Goal: Use online tool/utility: Utilize a website feature to perform a specific function

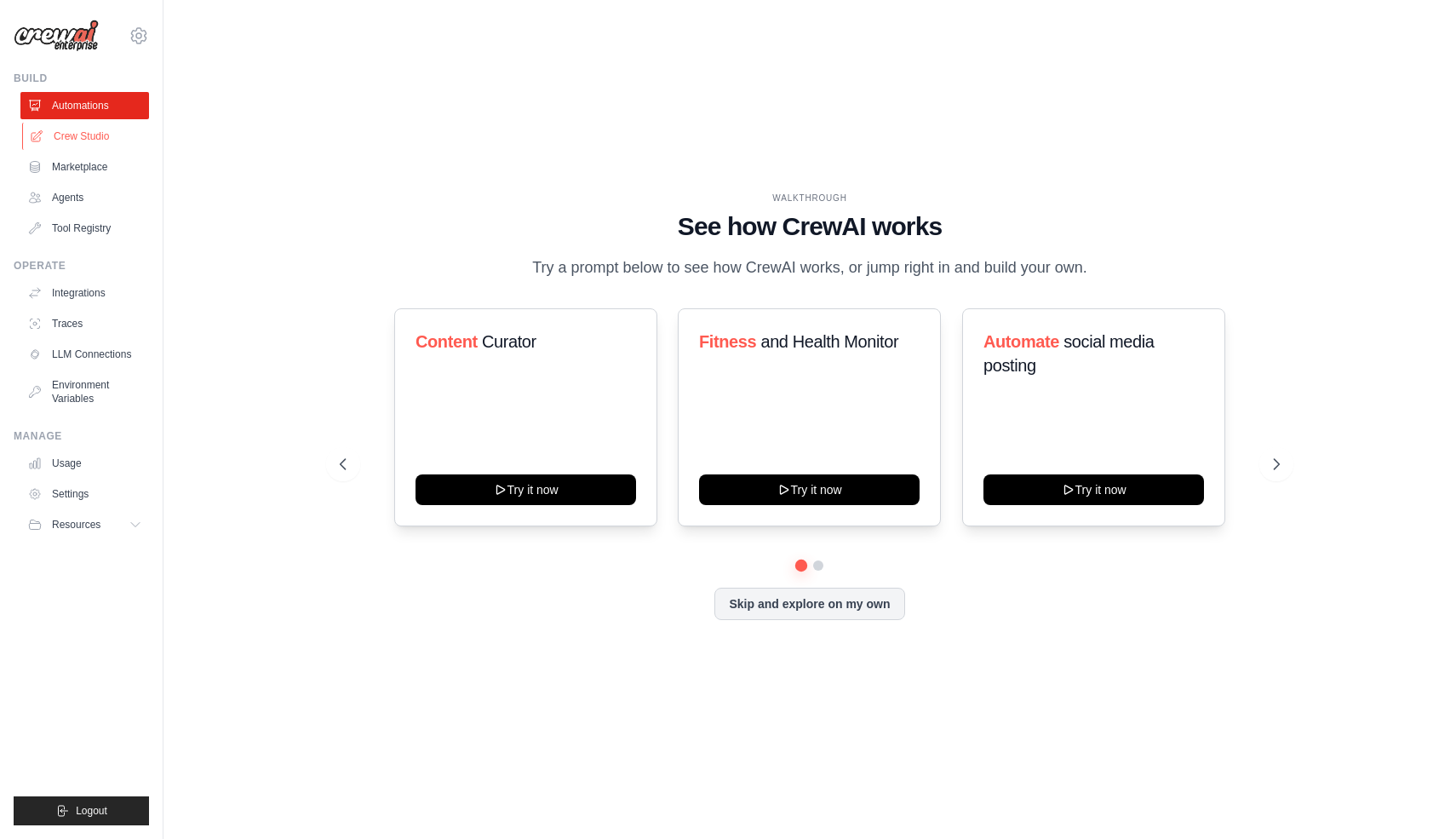
click at [131, 143] on link "Crew Studio" at bounding box center [86, 136] width 129 height 27
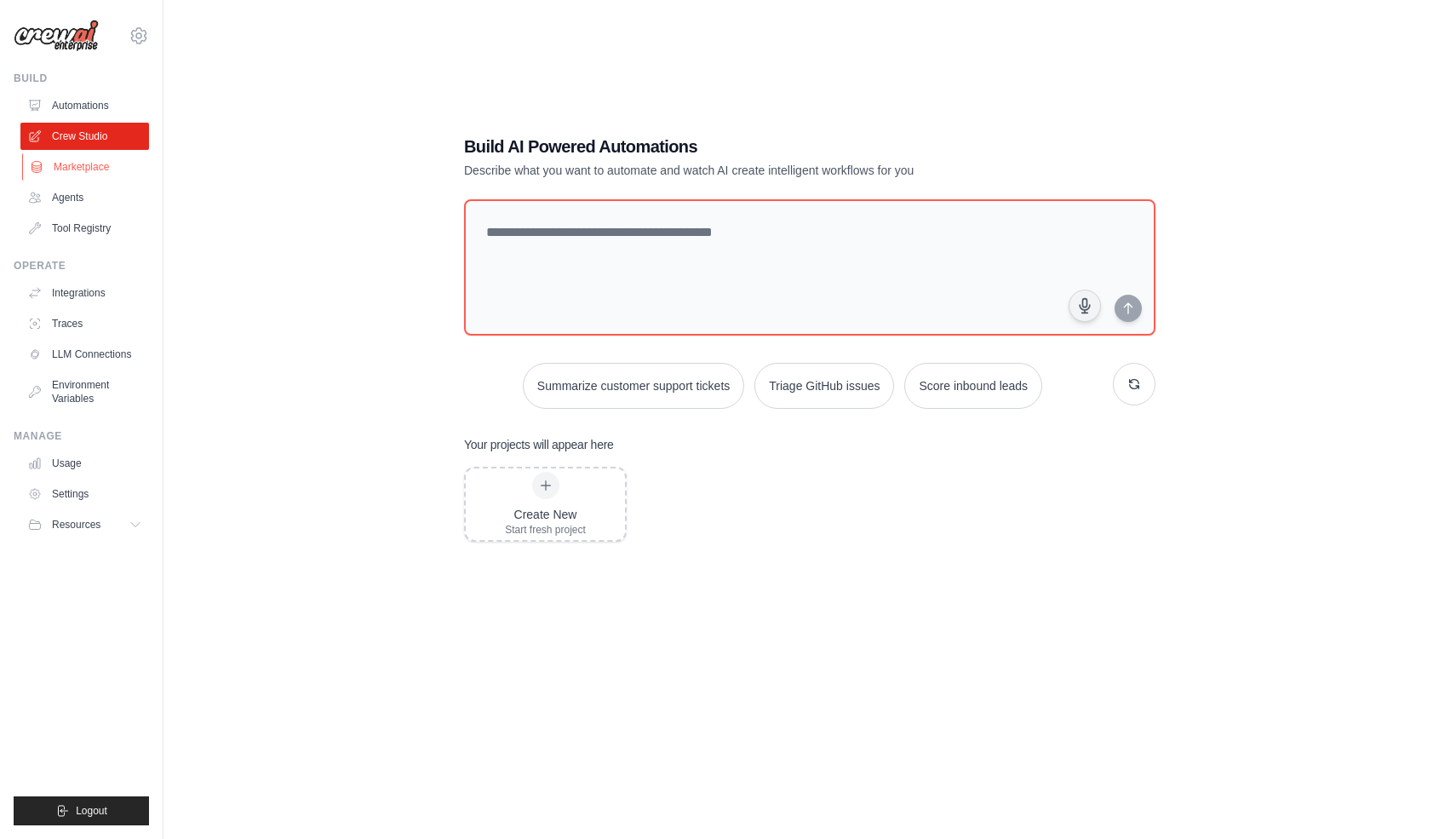
click at [103, 176] on link "Marketplace" at bounding box center [86, 167] width 129 height 27
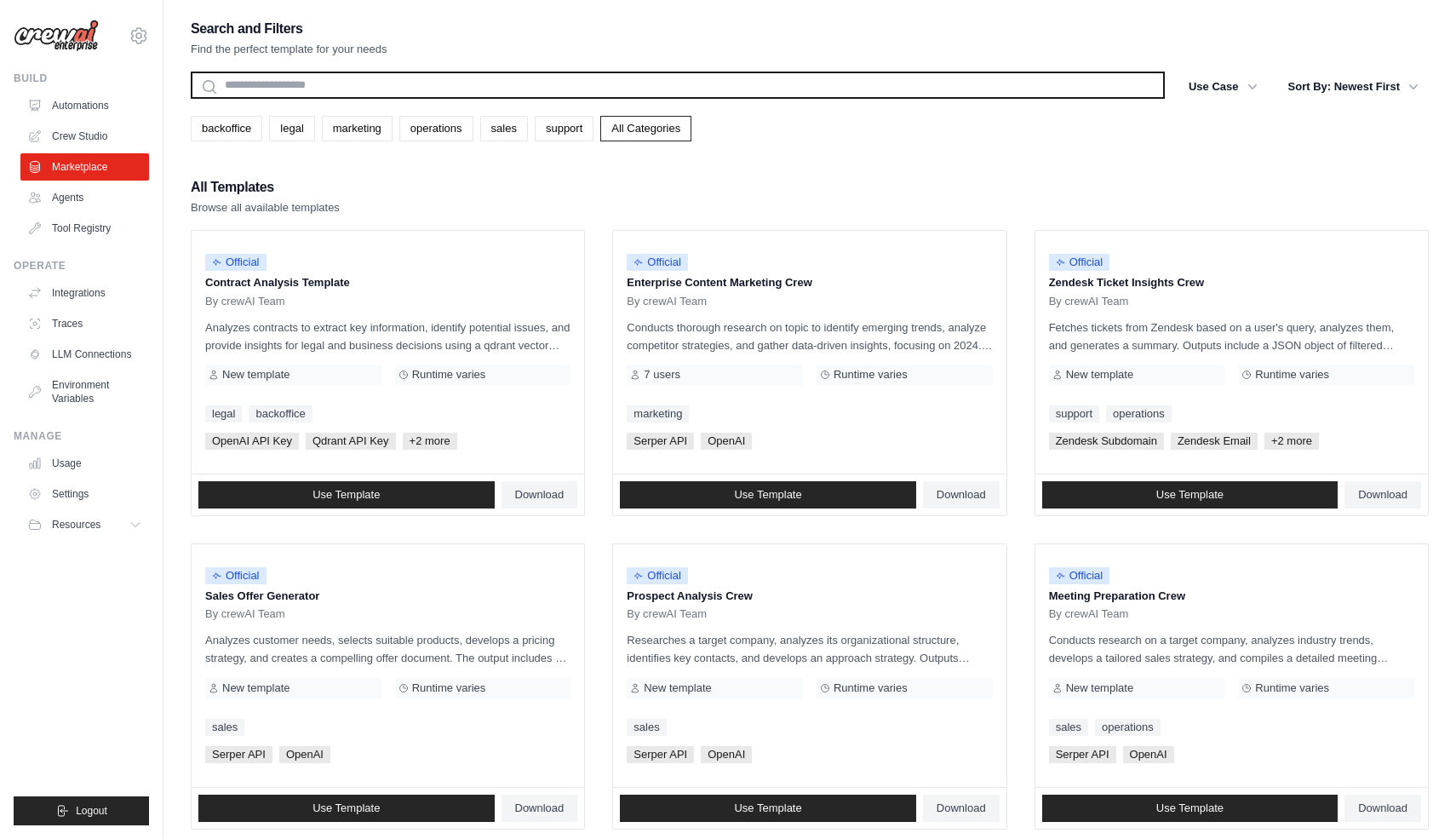
click at [354, 97] on input "text" at bounding box center [678, 84] width 974 height 27
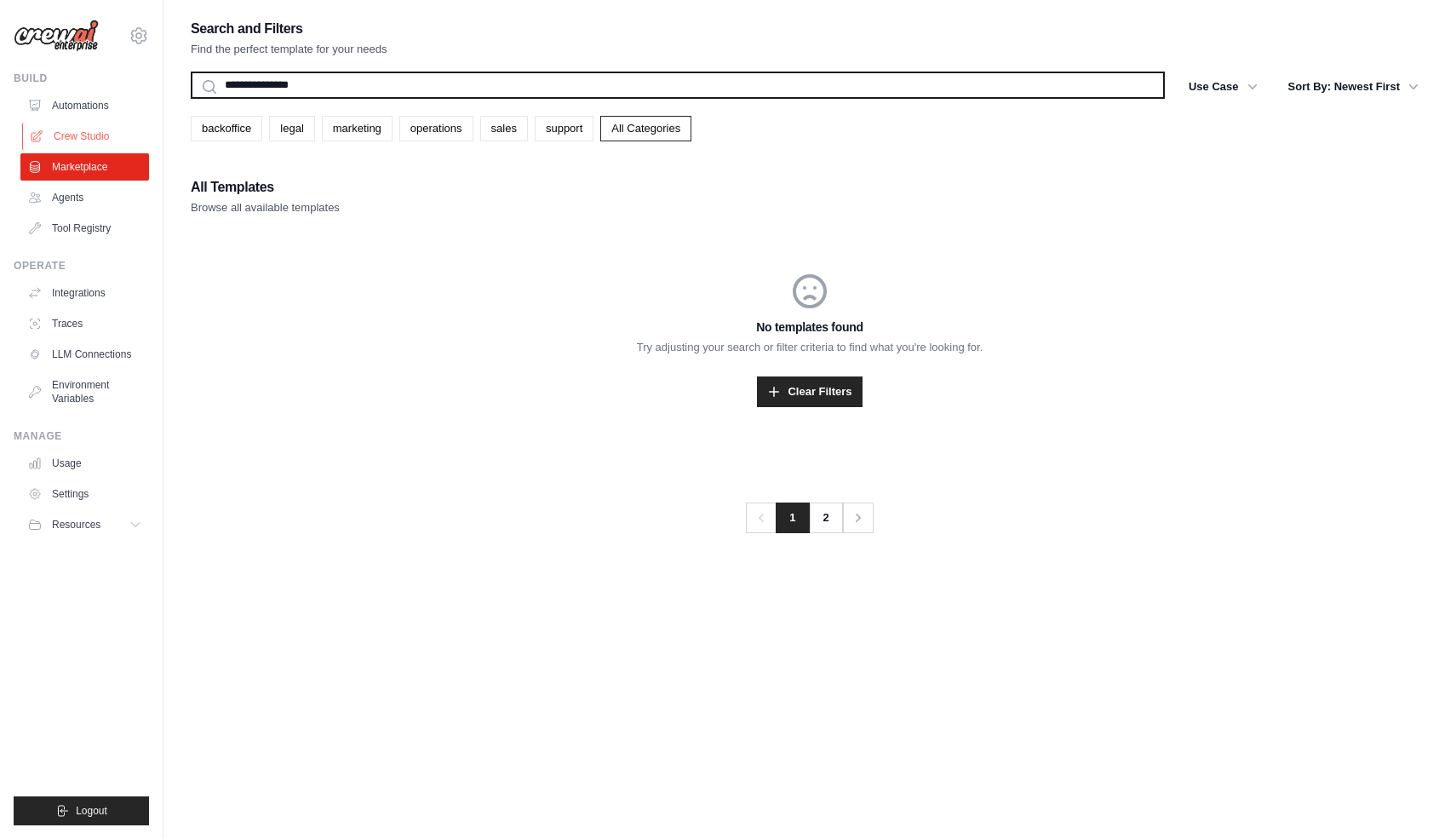
type input "**********"
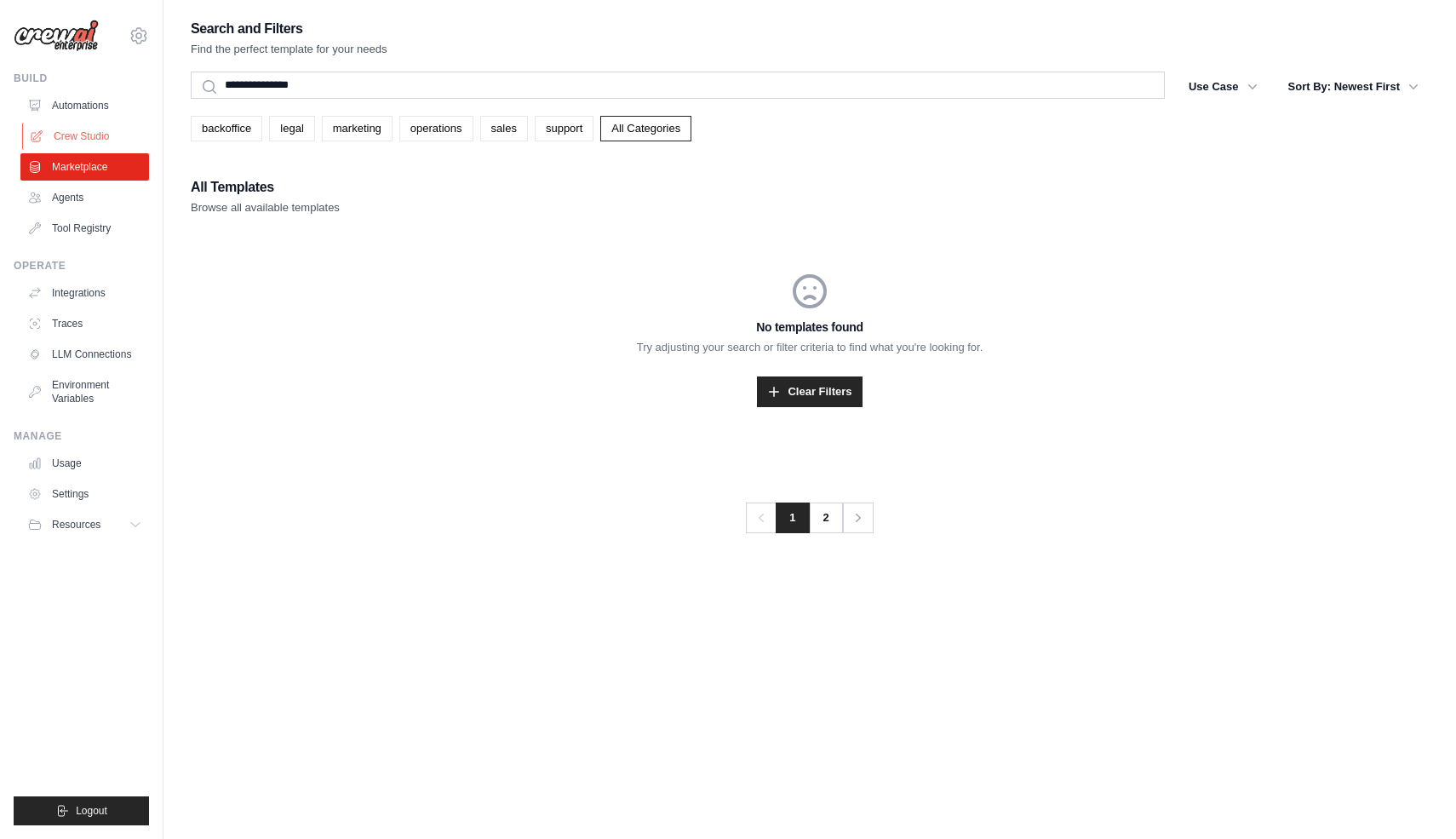
click at [100, 140] on link "Crew Studio" at bounding box center [86, 136] width 129 height 27
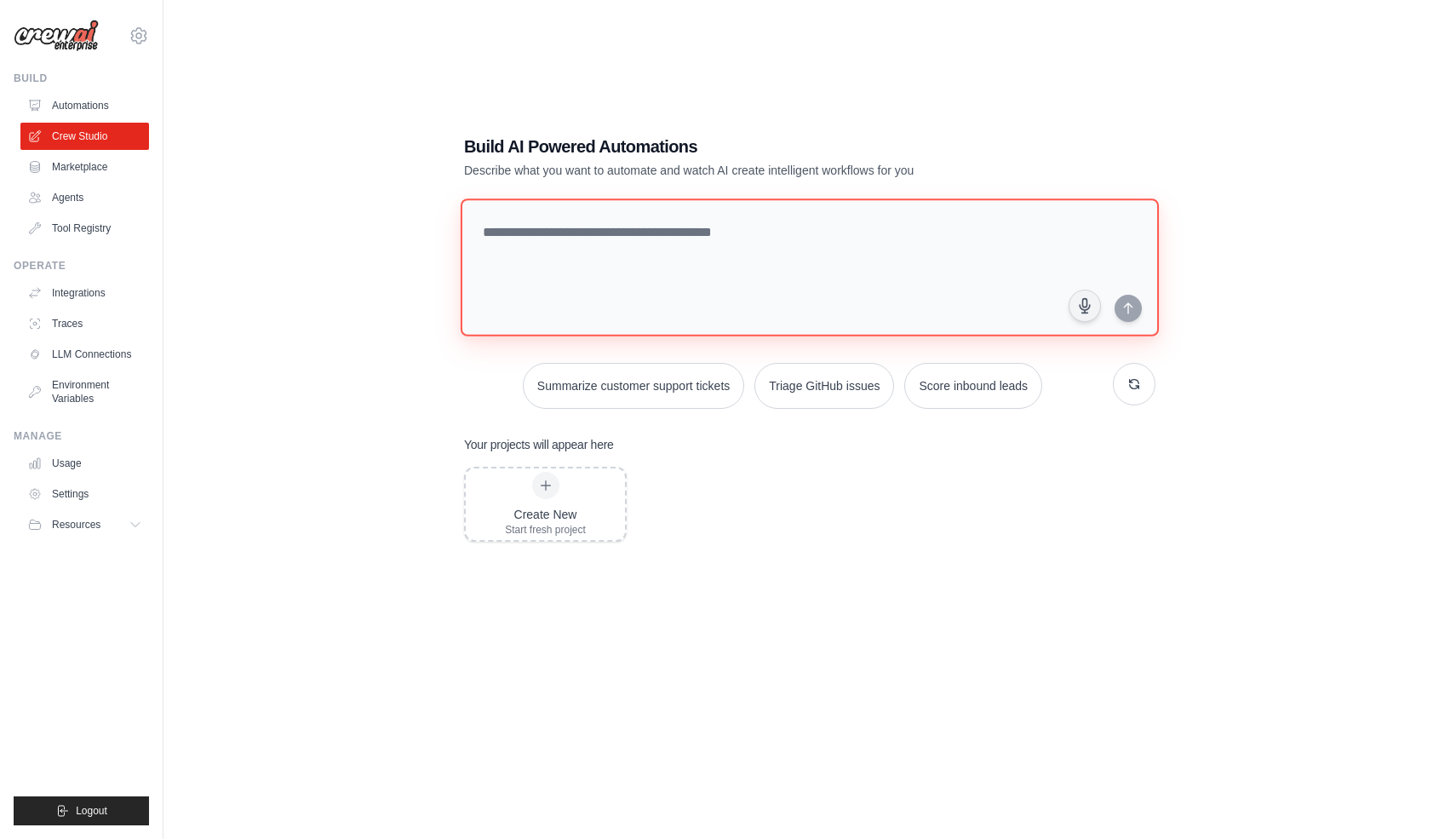
click at [712, 273] on textarea at bounding box center [810, 267] width 699 height 138
click at [774, 262] on textarea at bounding box center [810, 267] width 699 height 138
type textarea "**********"
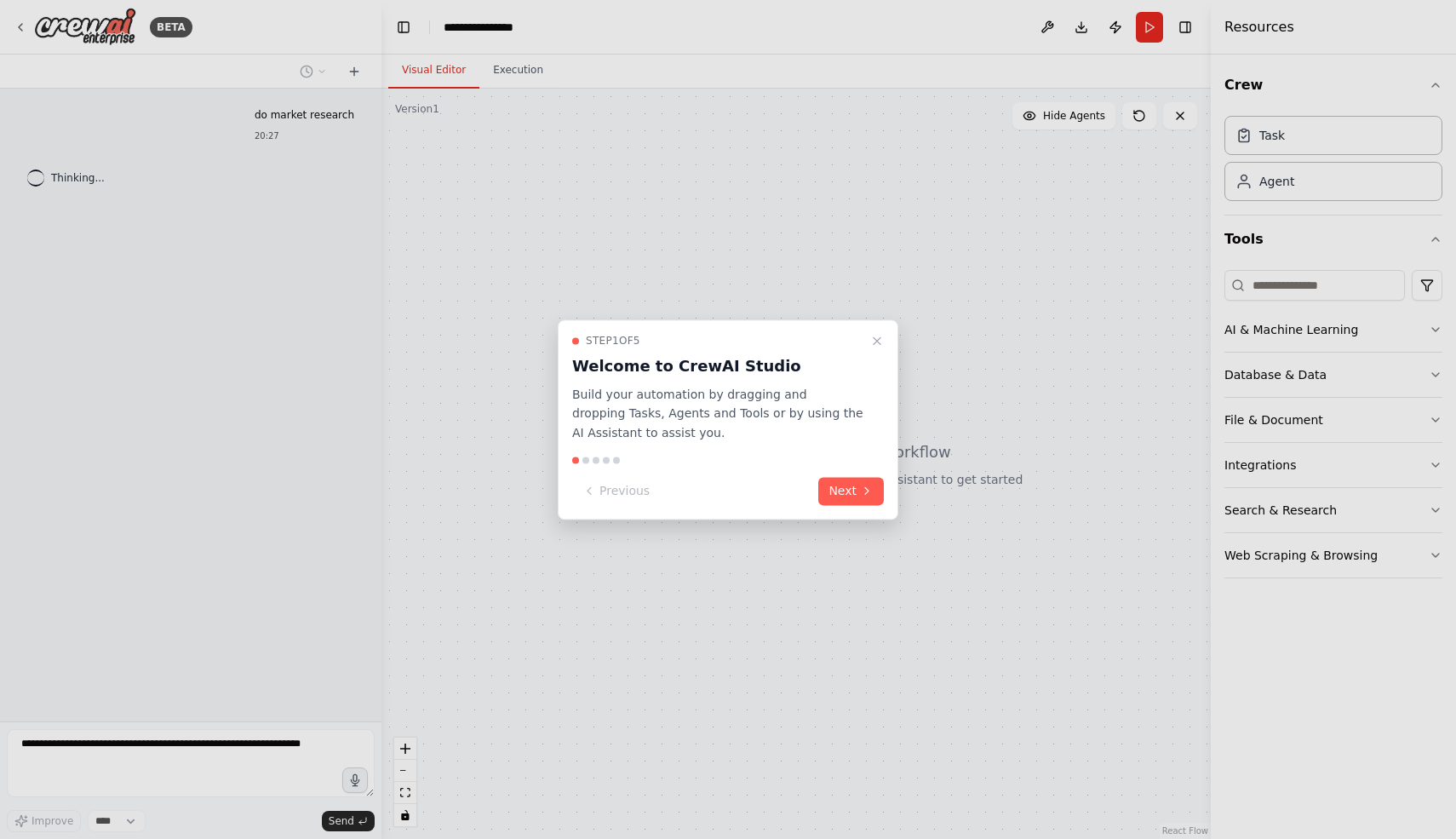
click at [845, 505] on div "Step 1 of 5 Welcome to CrewAI Studio Build your automation by dragging and drop…" at bounding box center [728, 420] width 341 height 200
click at [853, 488] on button "Next" at bounding box center [850, 491] width 66 height 28
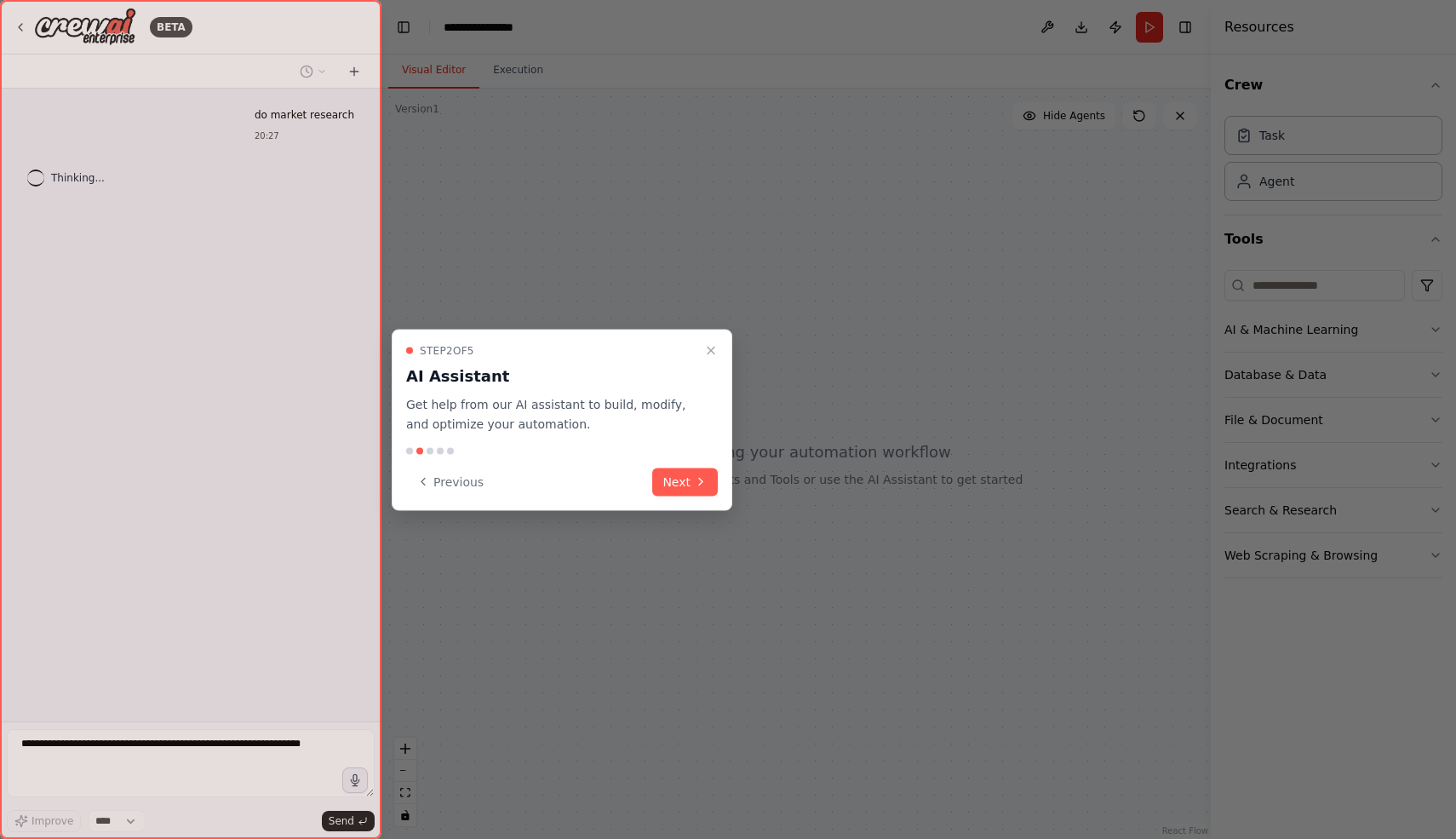
click at [672, 496] on div "Step 2 of 5 AI Assistant Get help from our AI assistant to build, modify, and o…" at bounding box center [562, 420] width 341 height 182
click at [695, 481] on icon at bounding box center [701, 482] width 14 height 14
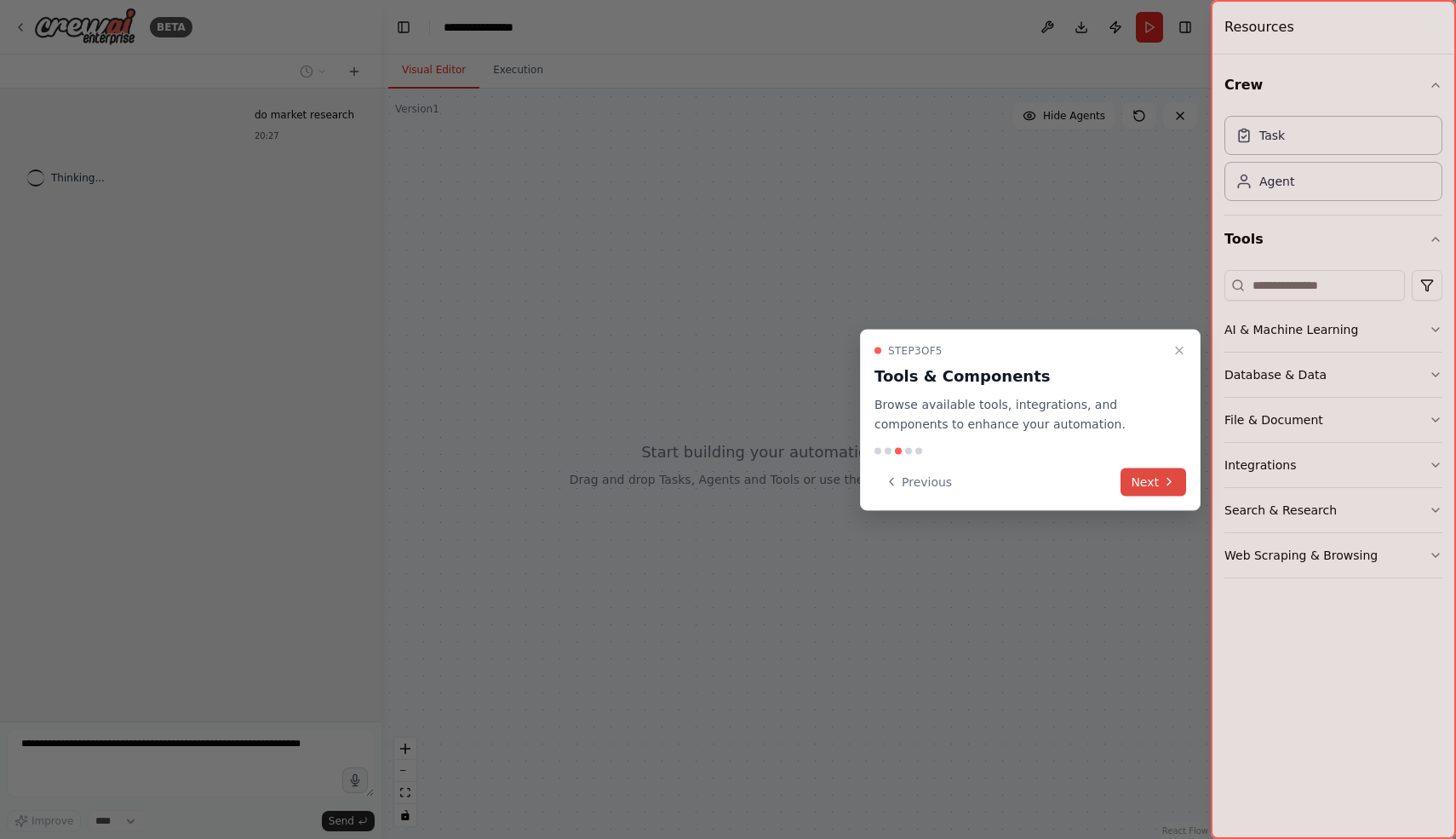
click at [1169, 475] on icon at bounding box center [1169, 482] width 14 height 14
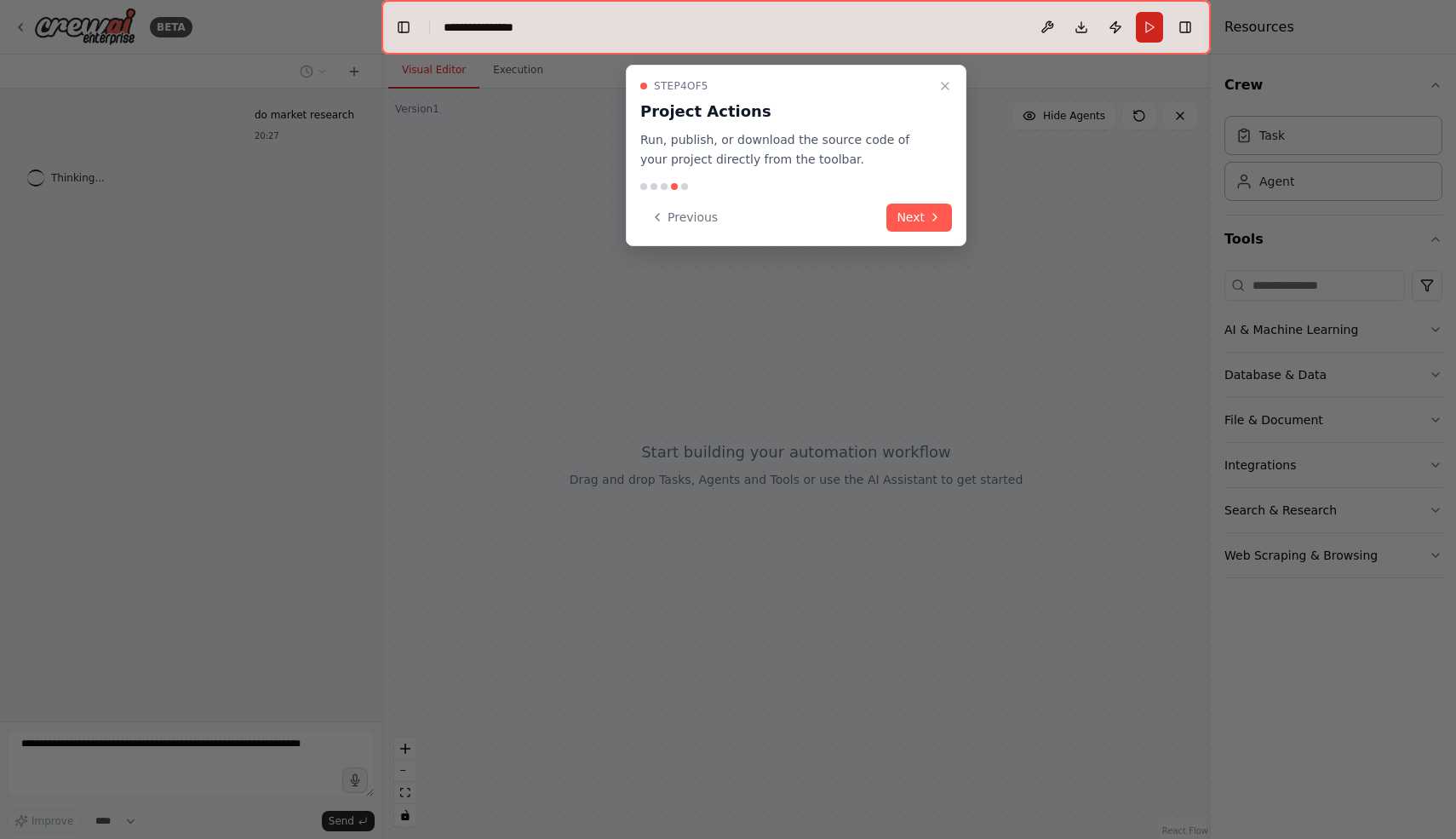
click at [923, 232] on div "Step 4 of 5 Project Actions Run, publish, or download the source code of your p…" at bounding box center [796, 155] width 341 height 182
click at [915, 216] on button "Next" at bounding box center [919, 218] width 66 height 28
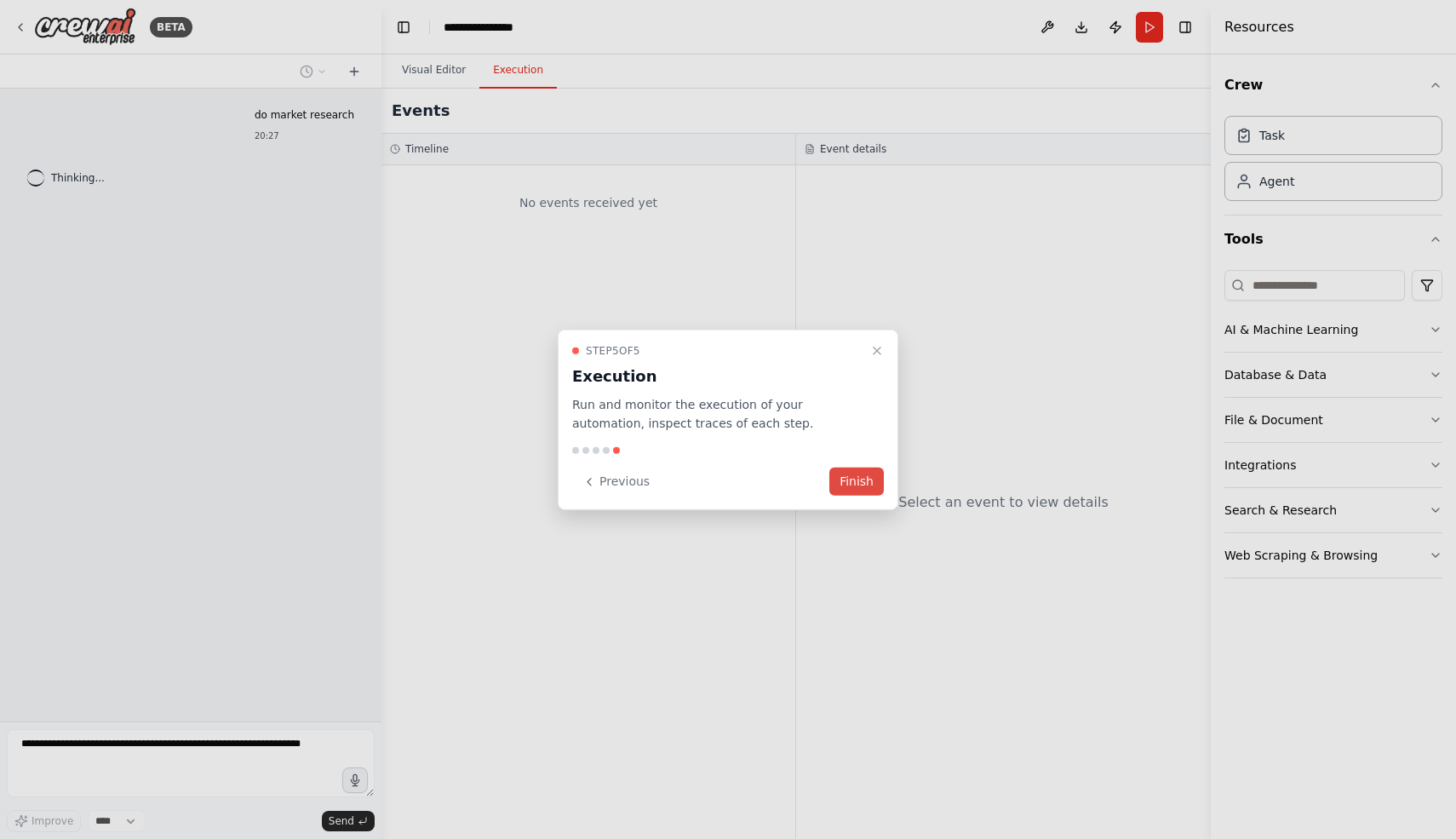
click at [858, 477] on button "Finish" at bounding box center [857, 482] width 54 height 28
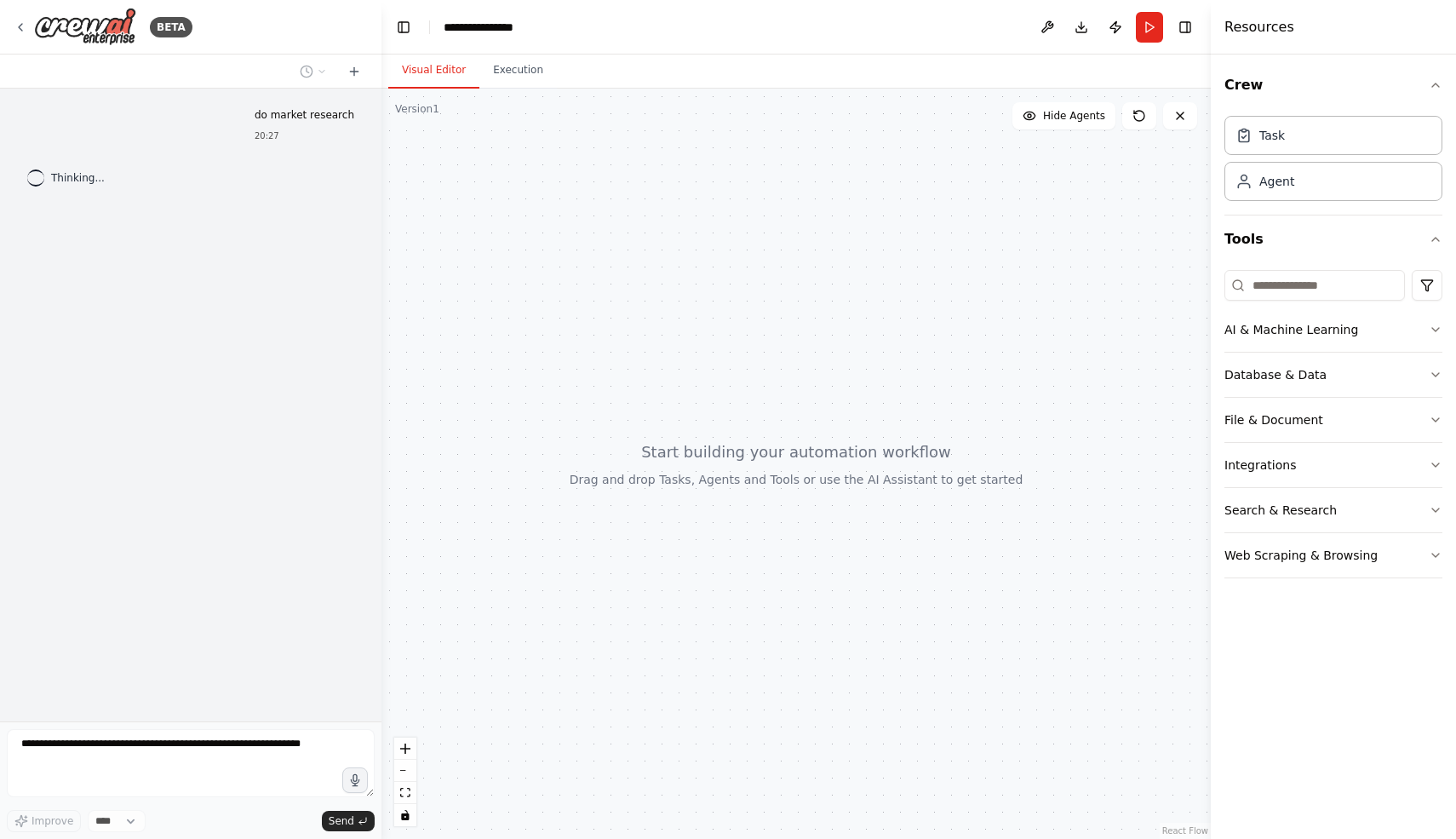
click at [62, 182] on span "Thinking..." at bounding box center [77, 178] width 54 height 14
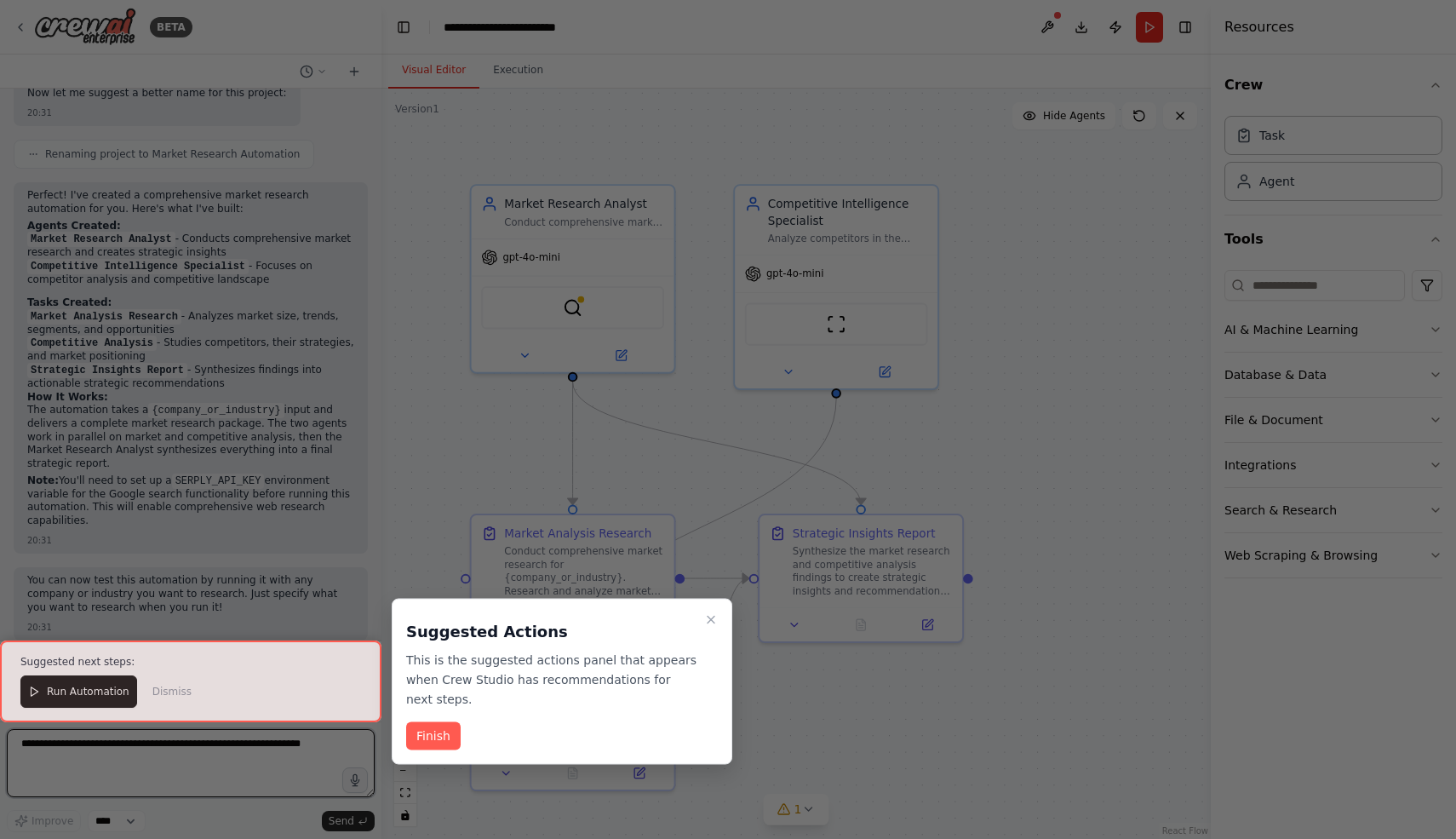
scroll to position [930, 0]
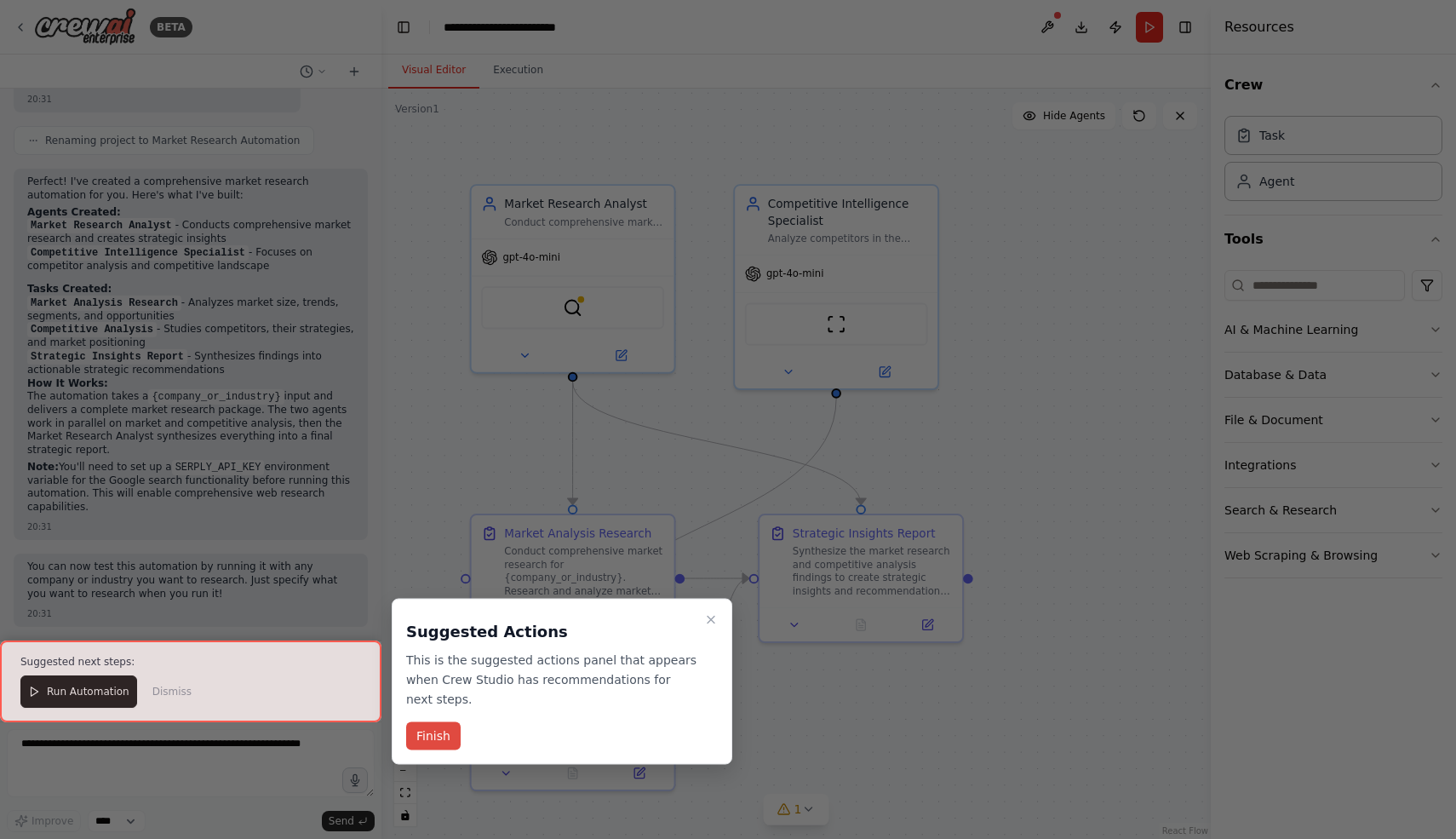
click at [420, 741] on button "Finish" at bounding box center [434, 736] width 54 height 28
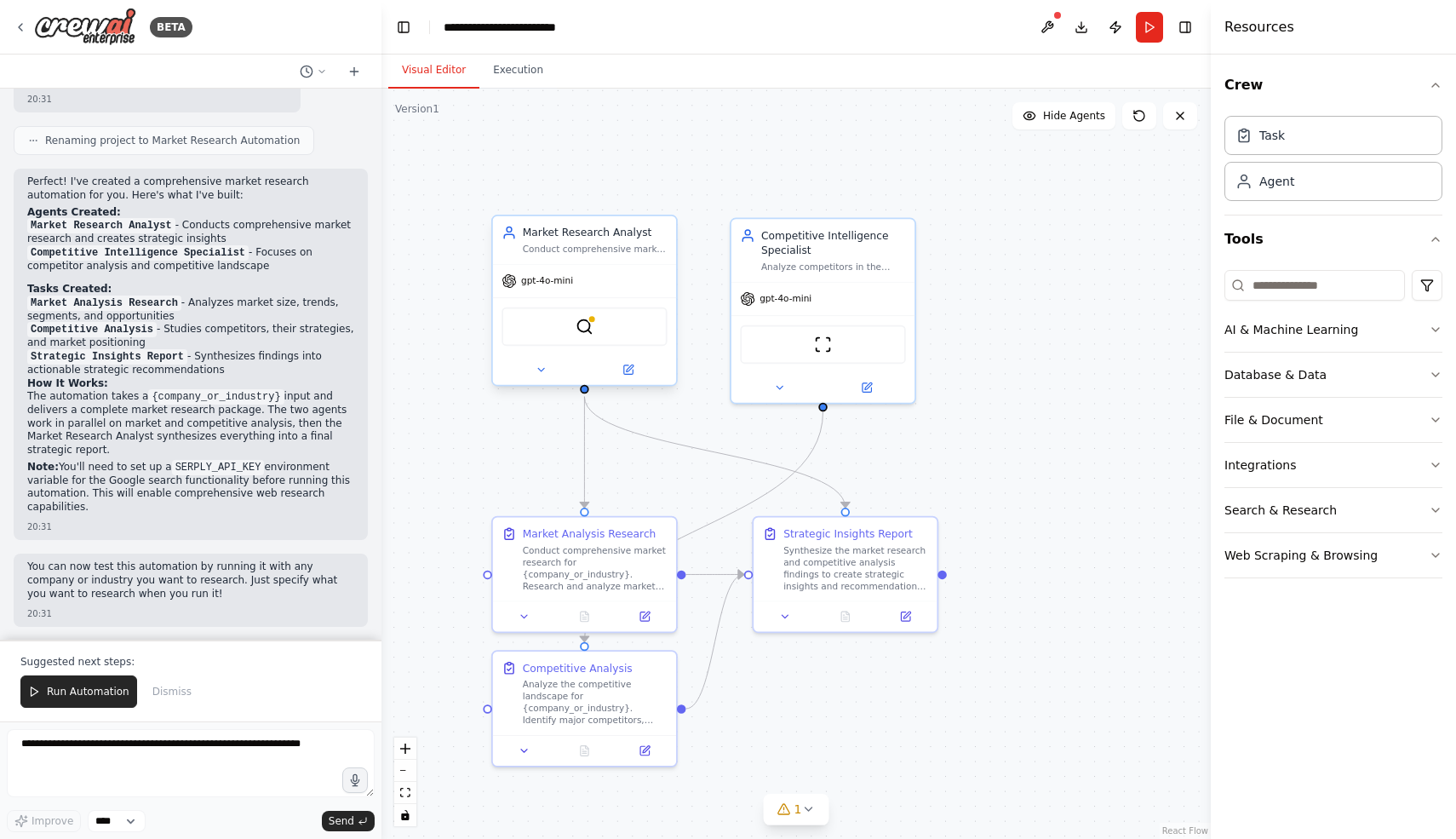
click at [596, 326] on div "SerplyWebSearchTool" at bounding box center [584, 326] width 165 height 39
click at [588, 327] on img at bounding box center [585, 326] width 18 height 18
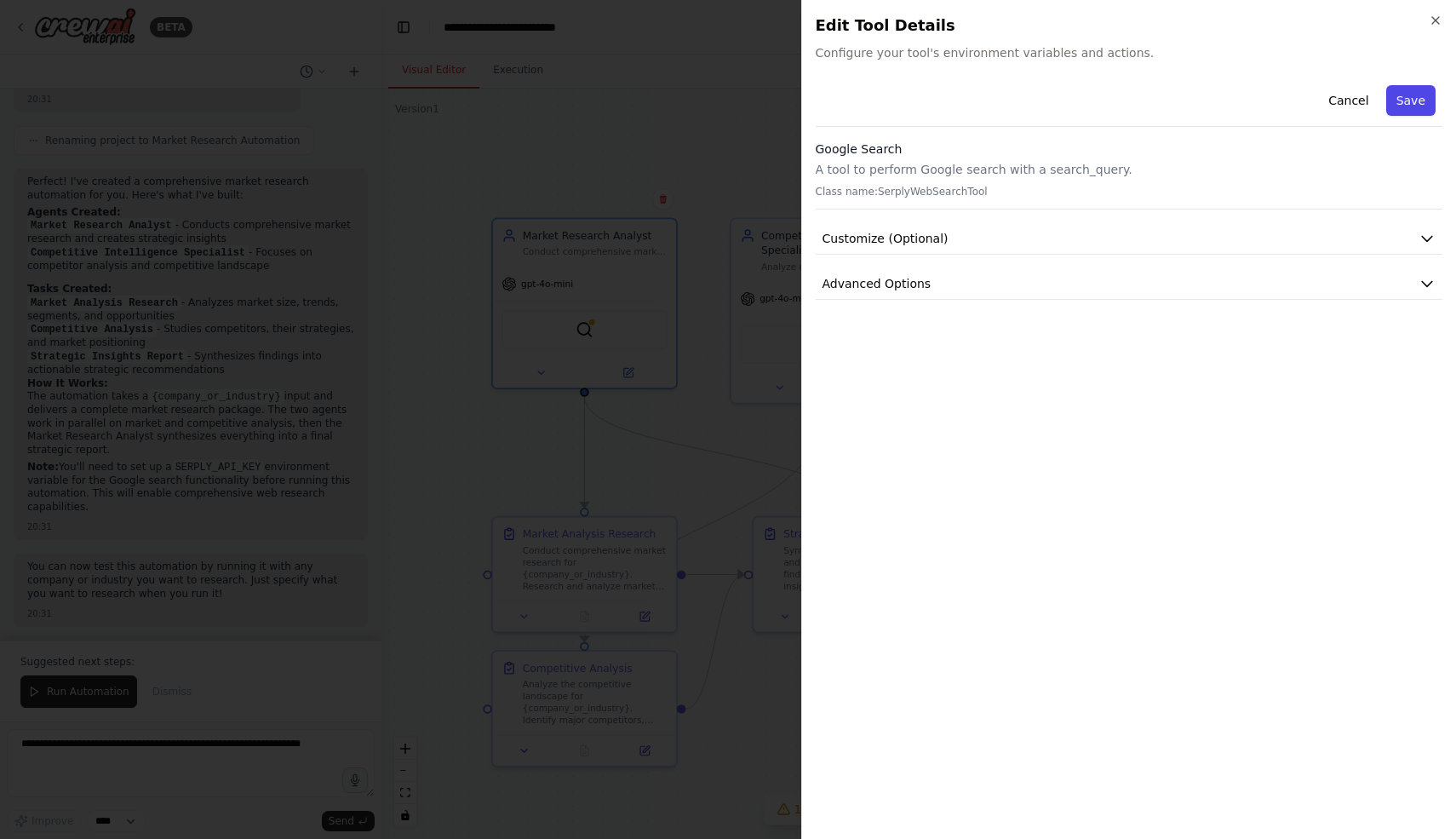
click at [1404, 100] on button "Save" at bounding box center [1411, 100] width 49 height 31
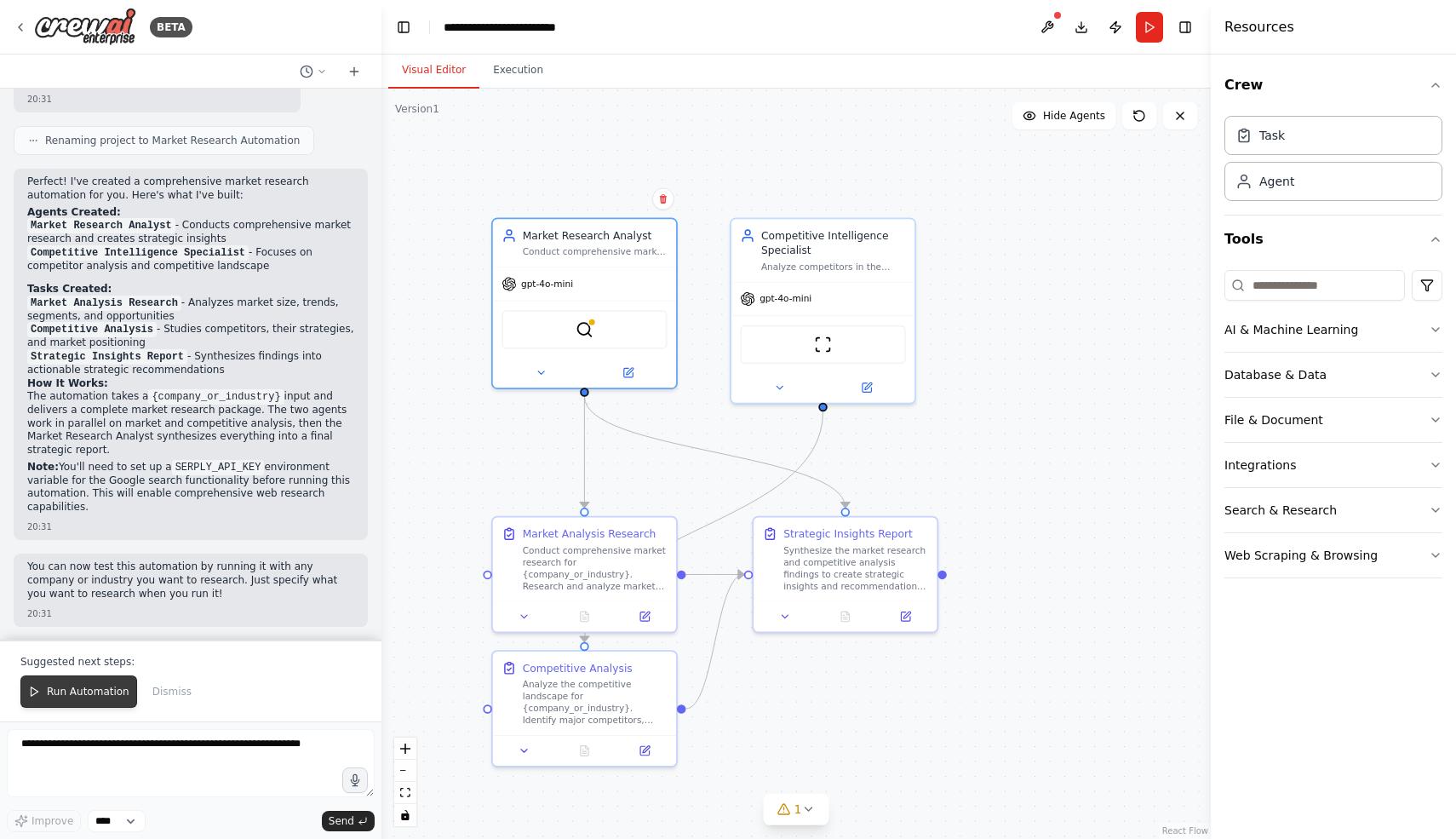
click at [60, 692] on span "Run Automation" at bounding box center [88, 692] width 82 height 14
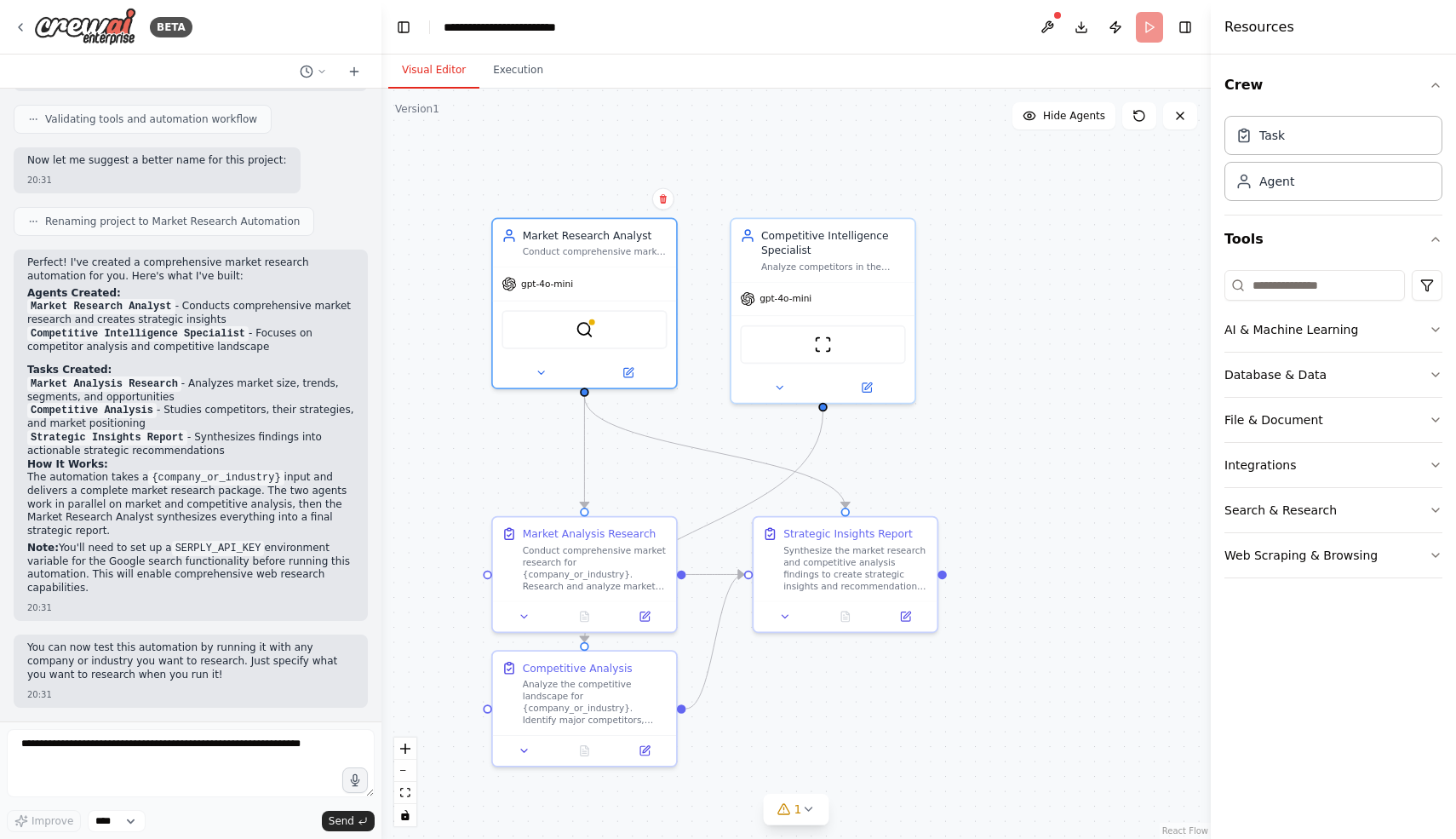
scroll to position [849, 0]
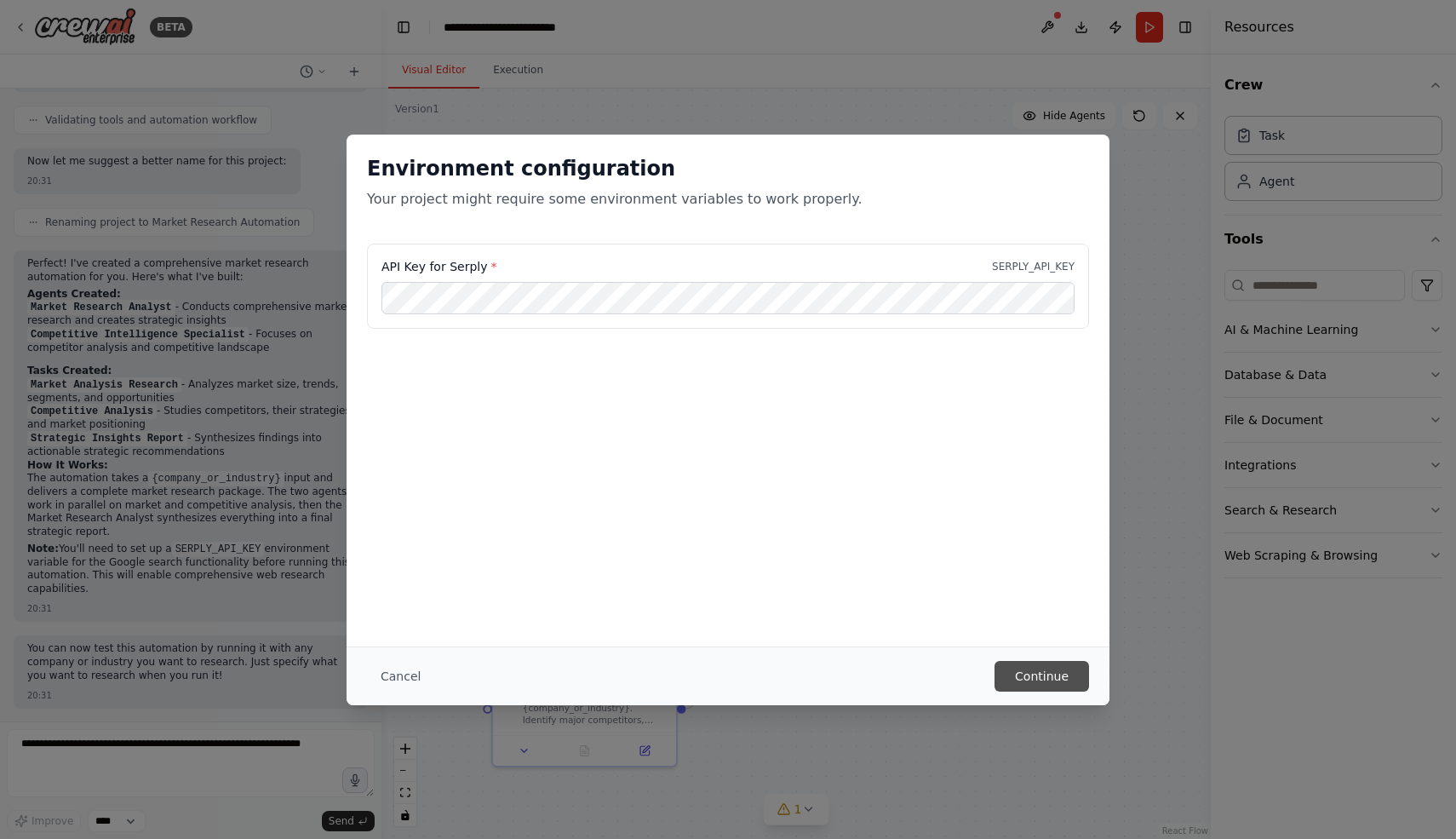
click at [1056, 671] on button "Continue" at bounding box center [1042, 676] width 95 height 31
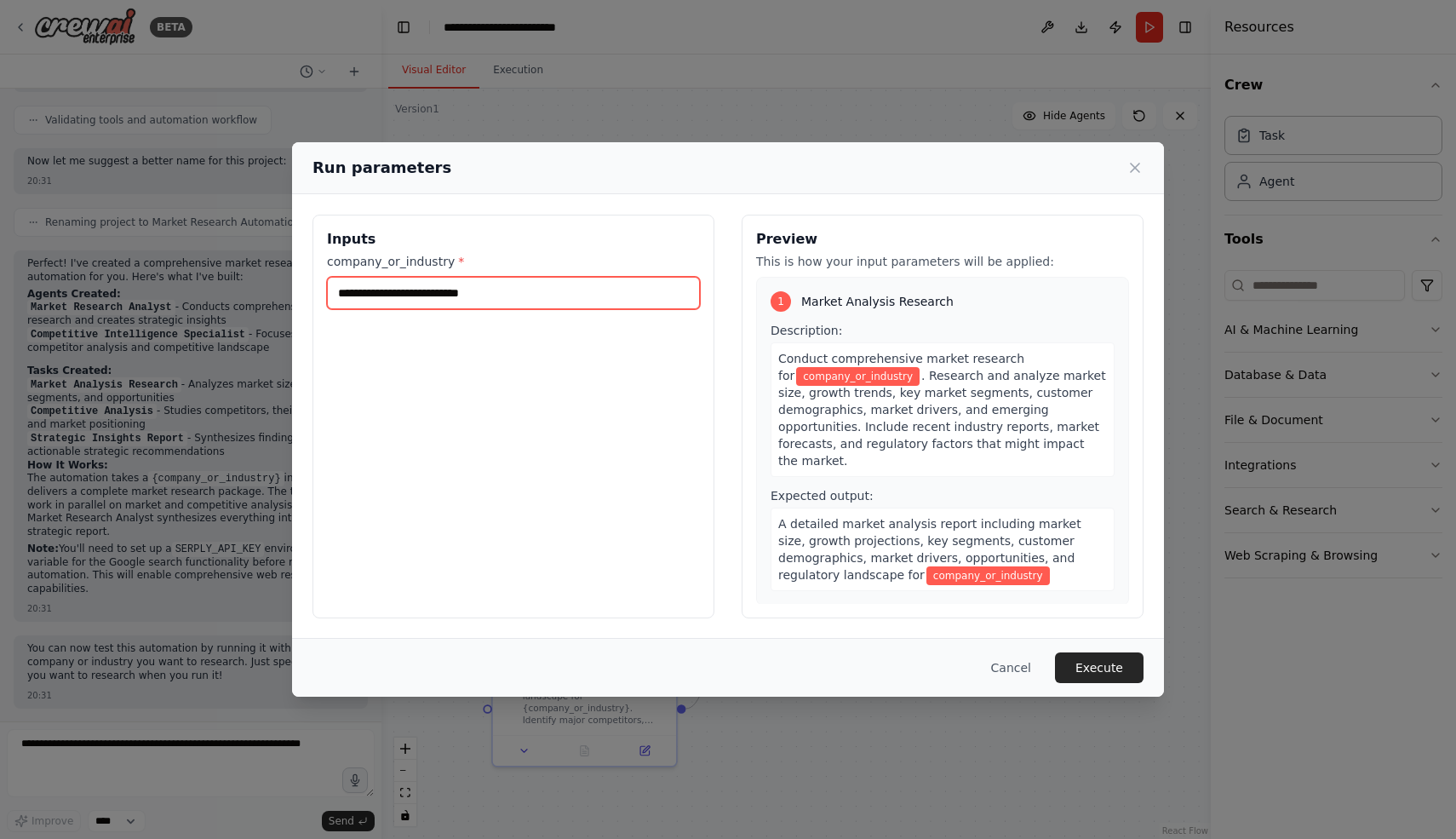
click at [489, 300] on input "company_or_industry *" at bounding box center [513, 292] width 373 height 32
click at [965, 356] on span "Conduct comprehensive market research for" at bounding box center [901, 367] width 246 height 31
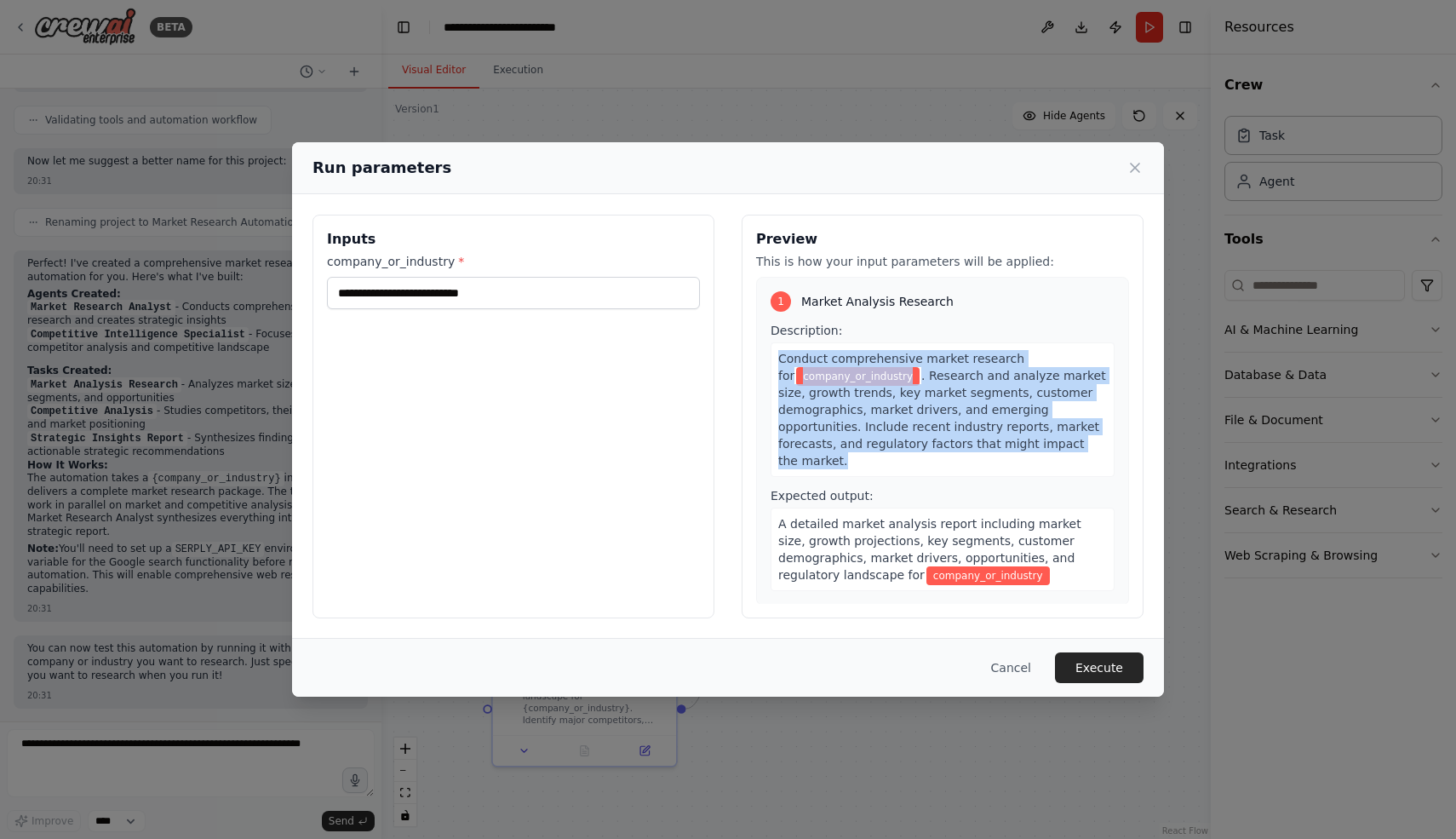
drag, startPoint x: 922, startPoint y: 348, endPoint x: 1088, endPoint y: 441, distance: 190.3
click at [1088, 441] on div "Conduct comprehensive market research for company_or_industry . Research and an…" at bounding box center [943, 409] width 344 height 134
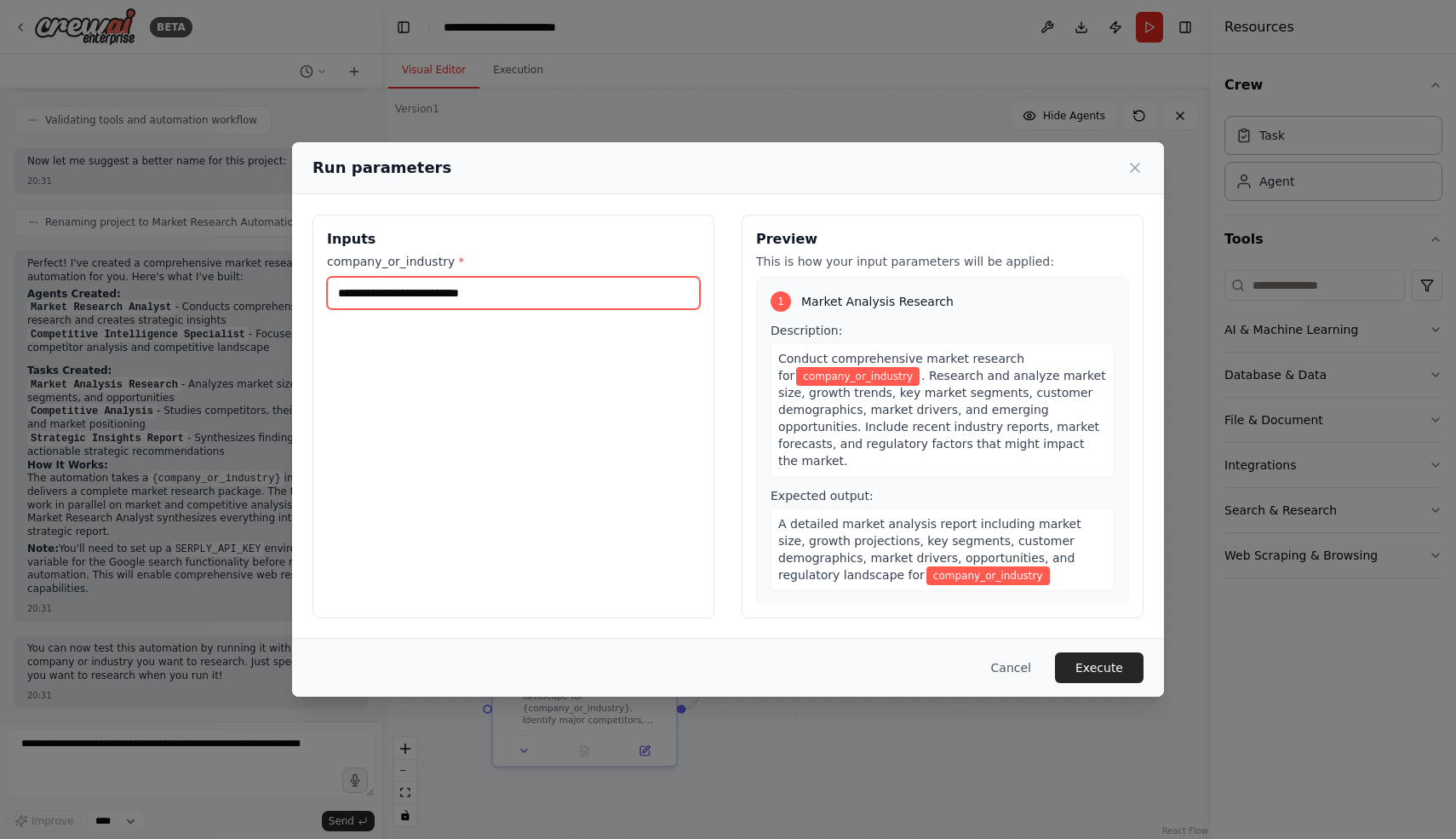
click at [447, 289] on input "company_or_industry *" at bounding box center [513, 292] width 373 height 32
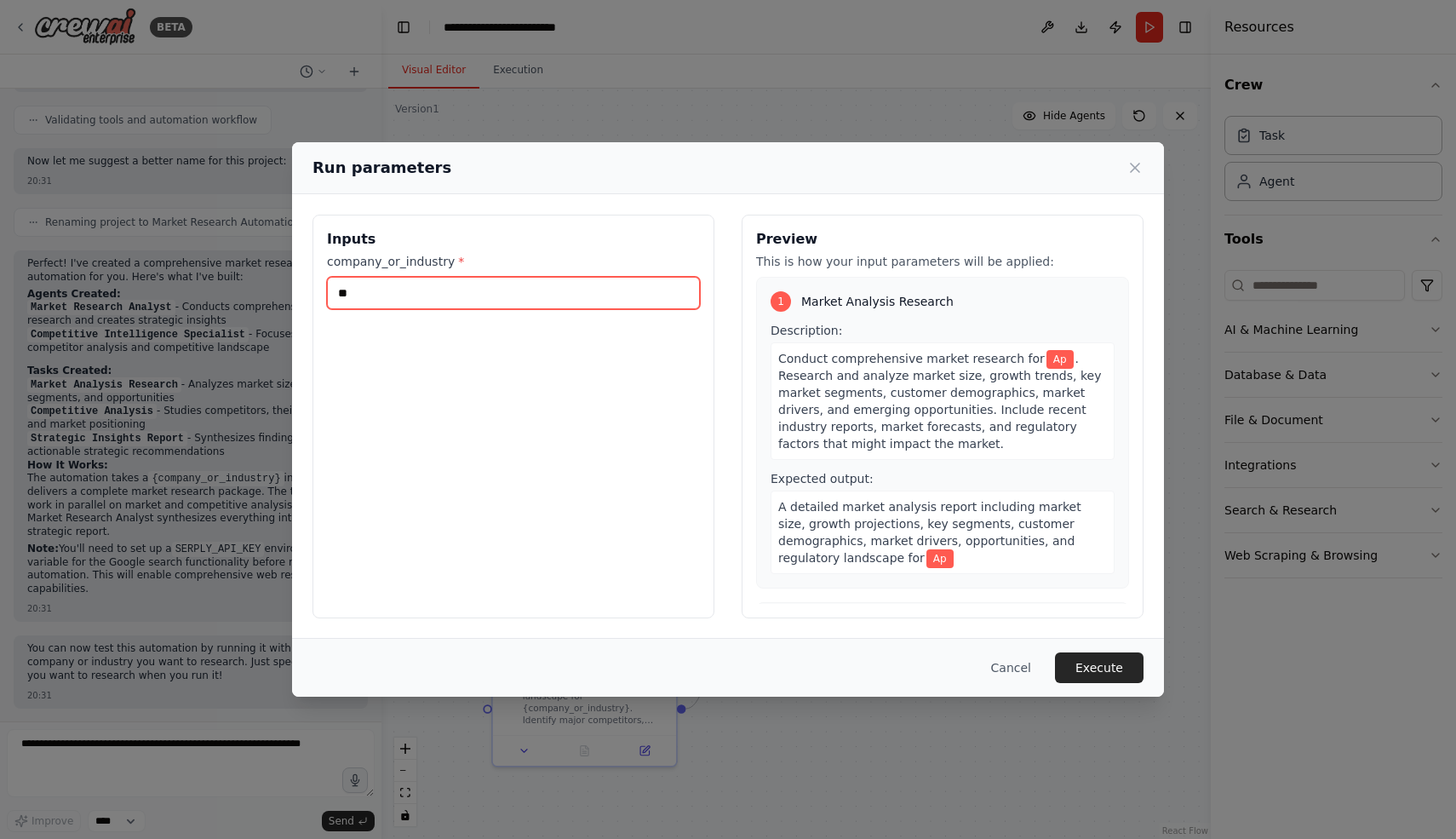
type input "*"
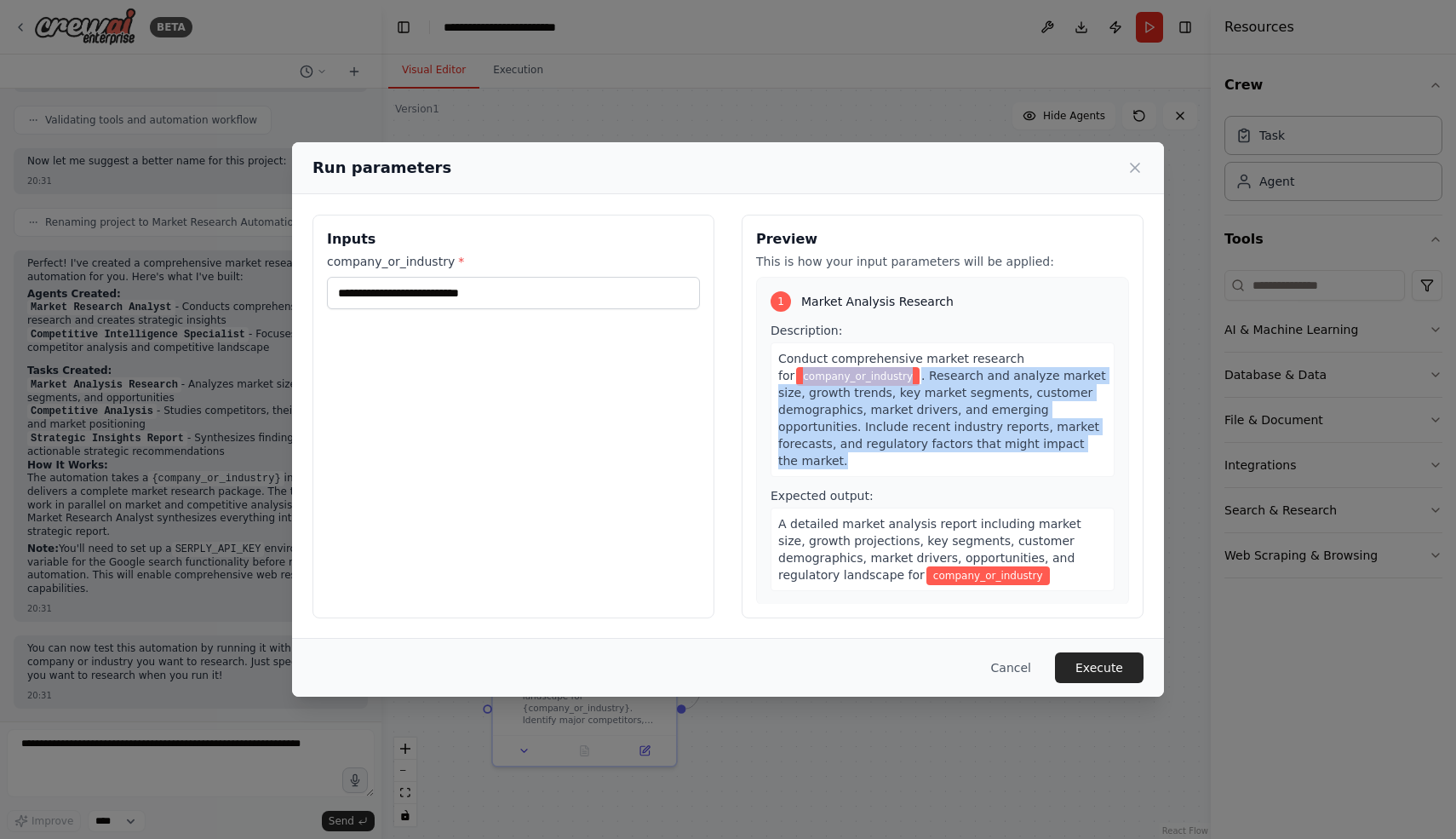
drag, startPoint x: 1061, startPoint y: 353, endPoint x: 1055, endPoint y: 448, distance: 95.2
click at [1055, 448] on div "Conduct comprehensive market research for company_or_industry . Research and an…" at bounding box center [943, 409] width 344 height 134
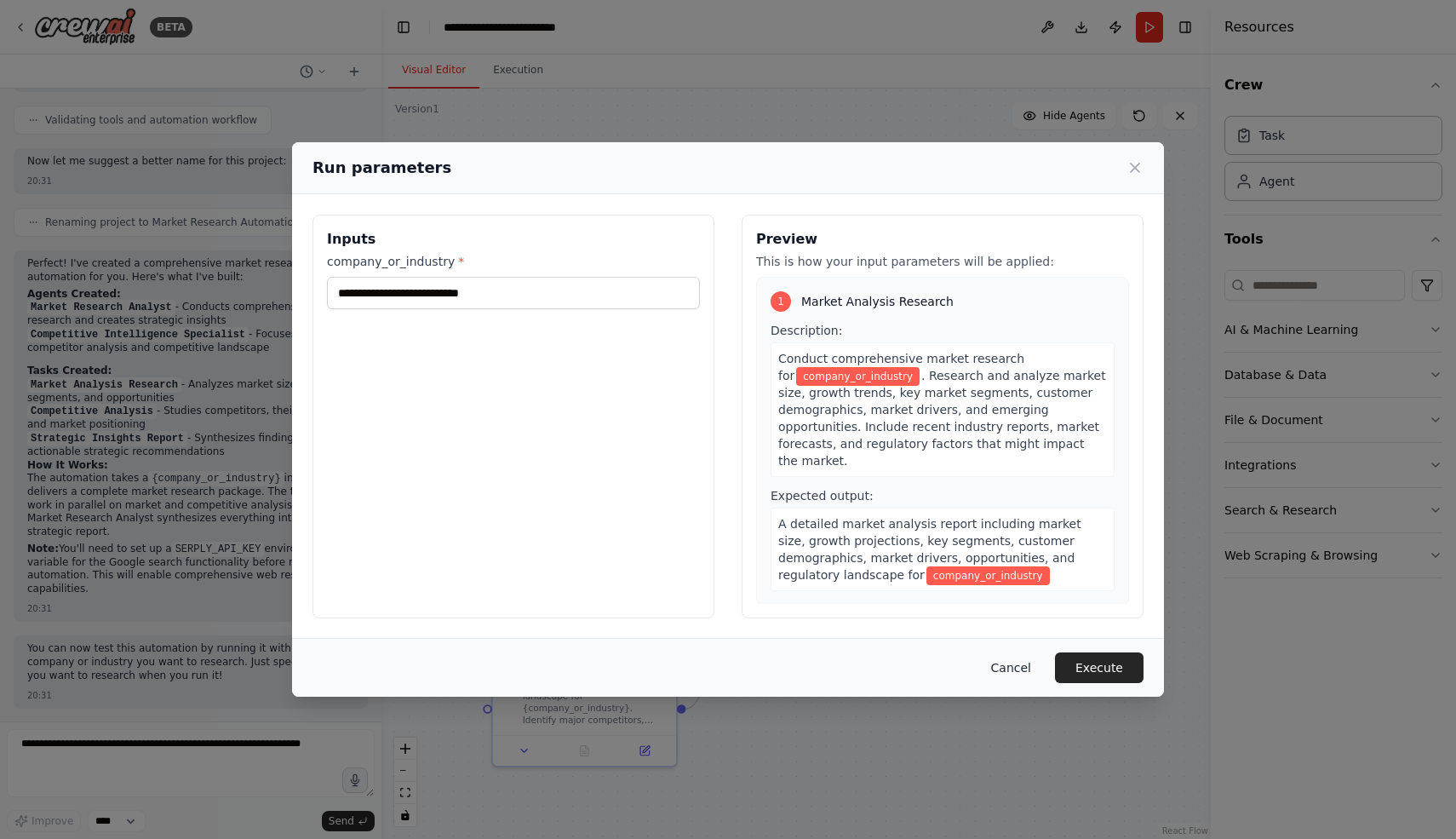
click at [1015, 666] on button "Cancel" at bounding box center [1011, 667] width 68 height 31
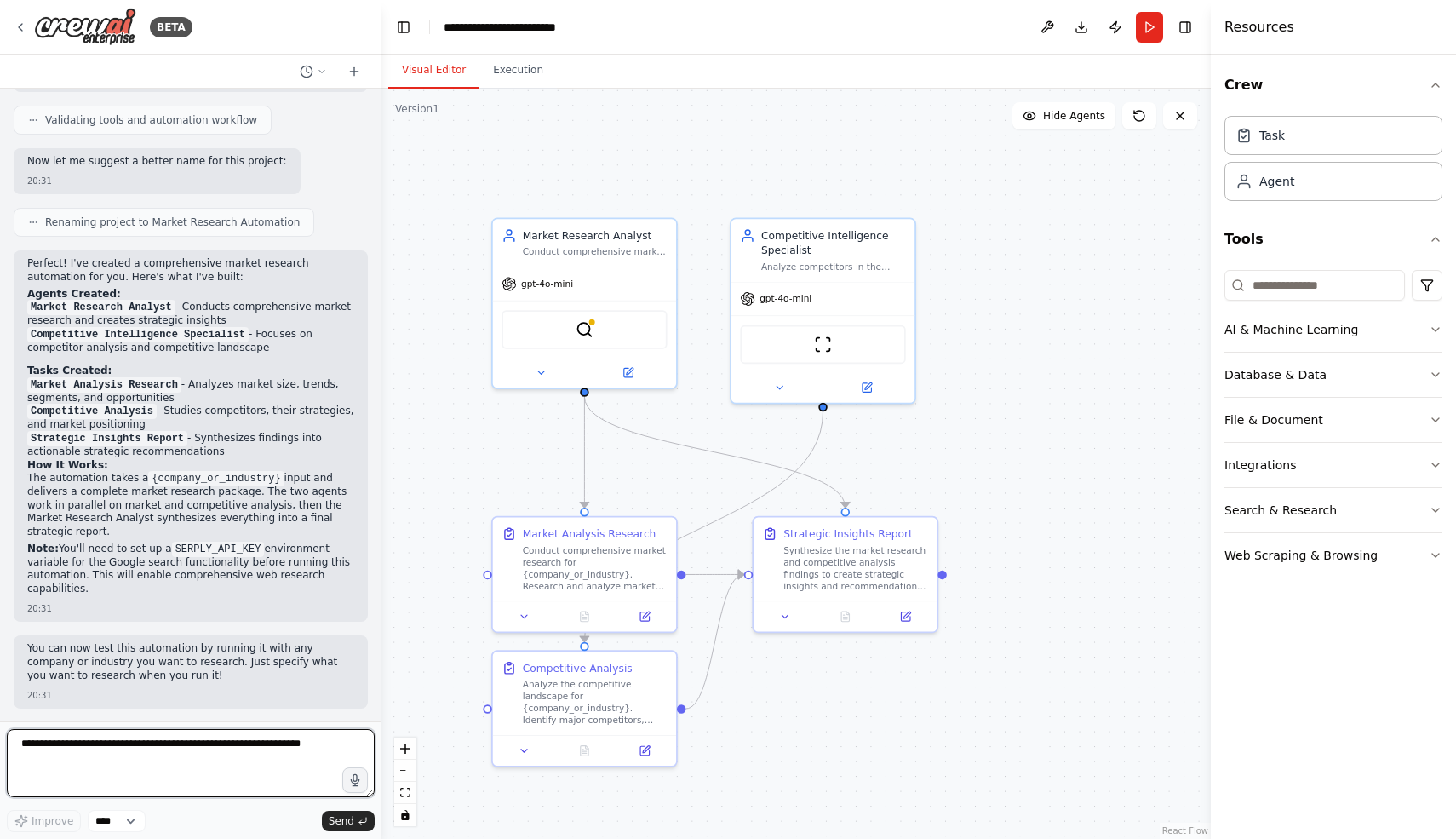
click at [337, 739] on textarea at bounding box center [190, 764] width 368 height 68
click at [161, 744] on textarea "**********" at bounding box center [190, 764] width 368 height 68
type textarea "**********"
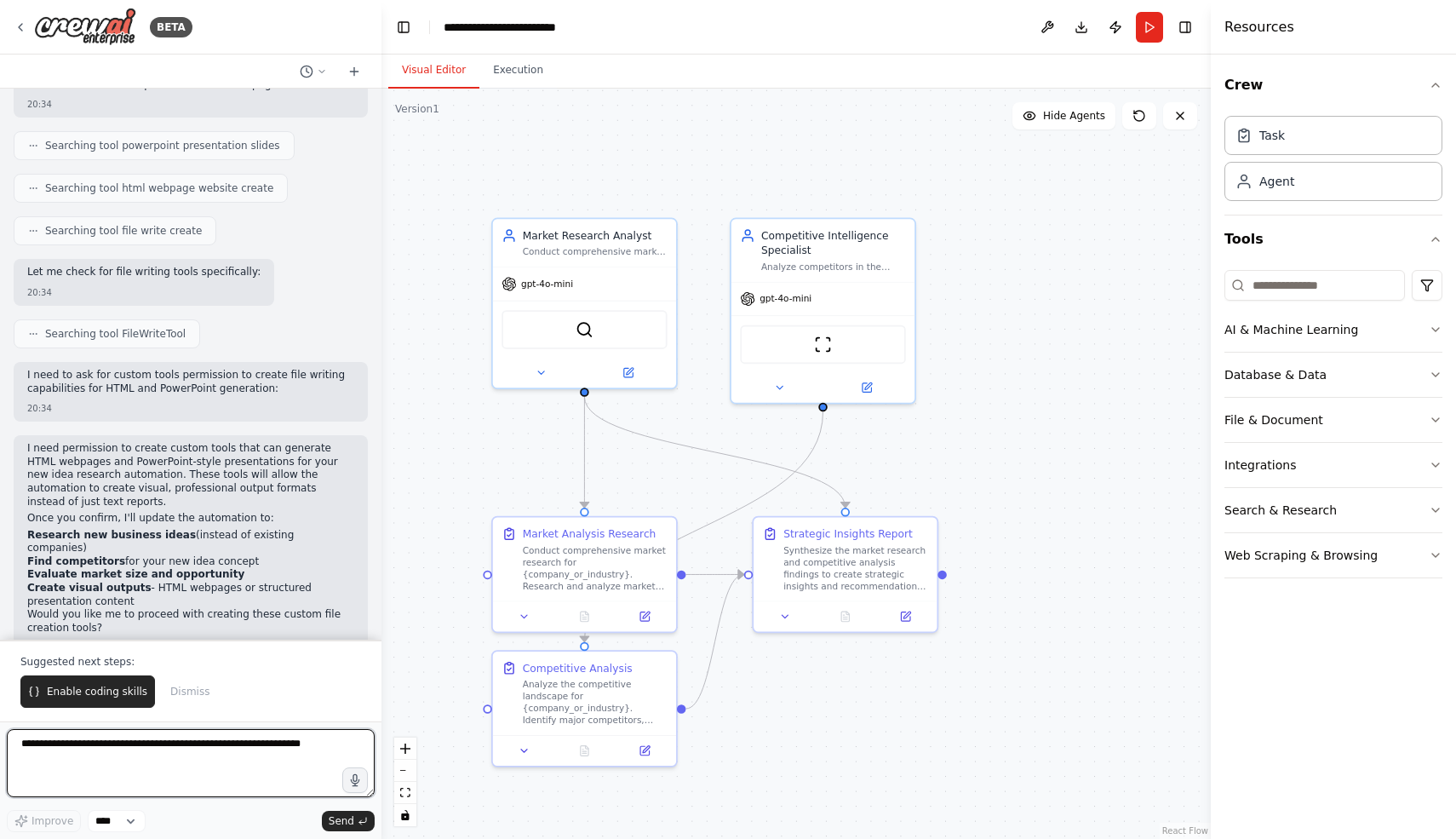
scroll to position [1665, 0]
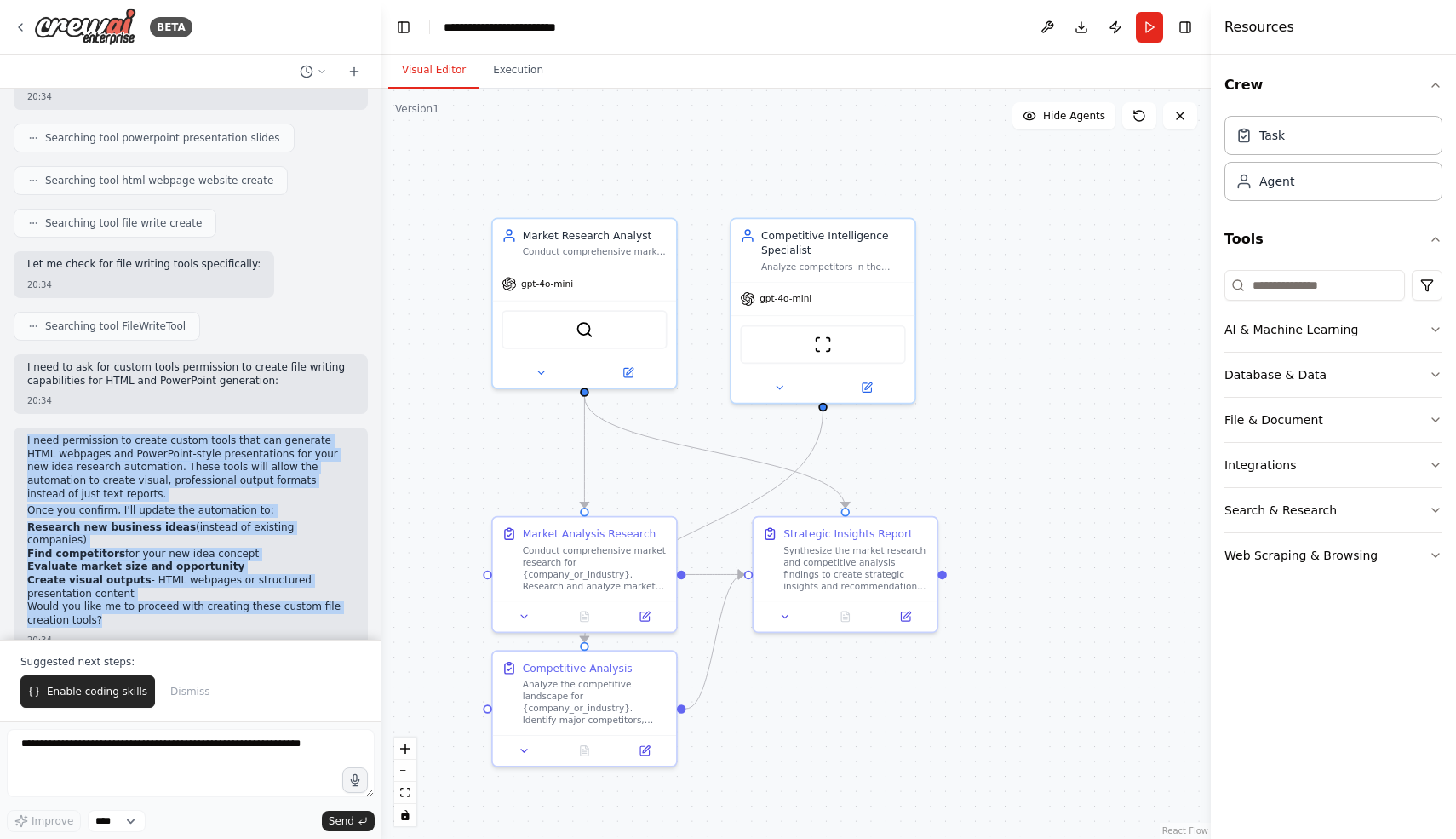
drag, startPoint x: 276, startPoint y: 413, endPoint x: 319, endPoint y: 601, distance: 192.9
click at [319, 601] on div "do market research 20:27 ▶ Thought process I'll help you create a market resear…" at bounding box center [190, 364] width 382 height 551
click at [319, 601] on div "I need permission to create custom tools that can generate HTML webpages and Po…" at bounding box center [190, 532] width 327 height 196
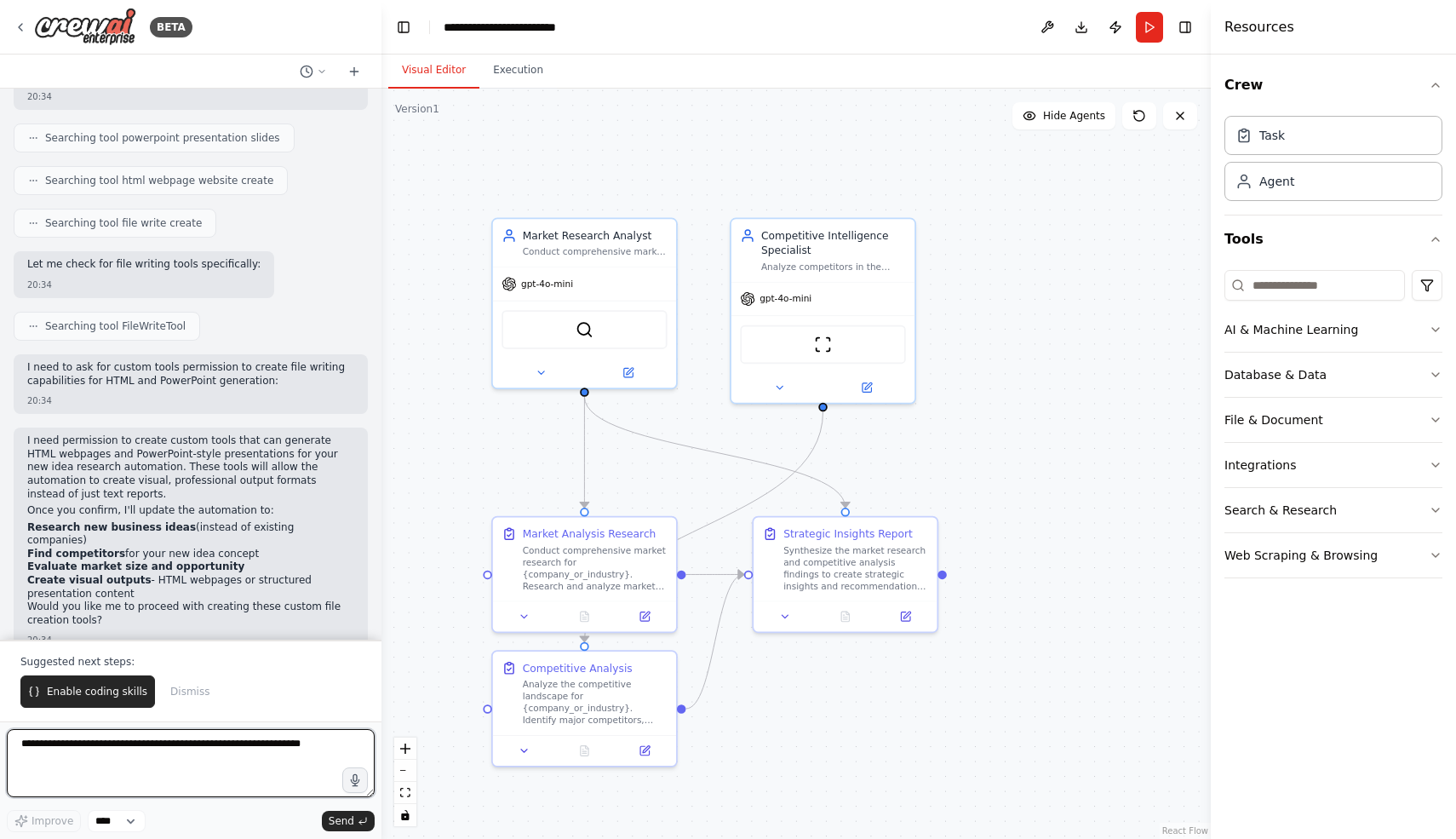
click at [279, 760] on textarea at bounding box center [190, 764] width 368 height 68
click at [110, 687] on span "Enable coding skills" at bounding box center [97, 692] width 100 height 14
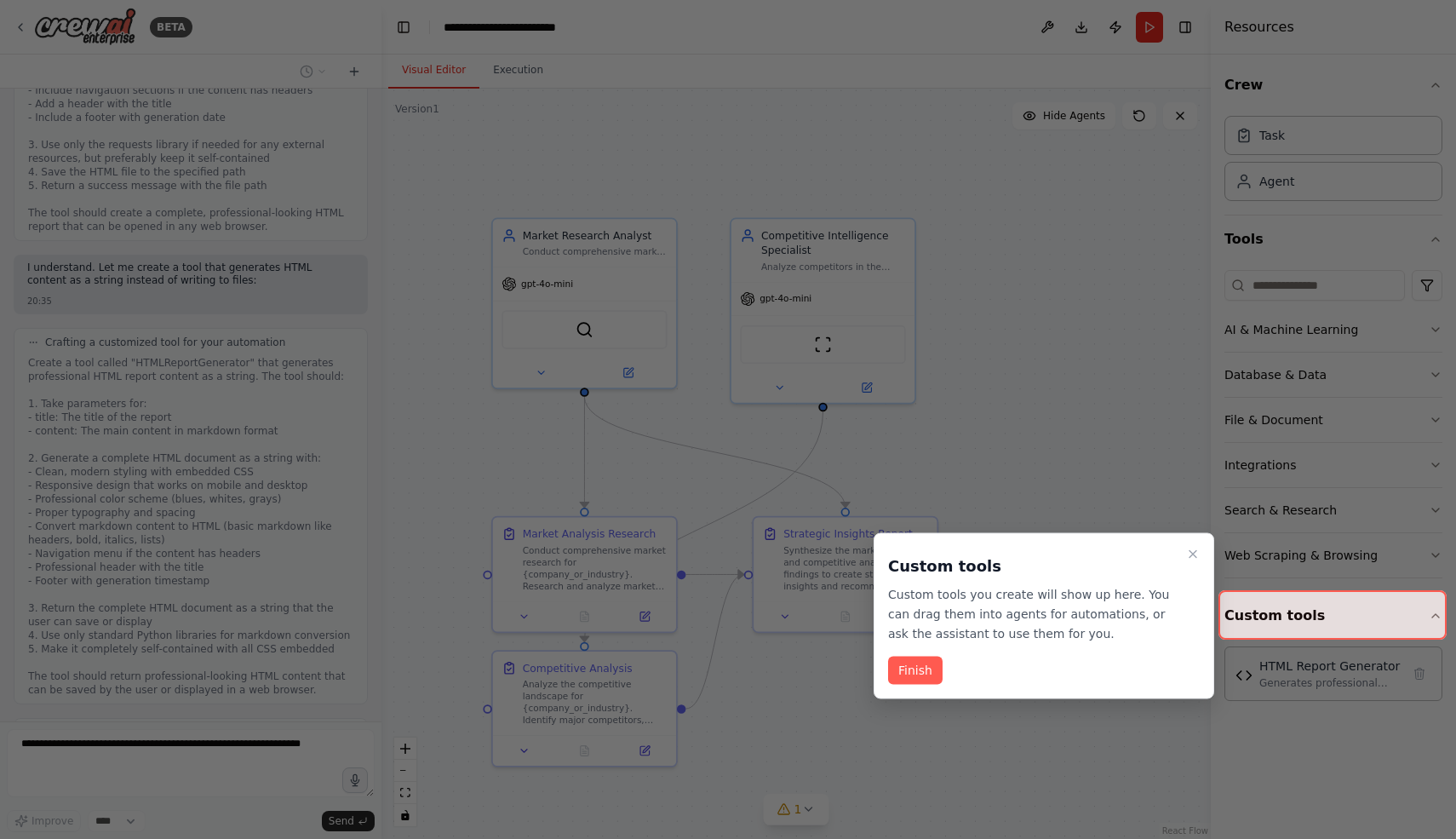
scroll to position [2712, 0]
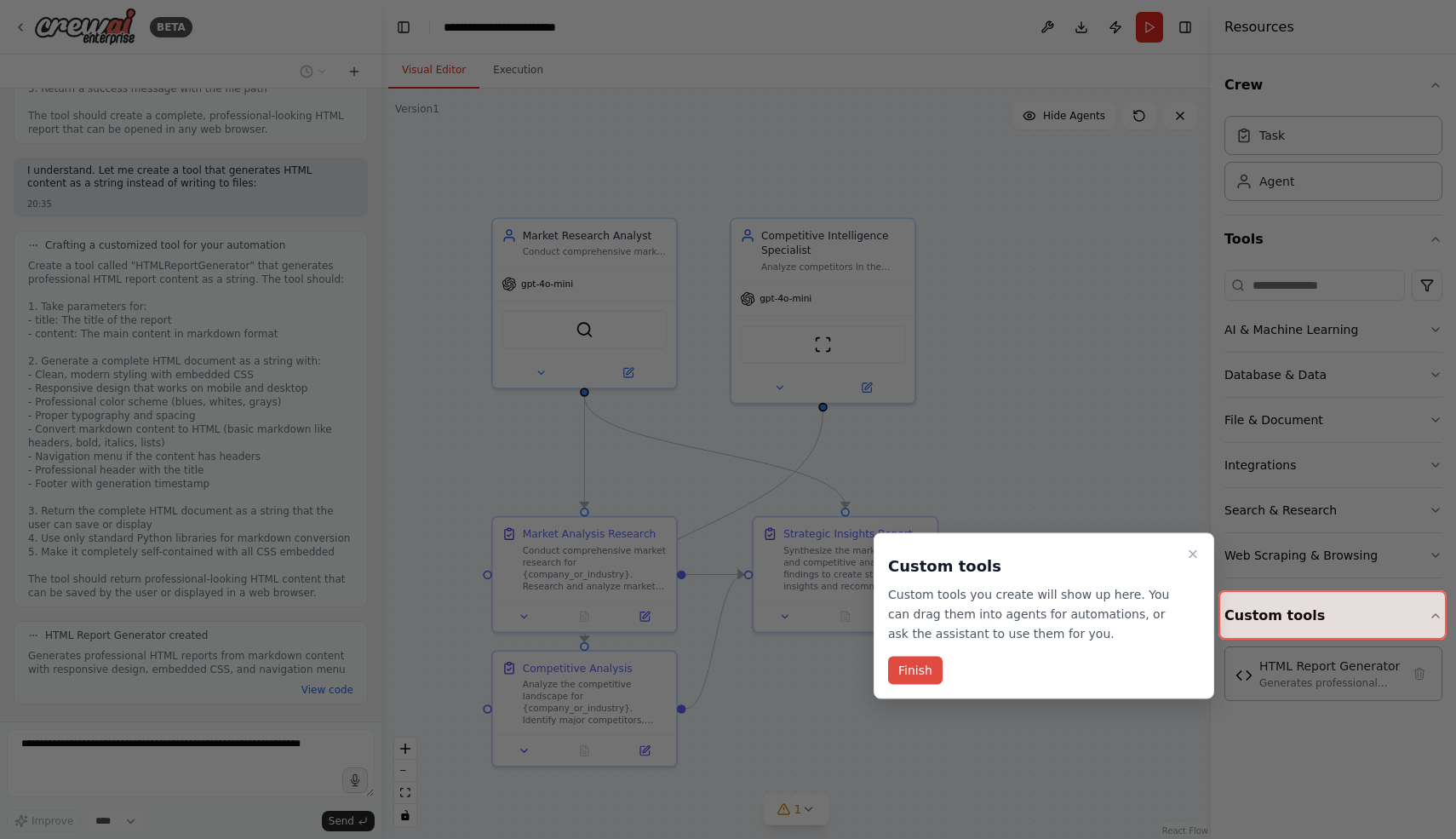
click at [914, 674] on button "Finish" at bounding box center [915, 670] width 54 height 28
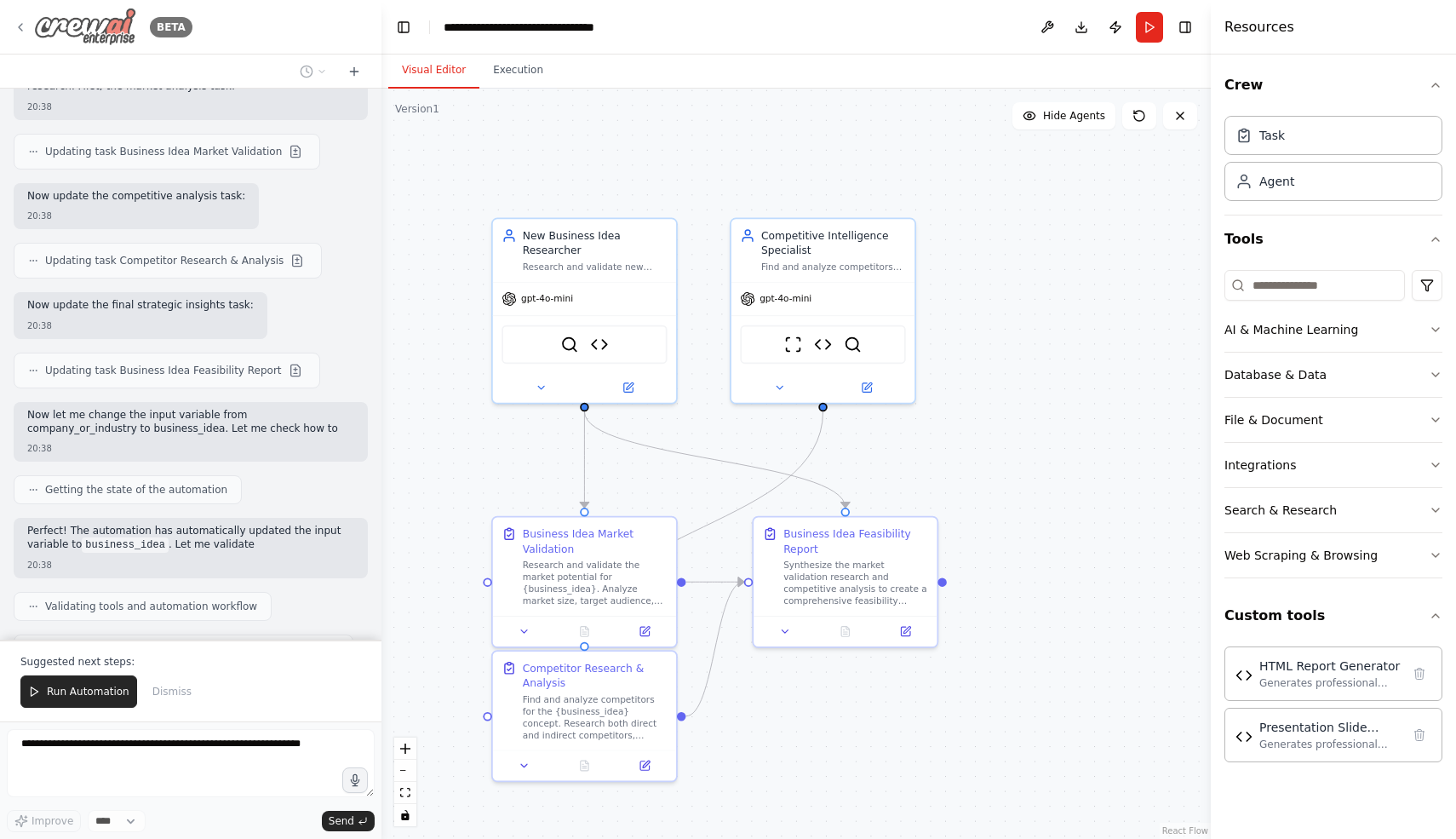
scroll to position [4623, 0]
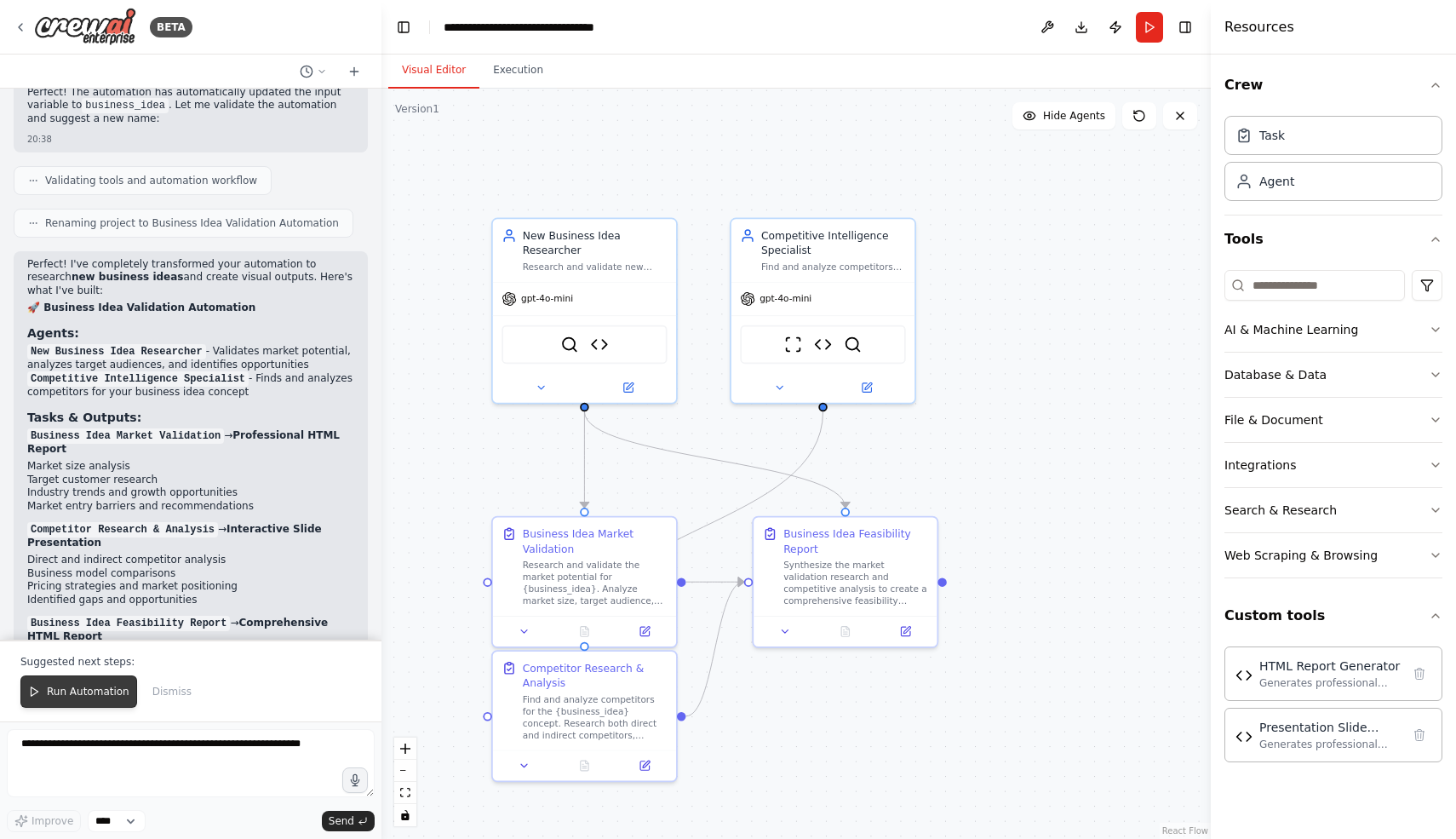
click at [85, 696] on span "Run Automation" at bounding box center [88, 692] width 82 height 14
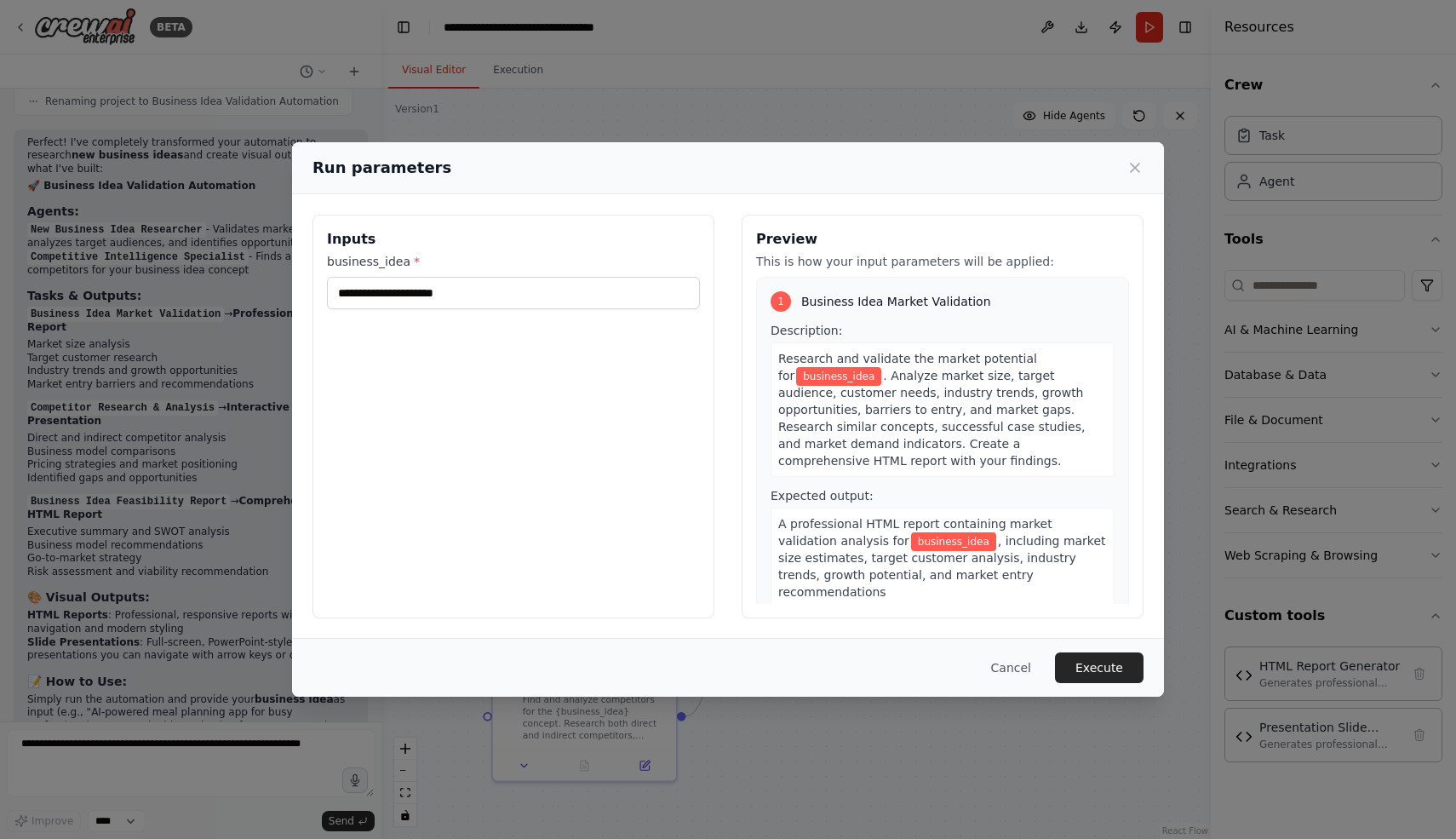
scroll to position [5201, 0]
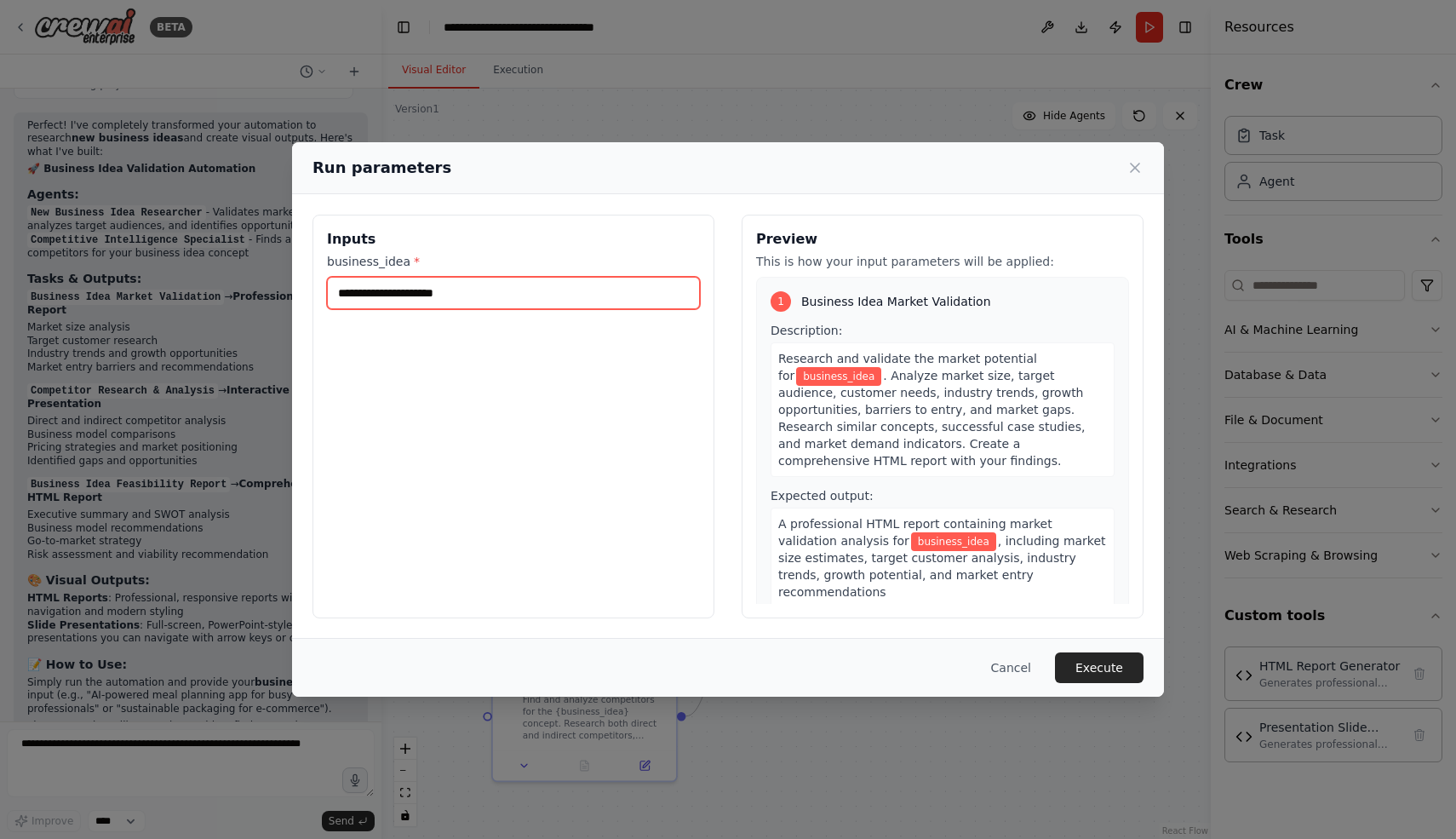
click at [549, 299] on input "business_idea *" at bounding box center [513, 292] width 373 height 32
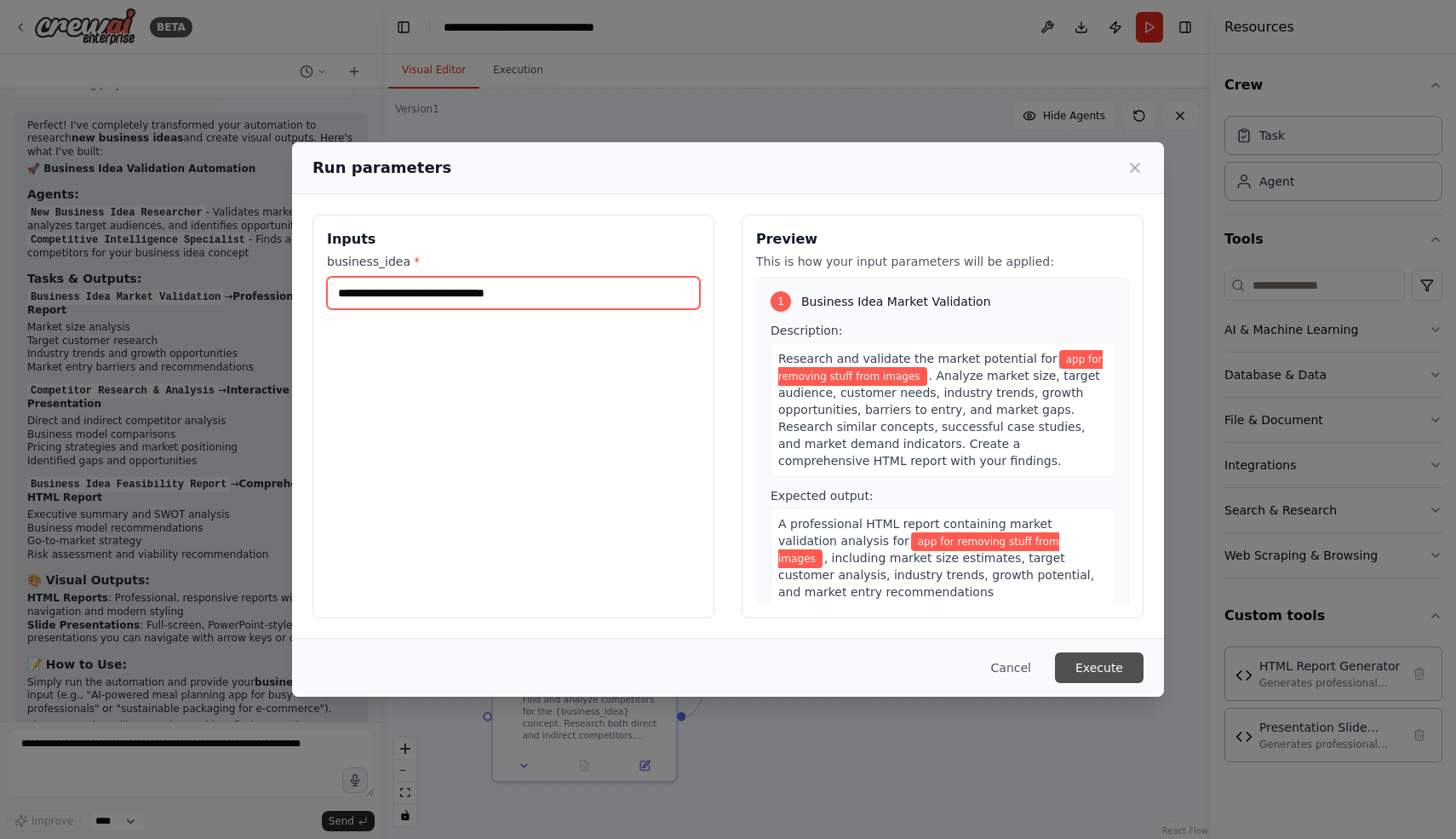
type input "**********"
click at [1103, 660] on button "Execute" at bounding box center [1099, 667] width 89 height 31
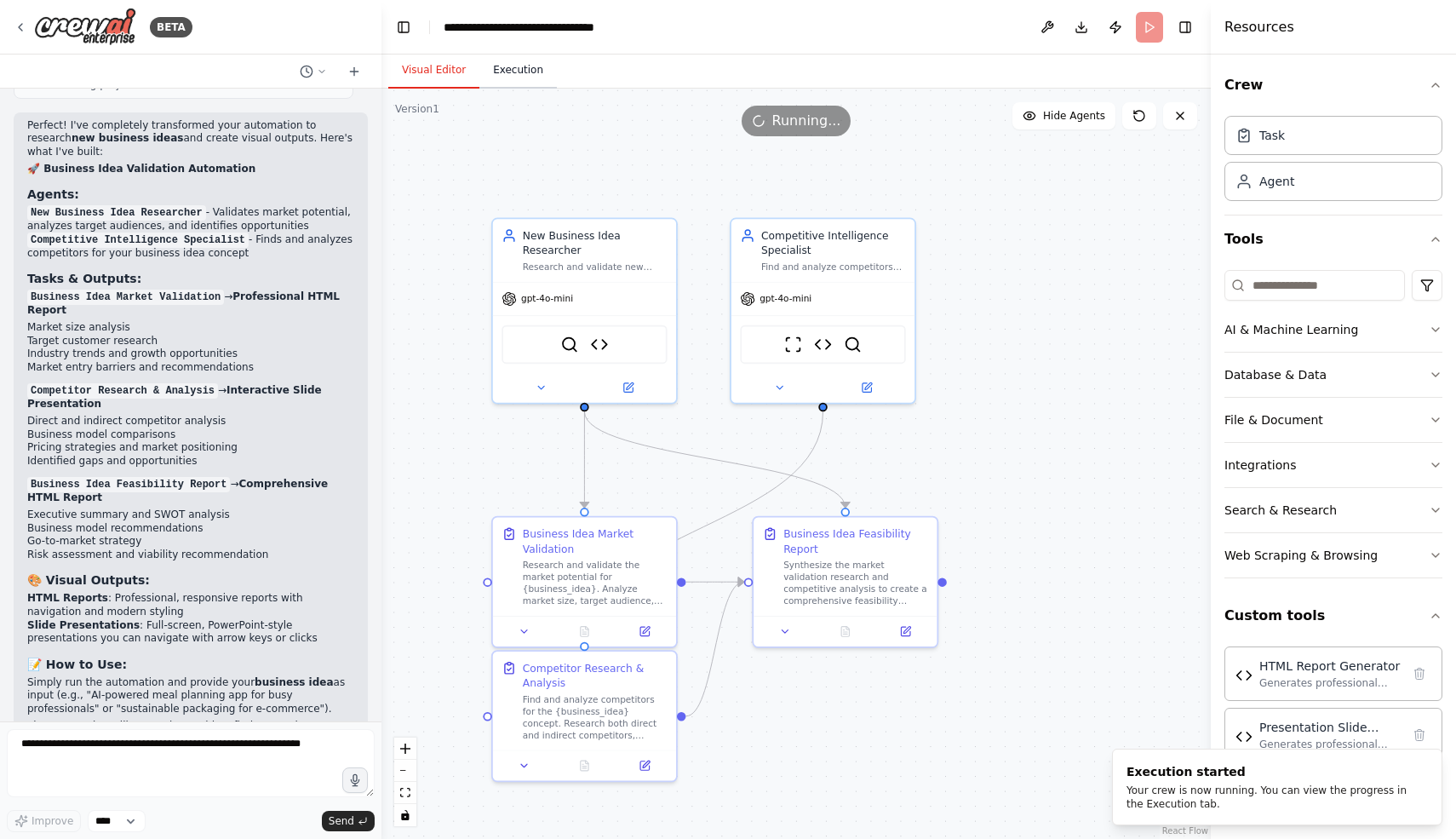
click at [500, 75] on button "Execution" at bounding box center [518, 70] width 77 height 36
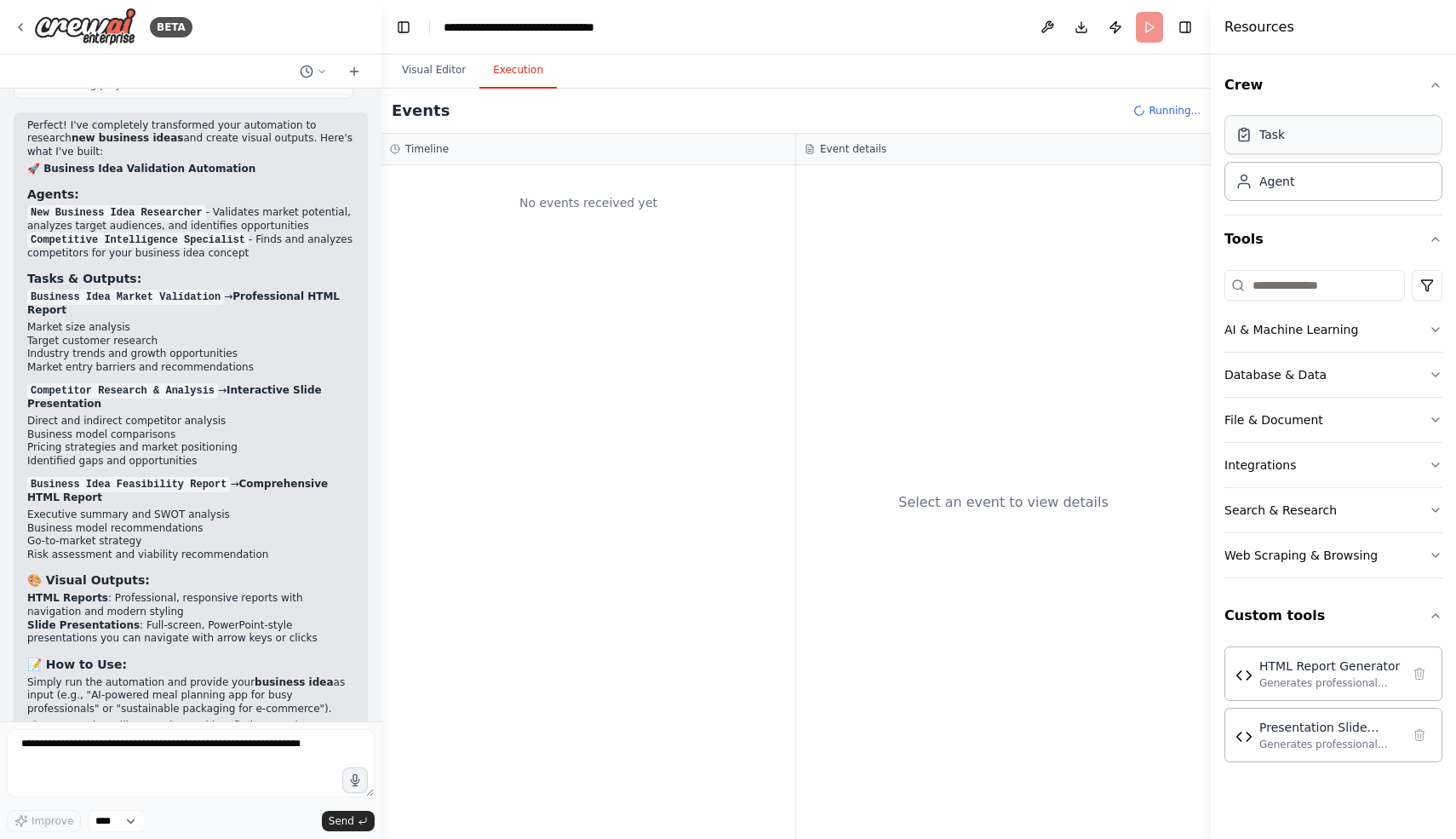
click at [1295, 139] on div "Task" at bounding box center [1333, 134] width 218 height 39
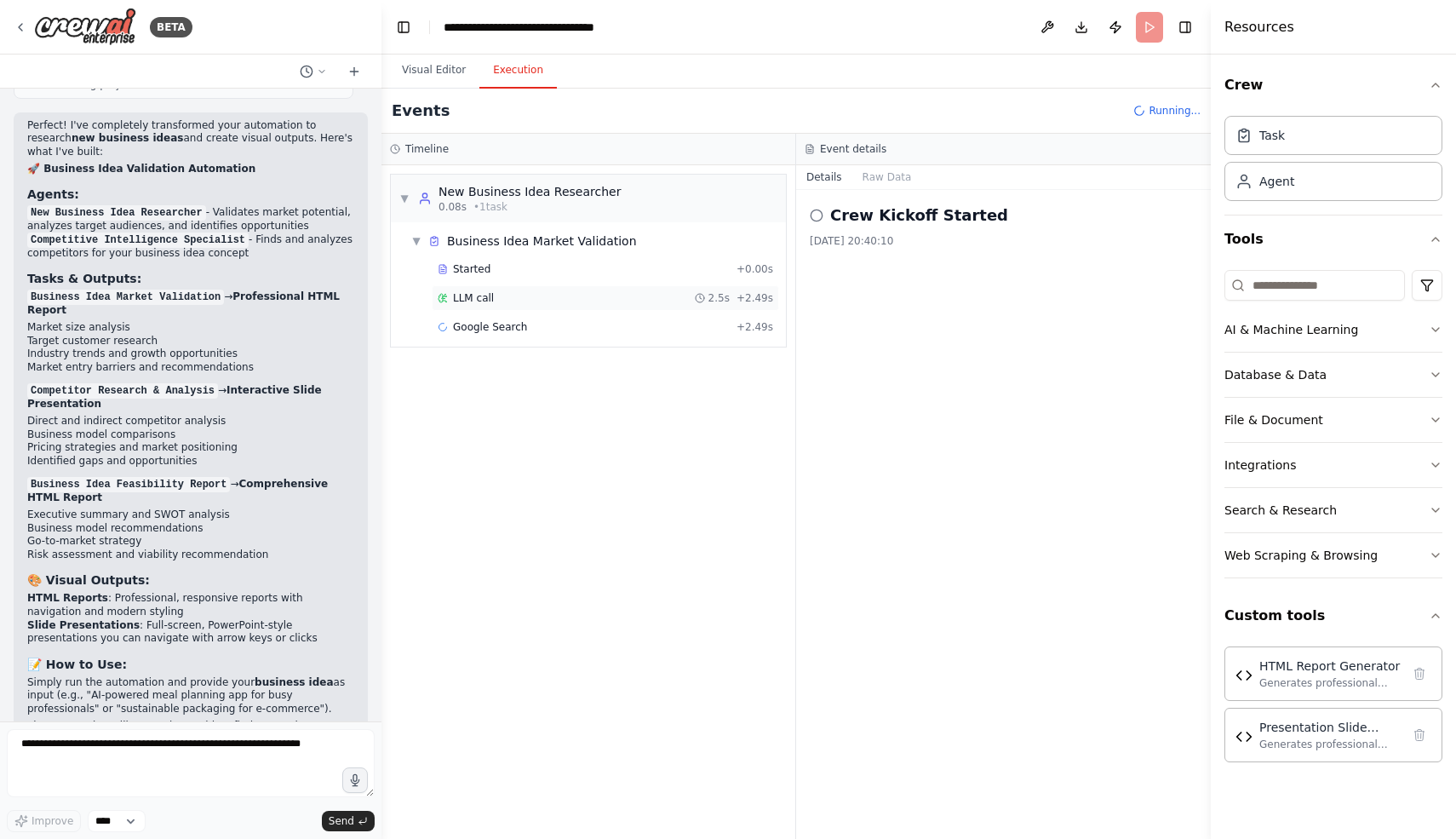
click at [498, 300] on div "LLM call 2.5s + 2.49s" at bounding box center [606, 298] width 335 height 14
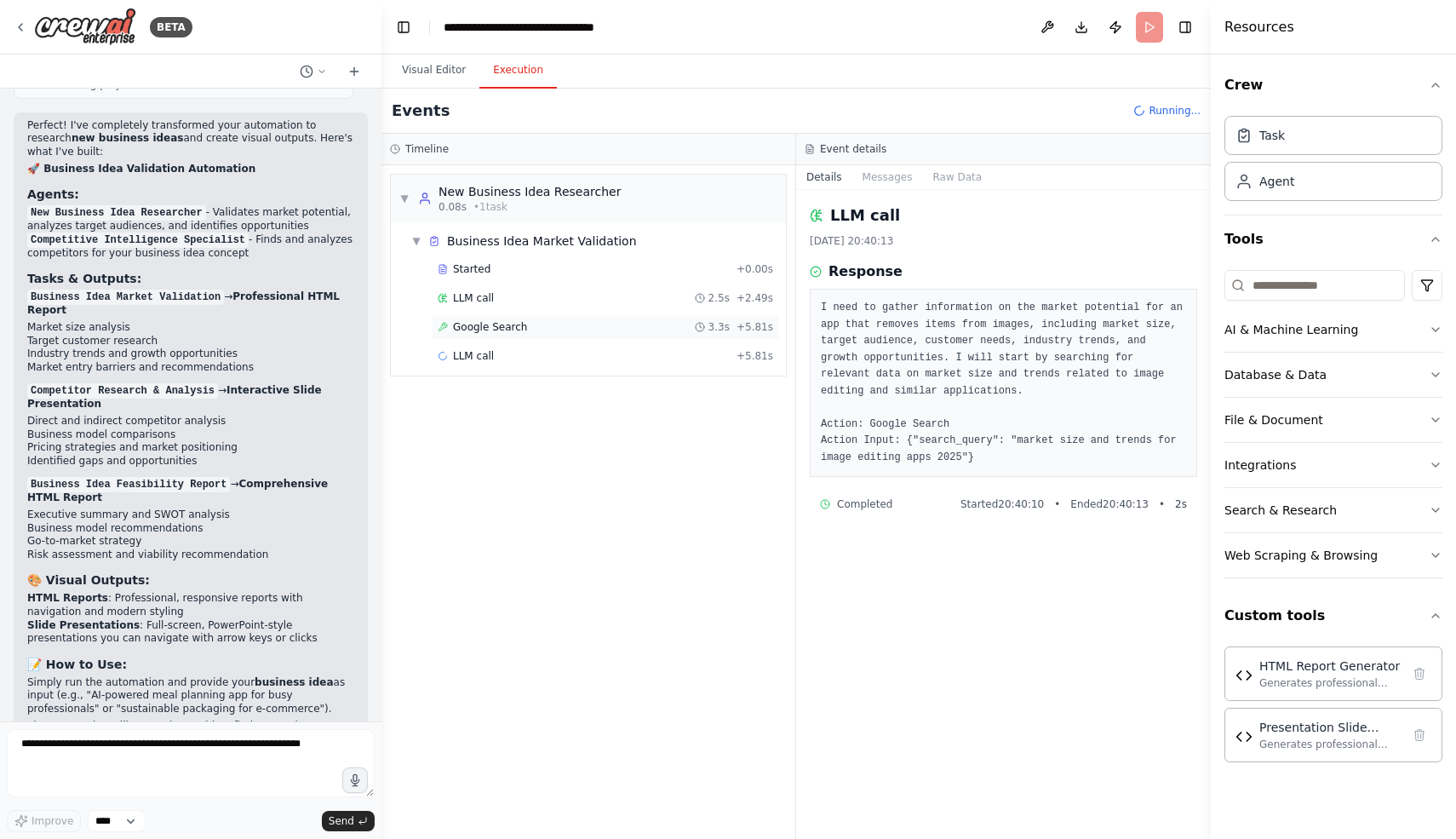
click at [503, 327] on span "Google Search" at bounding box center [490, 327] width 74 height 14
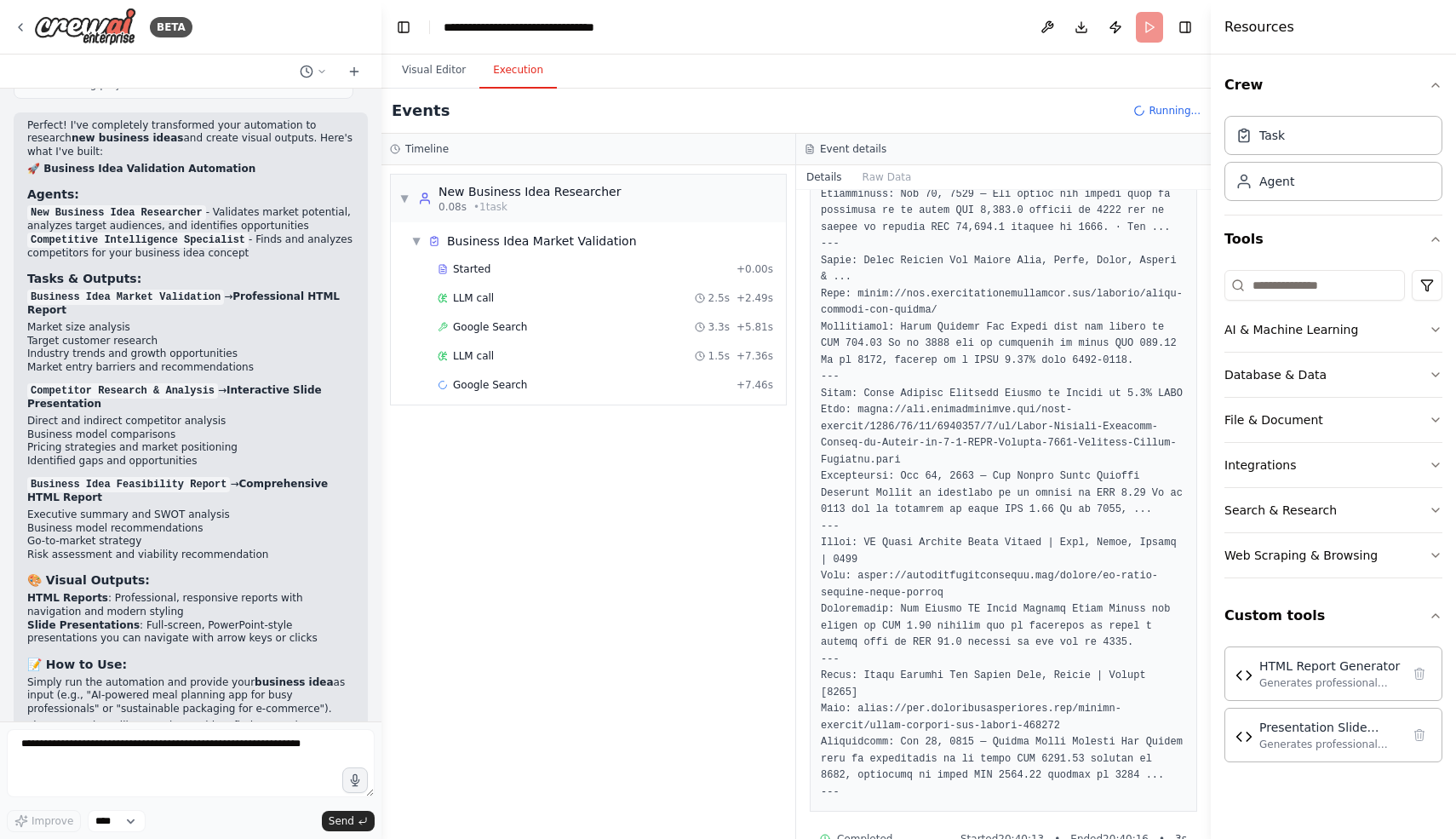
scroll to position [978, 0]
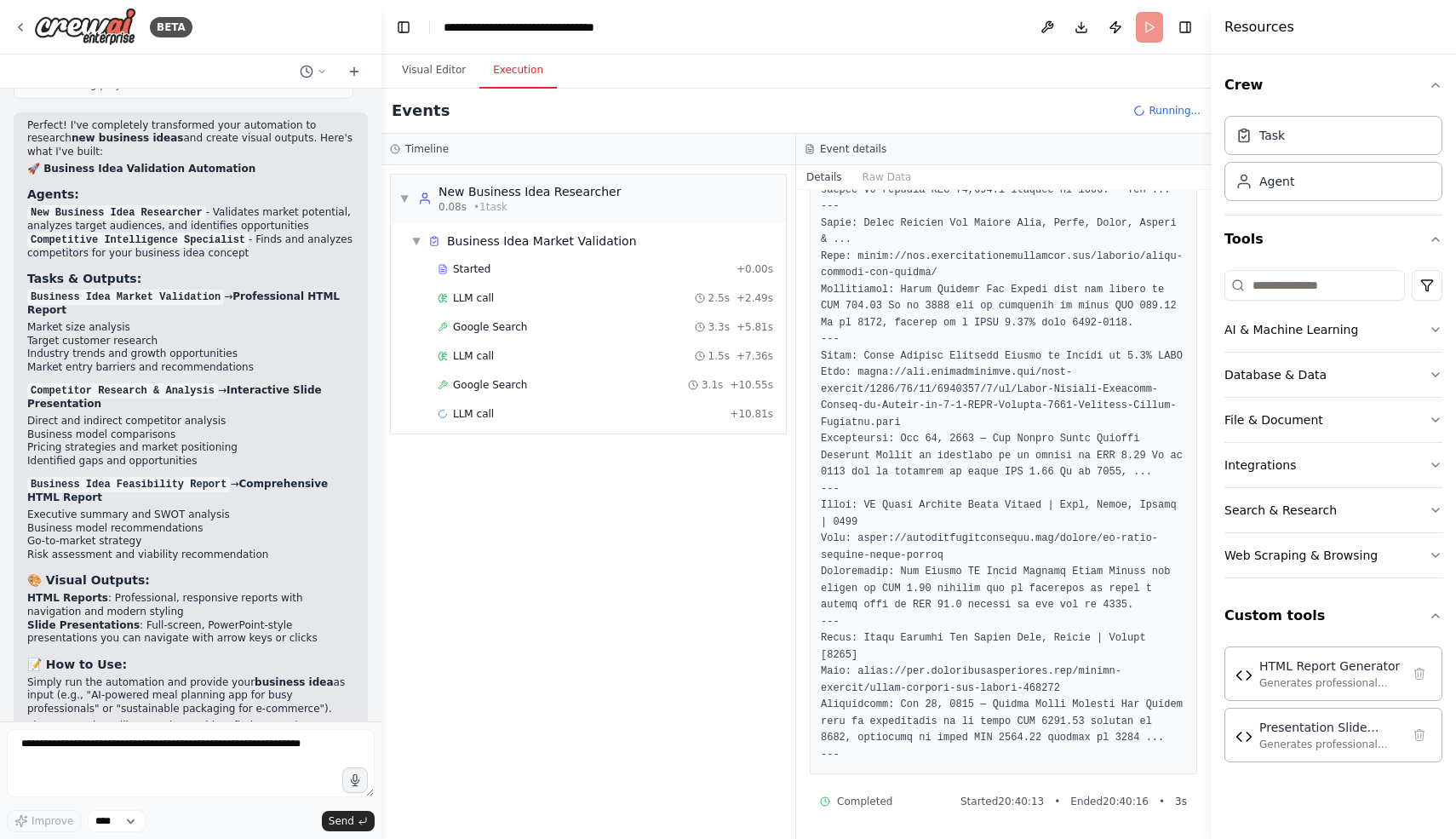
click at [627, 369] on div "Started + 0.00s LLM call 2.5s + 2.49s Google Search 3.3s + 5.81s LLM call 1.5s …" at bounding box center [595, 343] width 382 height 174
click at [627, 393] on div "Google Search 3.1s + 10.55s" at bounding box center [606, 384] width 348 height 25
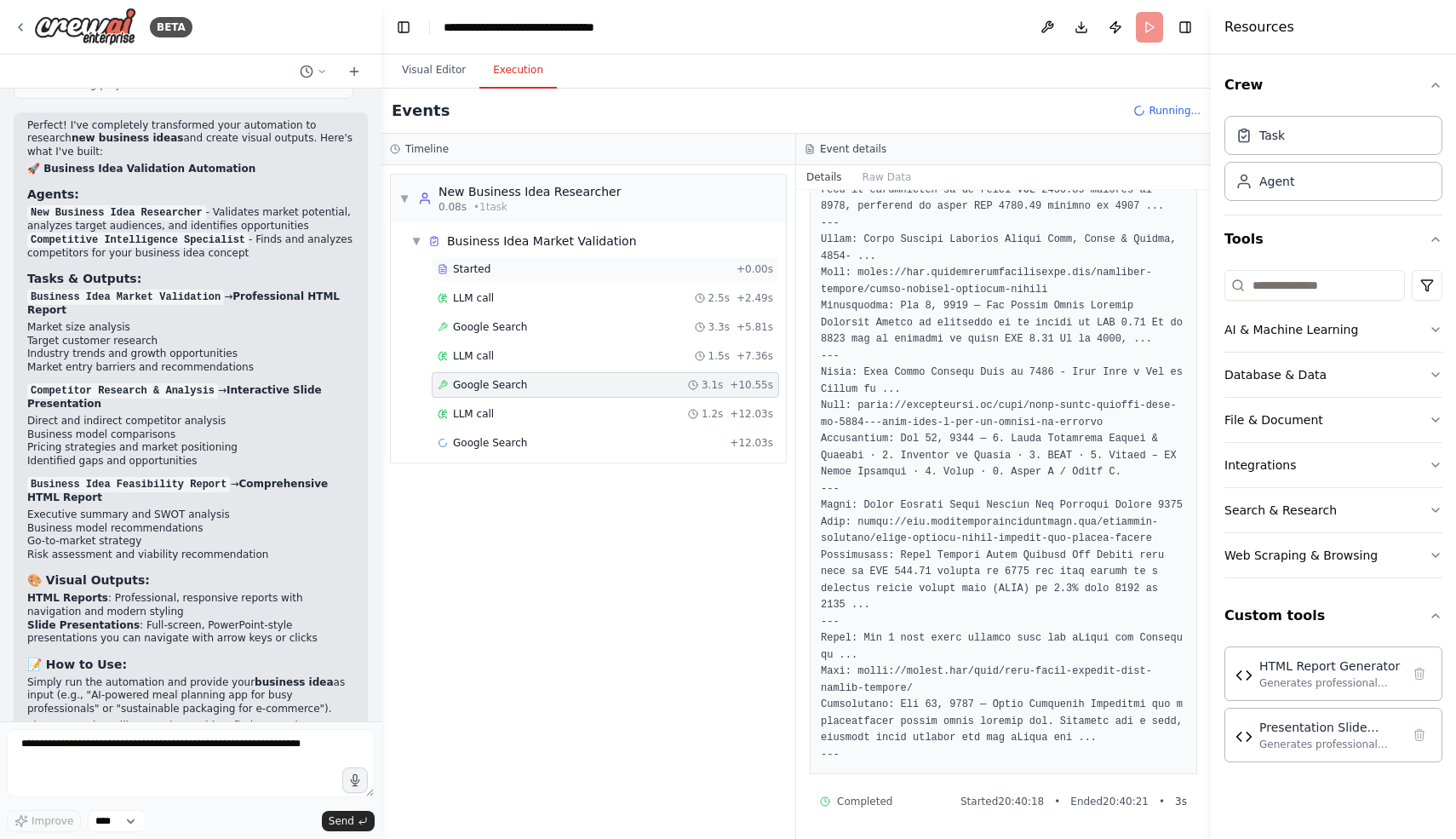
click at [625, 261] on div "Started + 0.00s" at bounding box center [606, 269] width 348 height 25
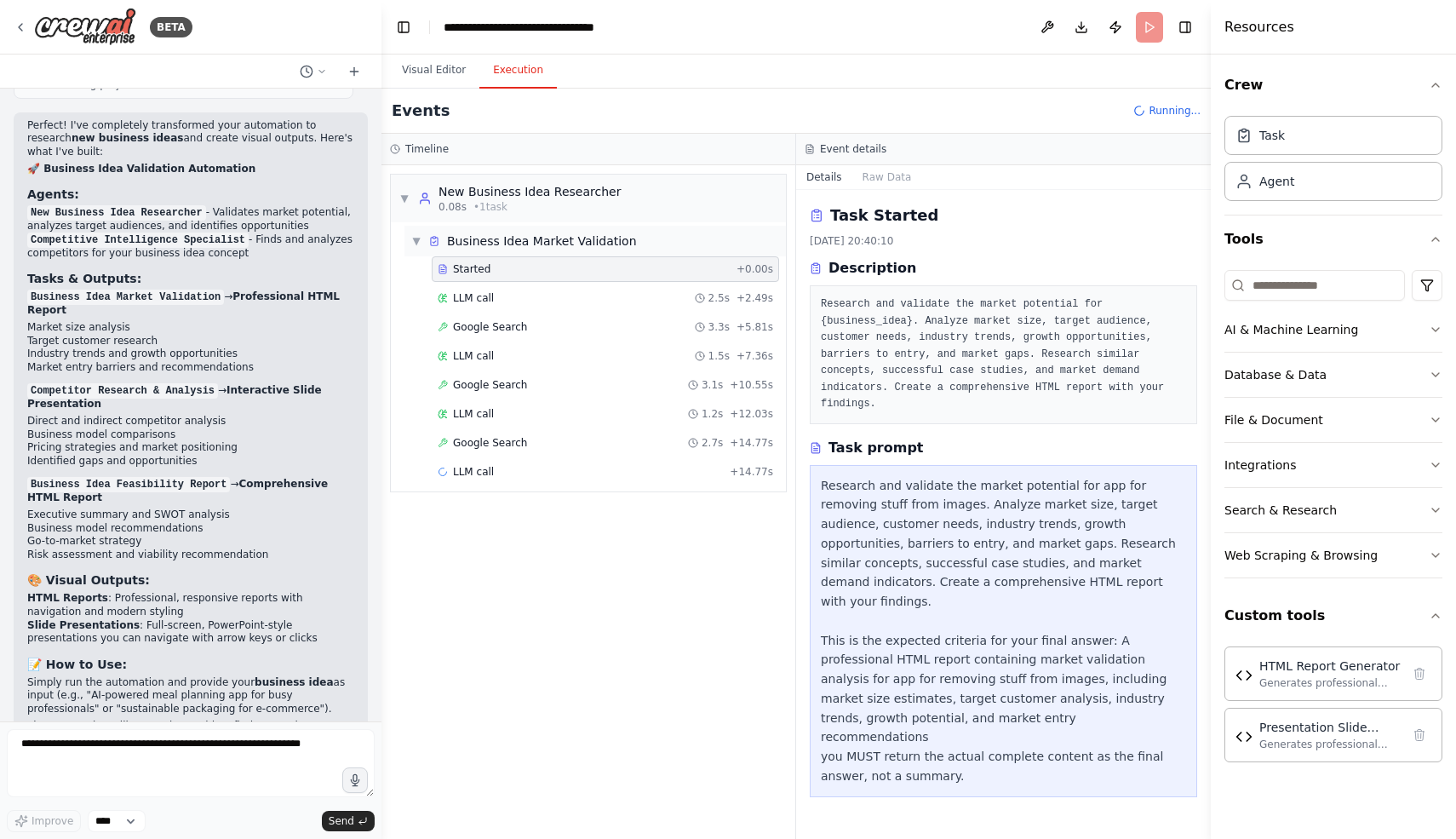
click at [420, 236] on span "▼" at bounding box center [417, 241] width 11 height 14
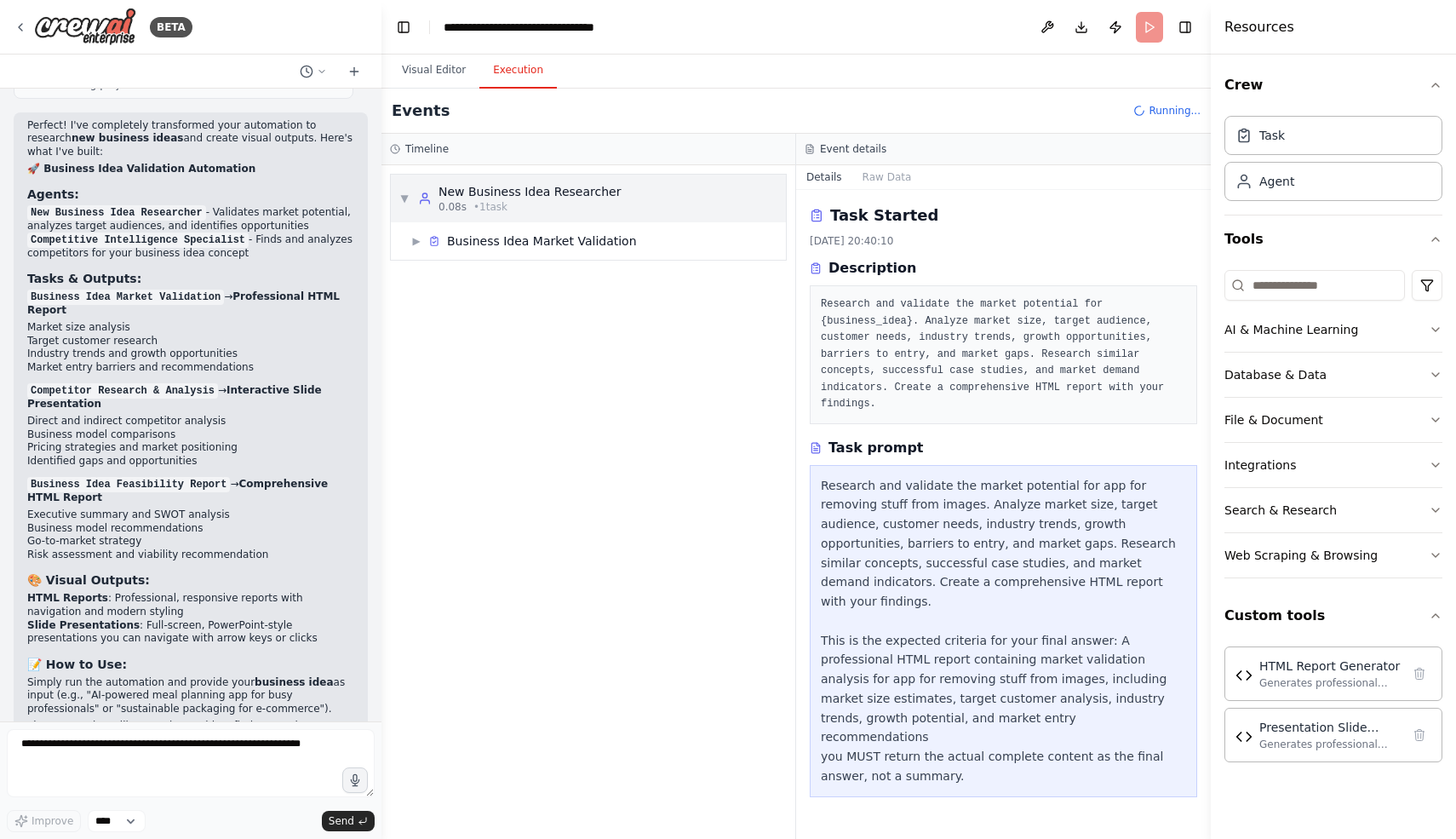
click at [466, 205] on div "0.08s • 1 task" at bounding box center [530, 207] width 183 height 14
click at [703, 233] on div "▶ Business Idea Market Validation" at bounding box center [595, 240] width 382 height 31
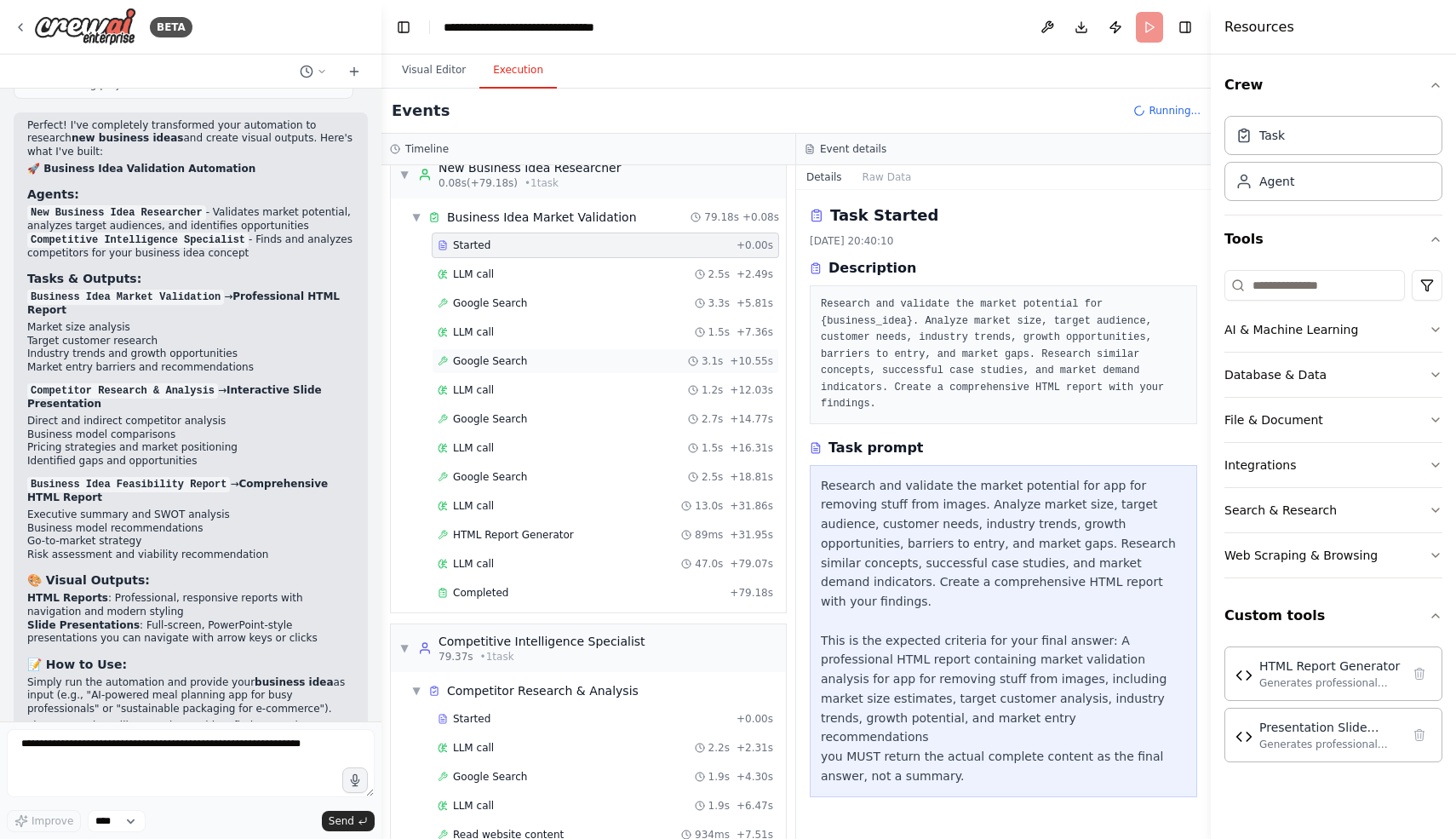
scroll to position [0, 0]
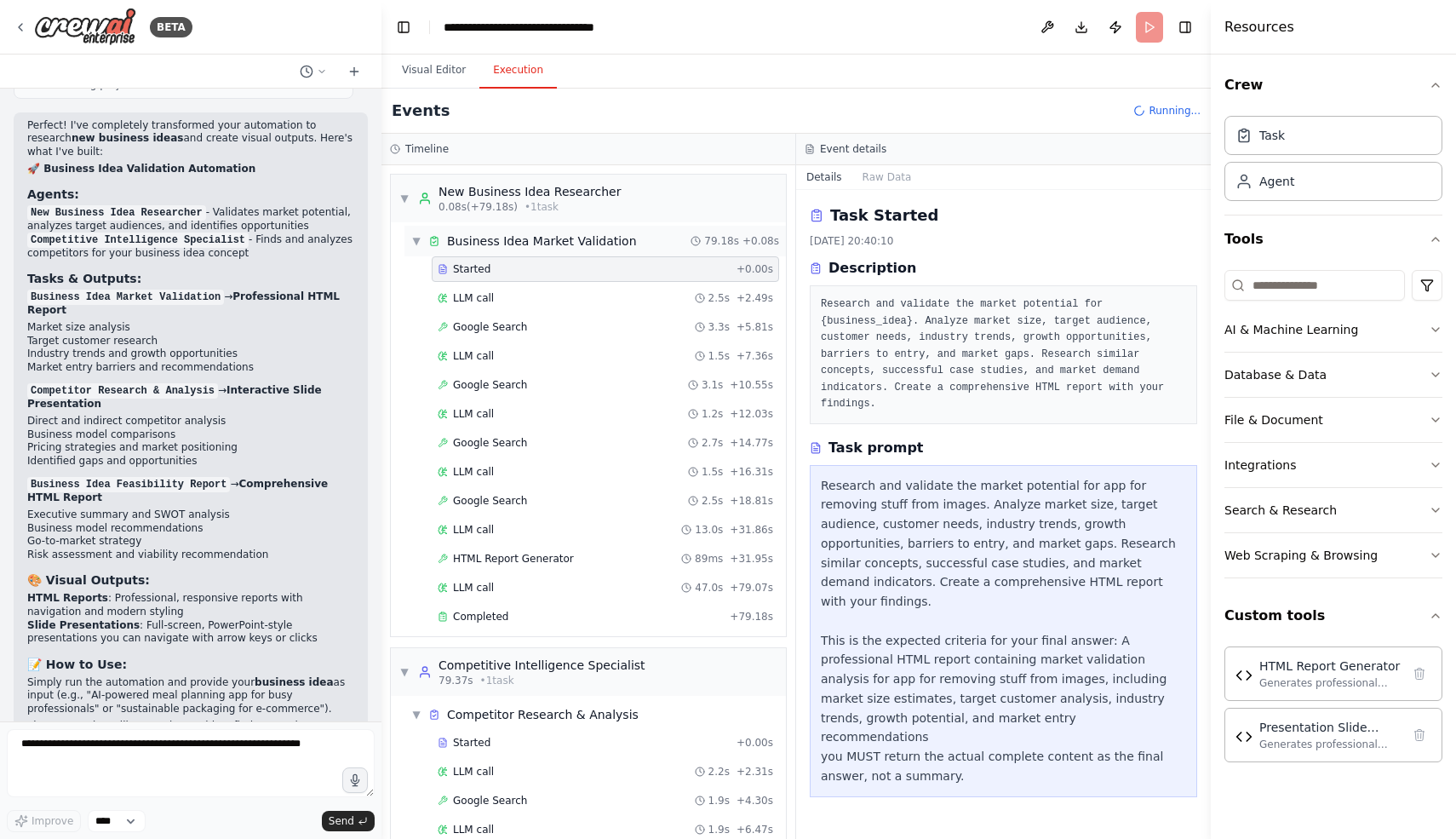
click at [441, 236] on div "Business Idea Market Validation" at bounding box center [533, 240] width 209 height 17
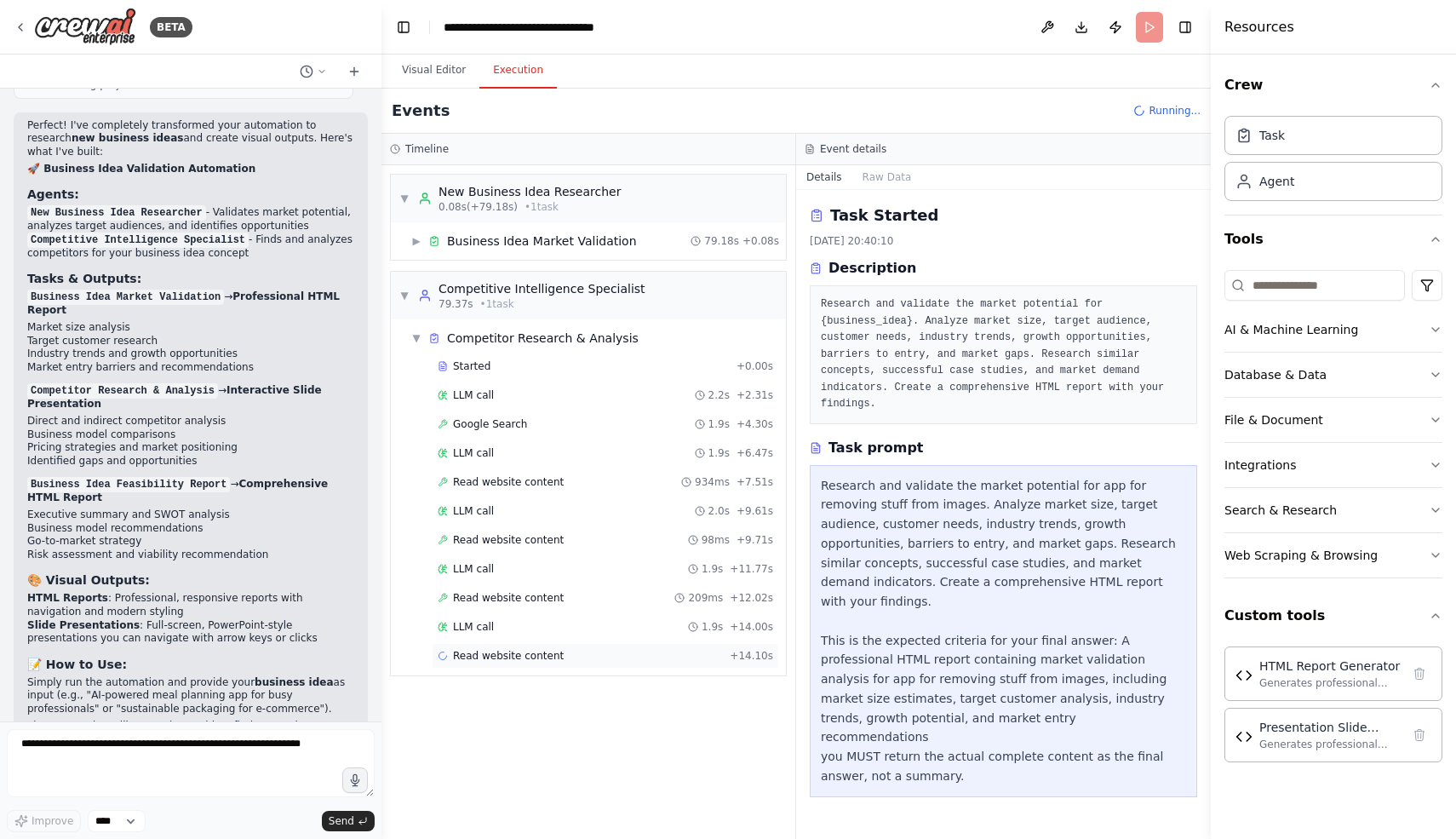
click at [514, 657] on span "Read website content" at bounding box center [508, 656] width 111 height 14
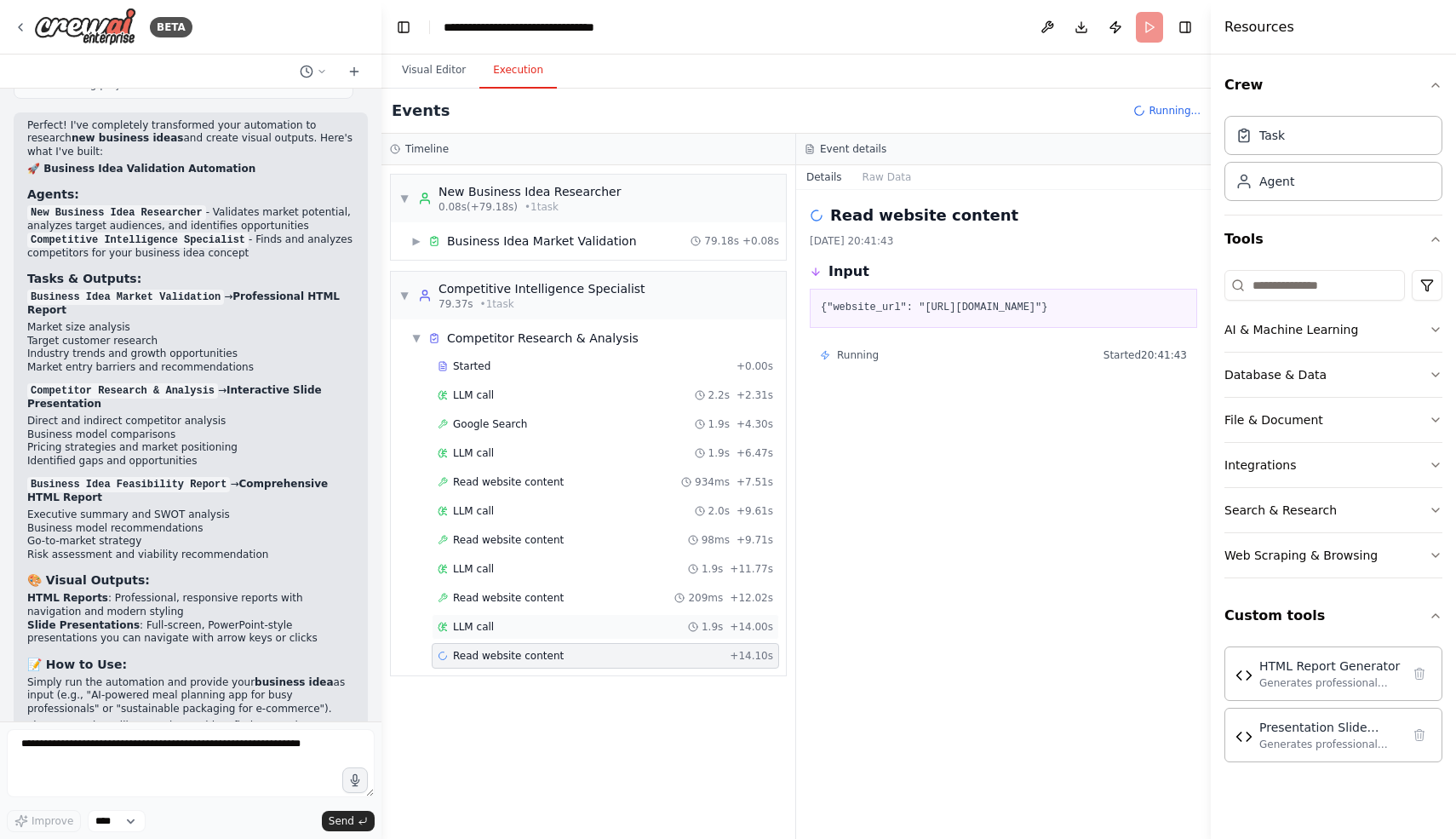
click at [523, 636] on div "LLM call 1.9s + 14.00s" at bounding box center [606, 627] width 348 height 25
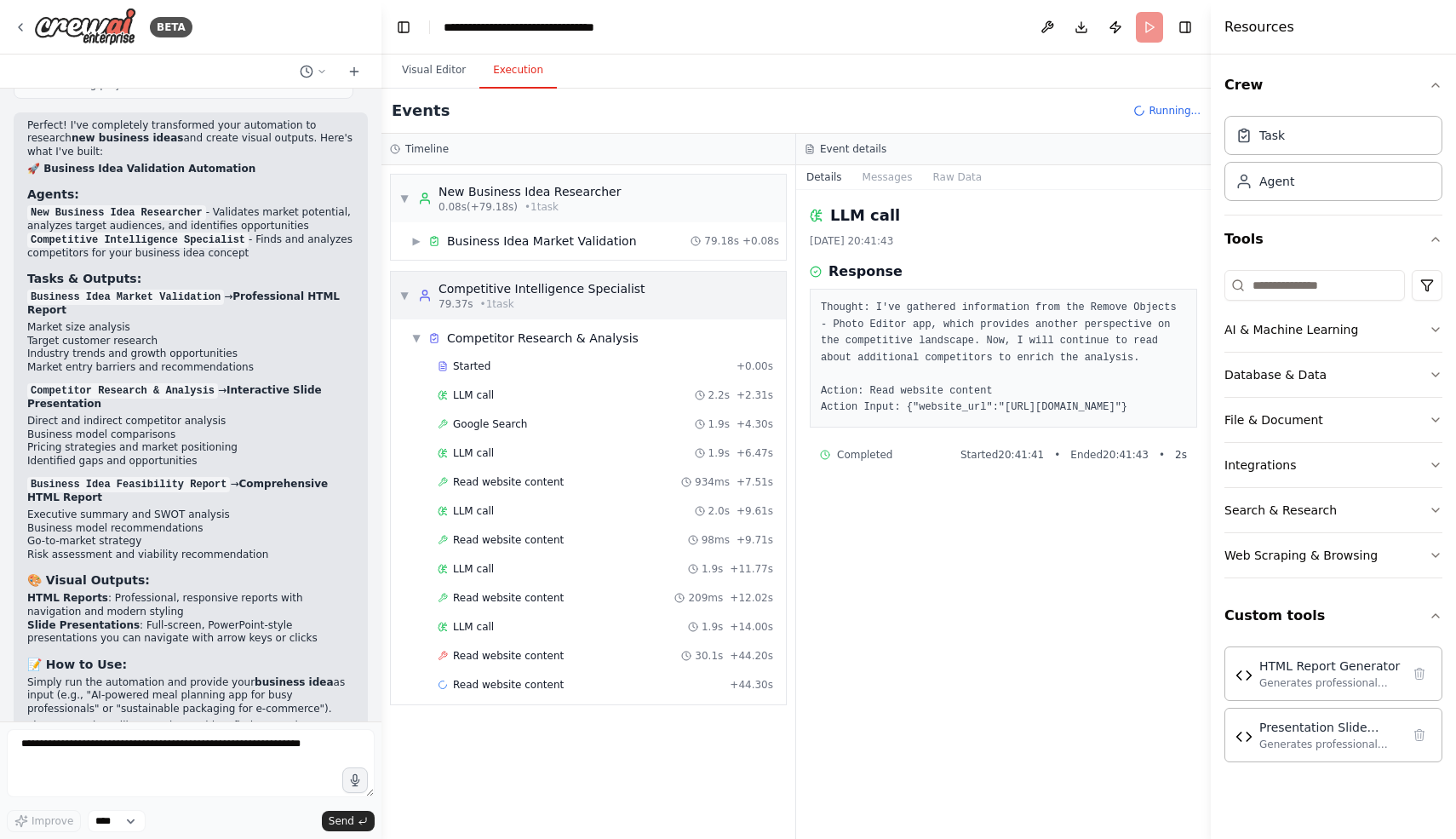
click at [524, 290] on div "Competitive Intelligence Specialist" at bounding box center [542, 288] width 207 height 17
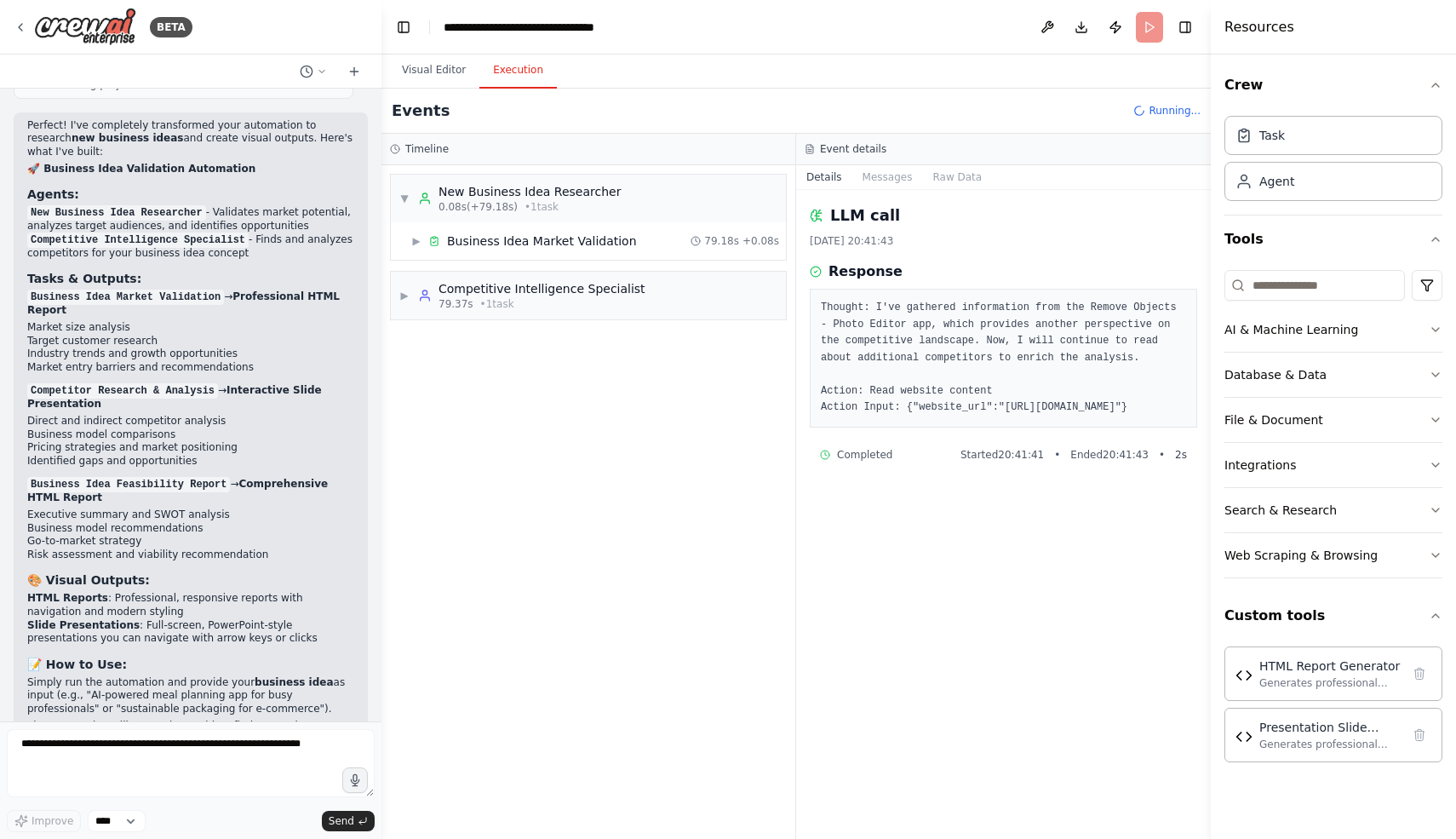
click at [405, 146] on h3 "Timeline" at bounding box center [427, 149] width 43 height 14
click at [427, 83] on button "Visual Editor" at bounding box center [434, 70] width 91 height 36
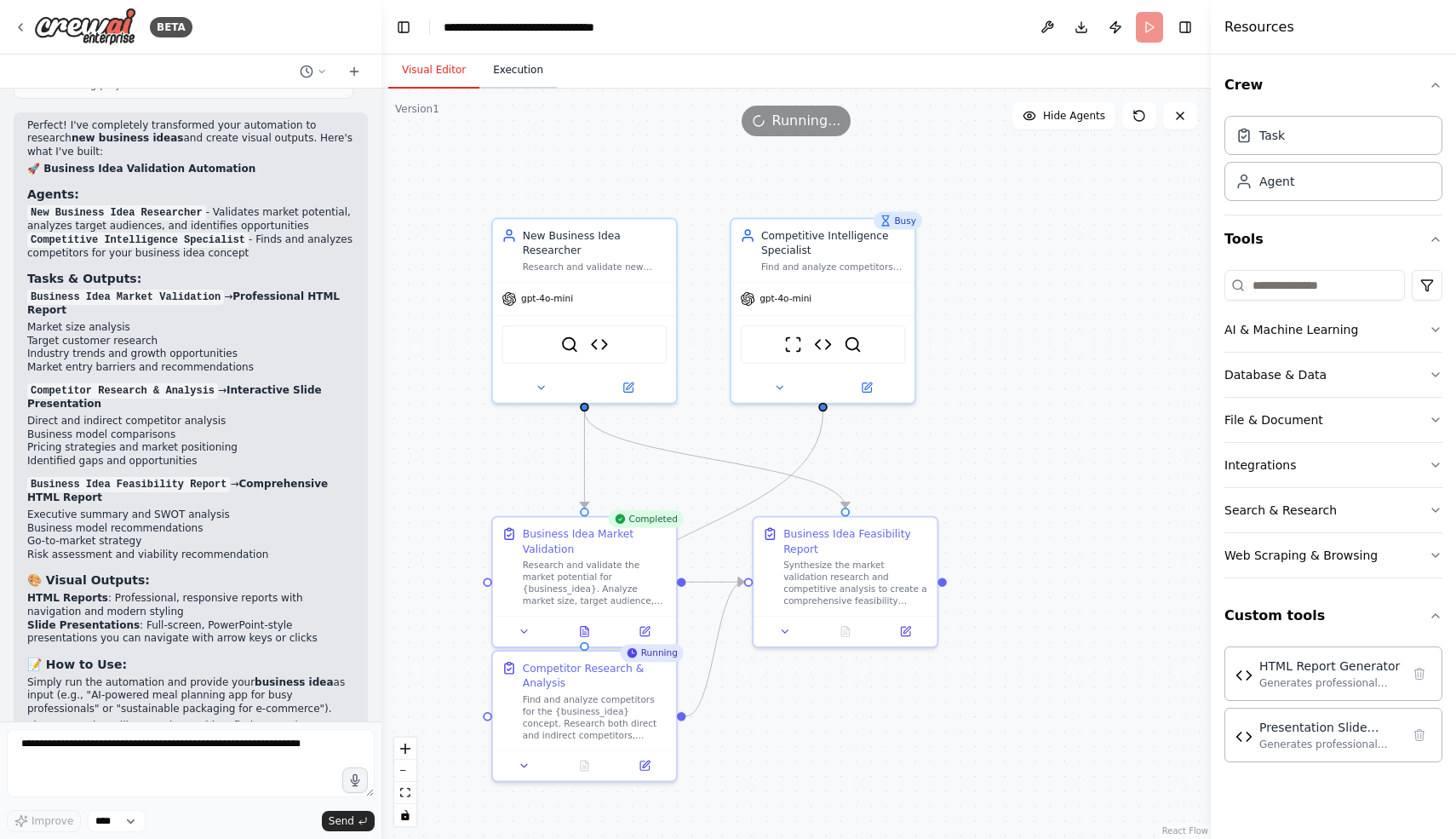
click at [517, 76] on button "Execution" at bounding box center [518, 70] width 77 height 36
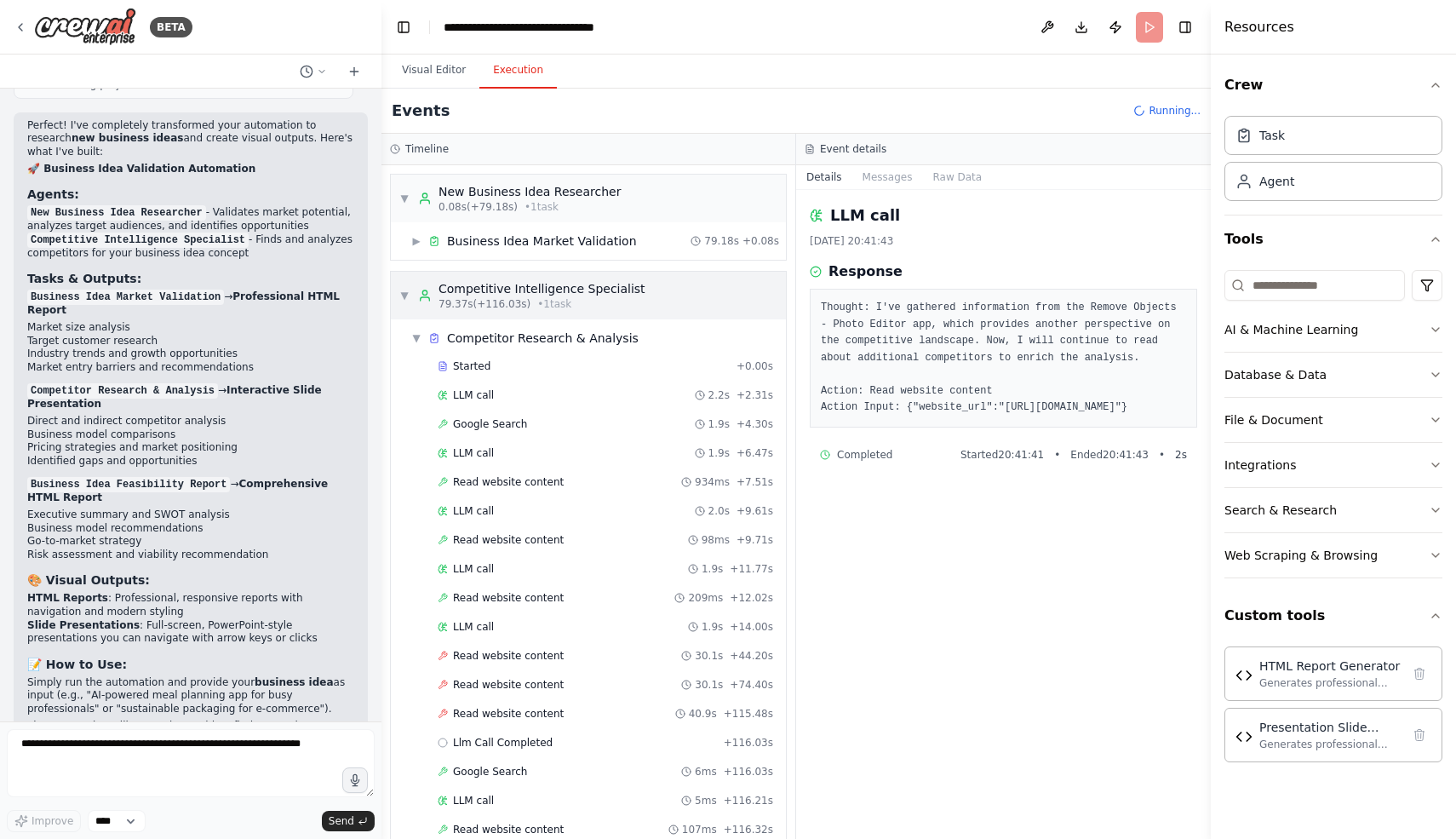
click at [527, 290] on div "Competitive Intelligence Specialist" at bounding box center [542, 288] width 207 height 17
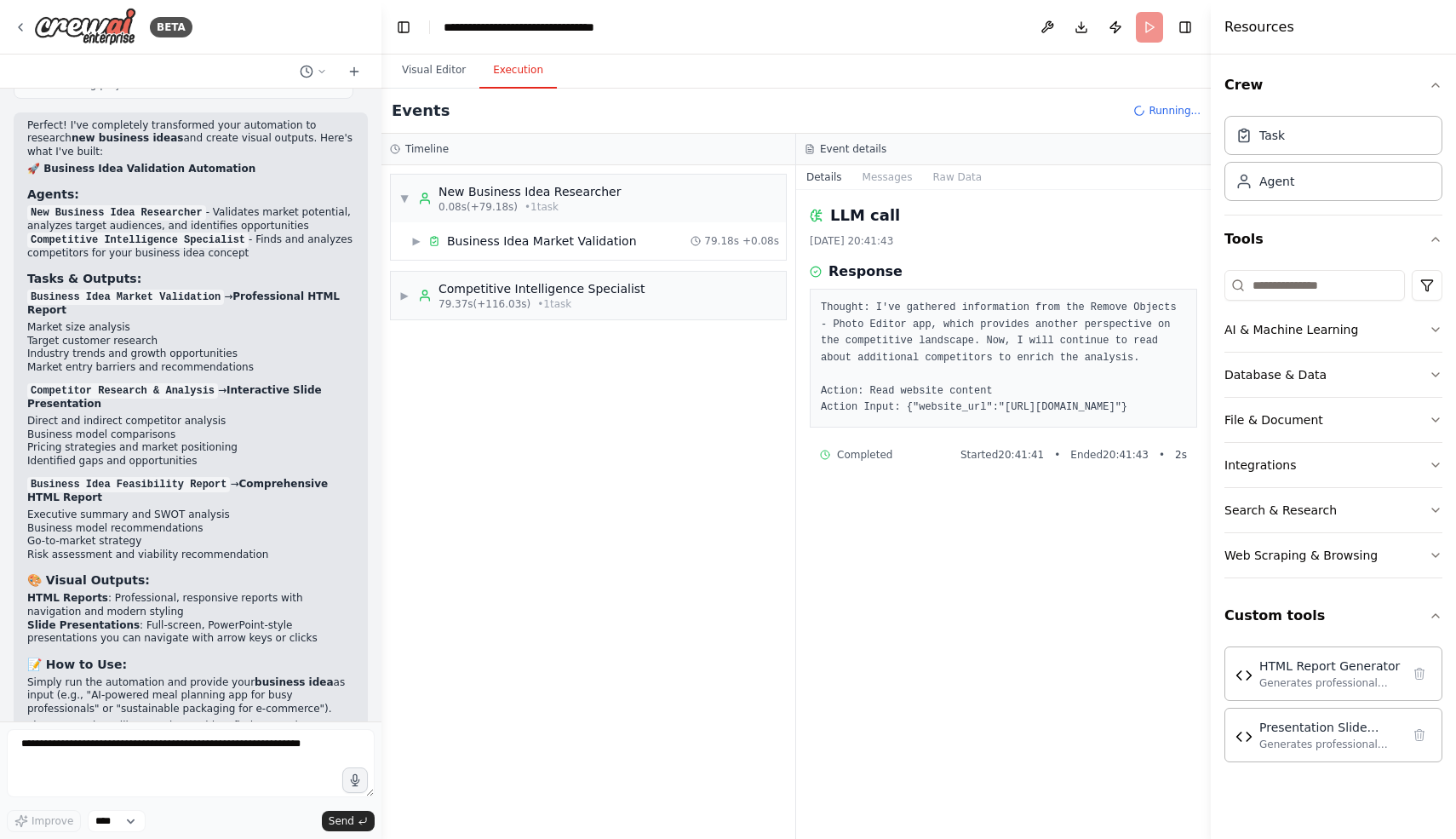
click at [534, 415] on div "▼ New Business Idea Researcher 0.08s (+79.18s) • 1 task ▶ Business Idea Market …" at bounding box center [589, 501] width 414 height 673
click at [588, 291] on div "Competitive Intelligence Specialist" at bounding box center [542, 288] width 207 height 17
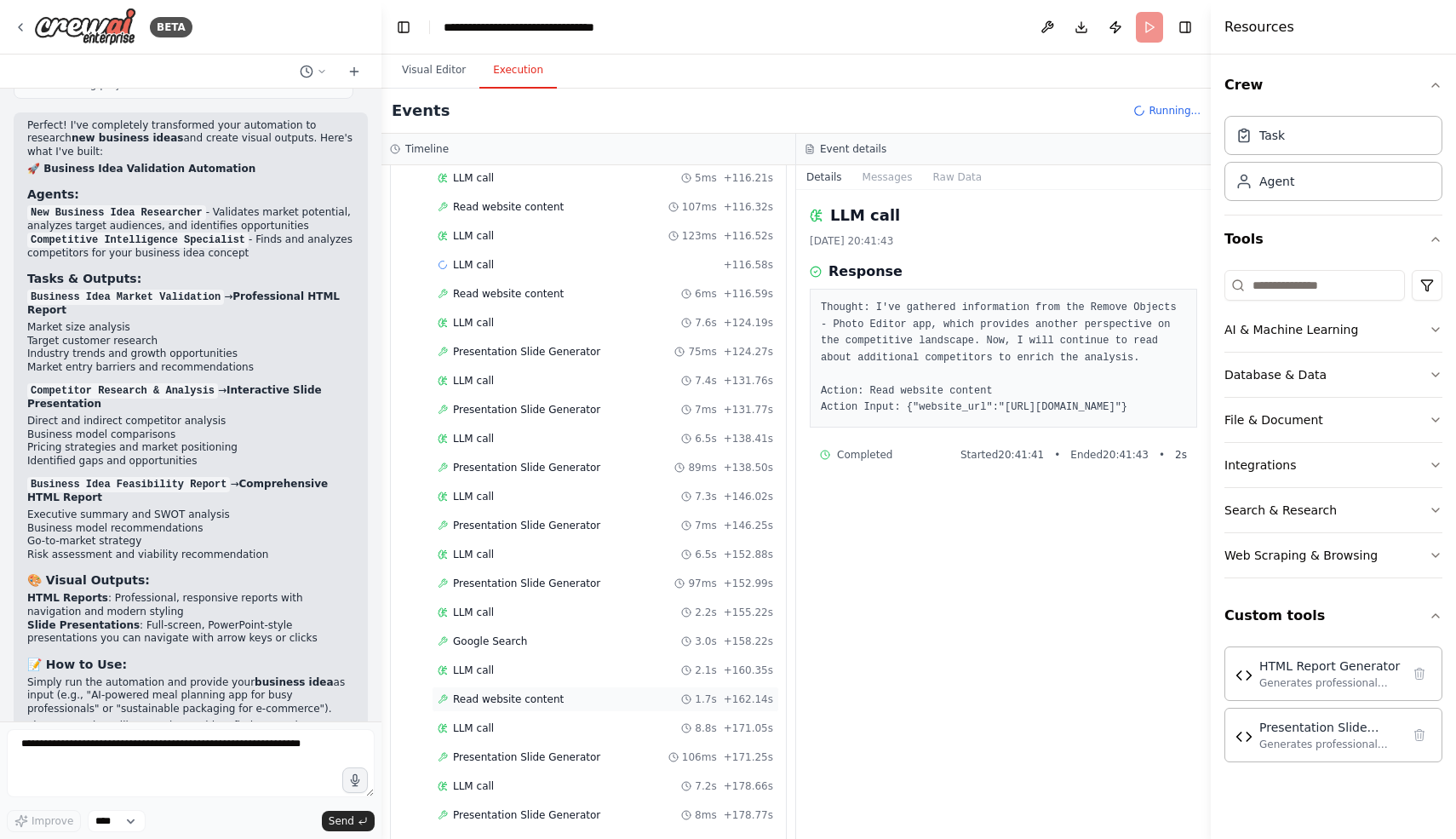
scroll to position [611, 0]
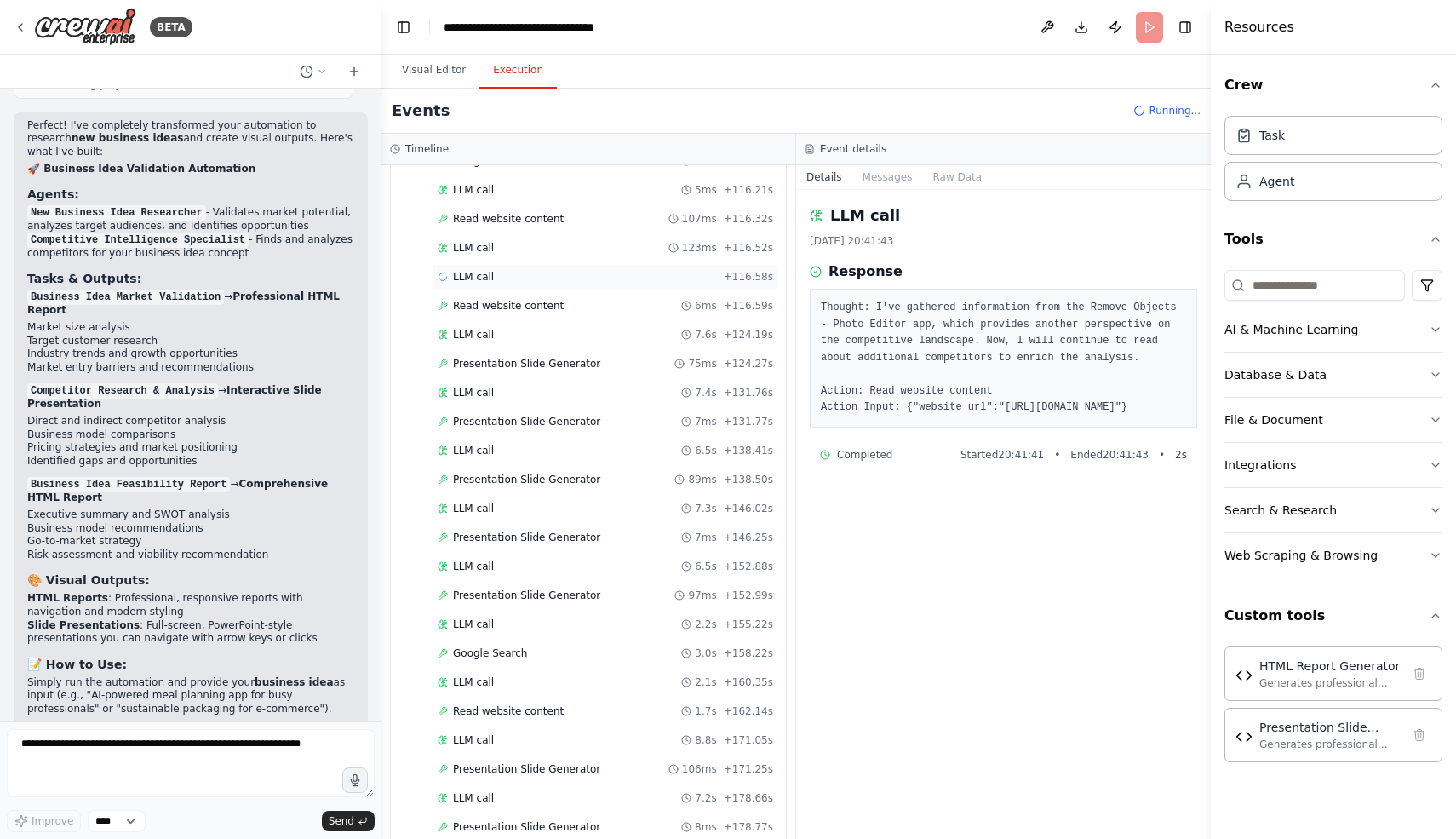
click at [573, 280] on div "LLM call + 116.58s" at bounding box center [606, 277] width 335 height 14
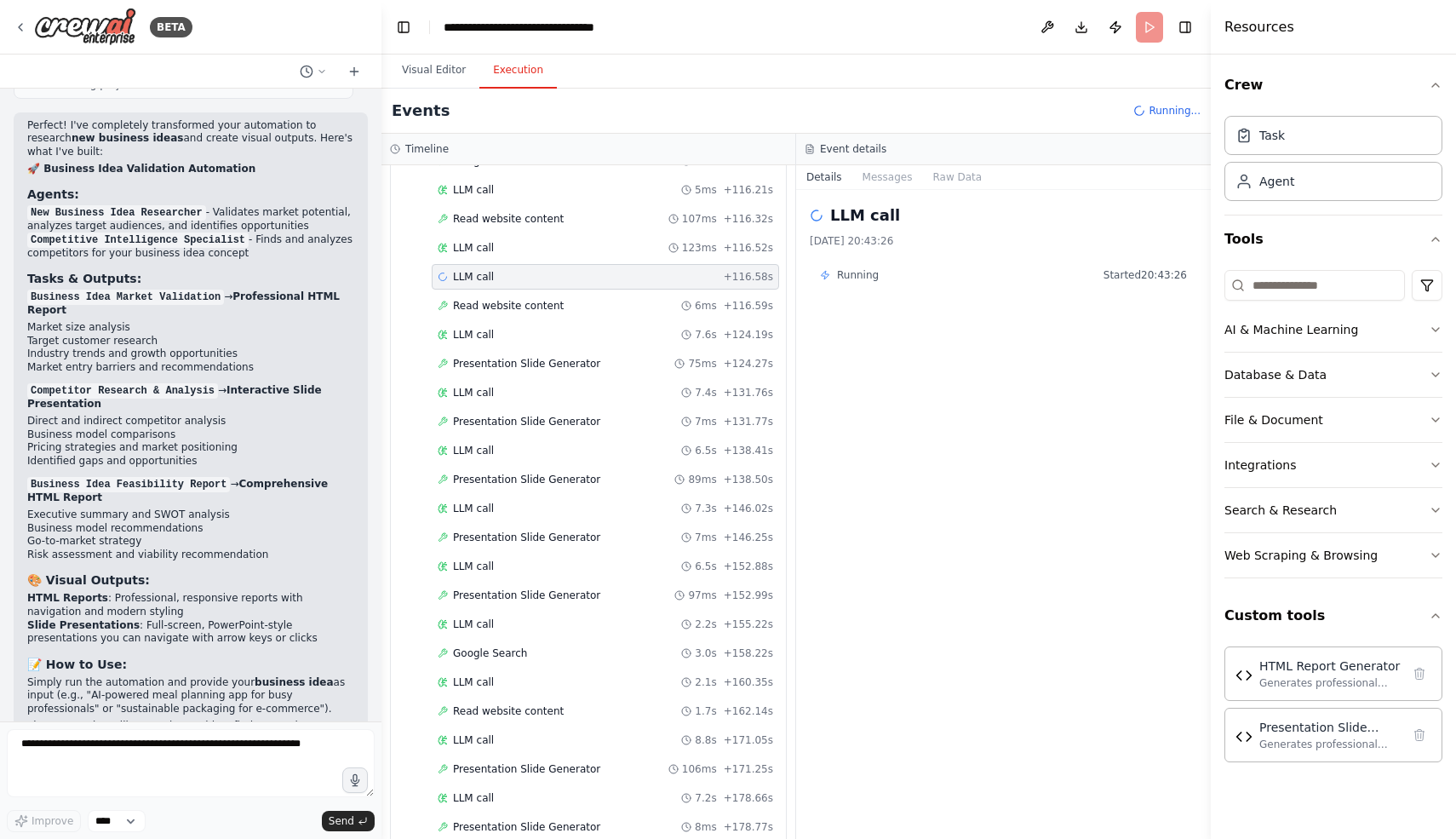
click at [868, 276] on span "Running" at bounding box center [858, 276] width 42 height 14
click at [562, 808] on div "LLM call + 246.20s" at bounding box center [606, 799] width 348 height 25
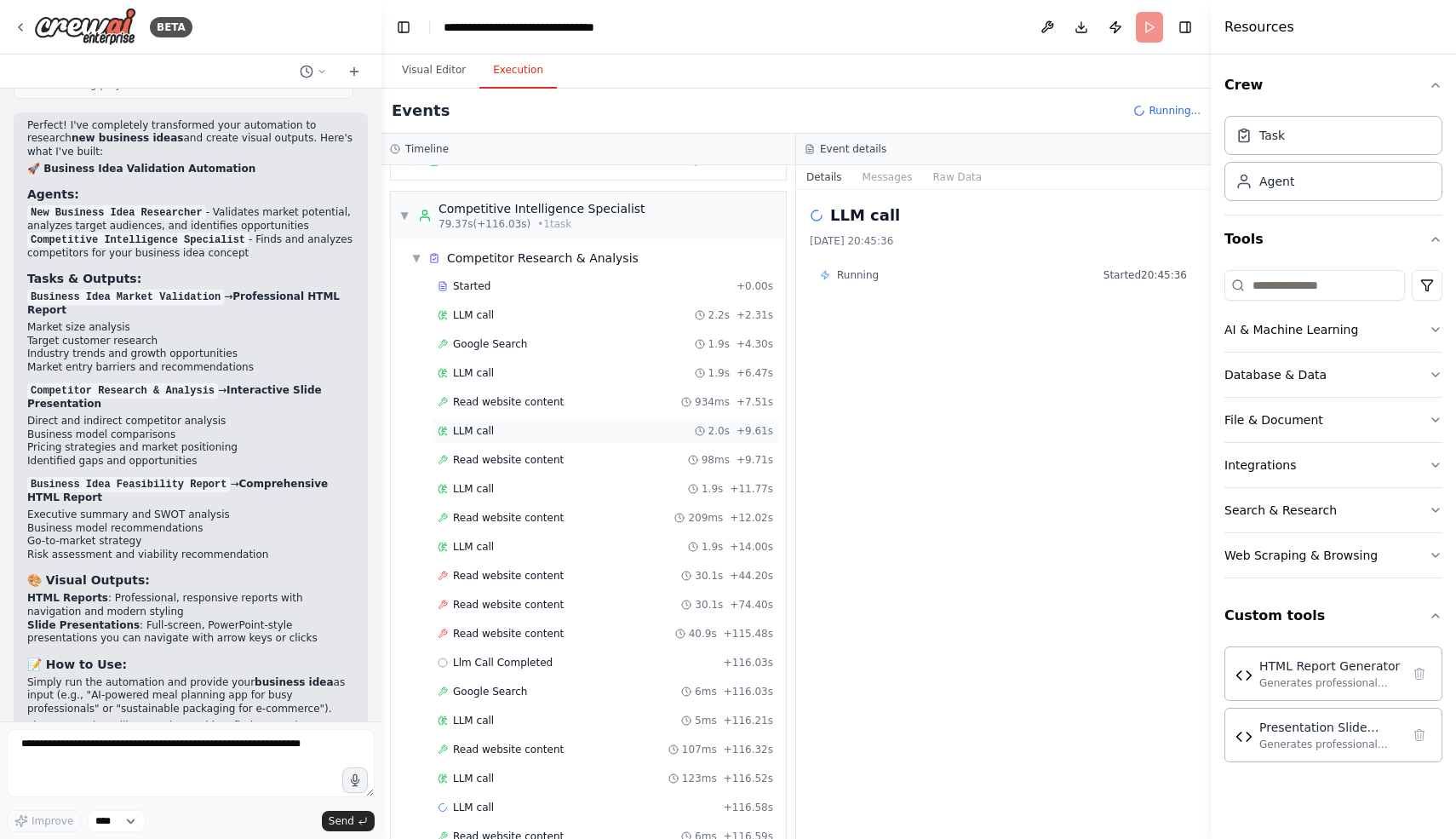
scroll to position [0, 0]
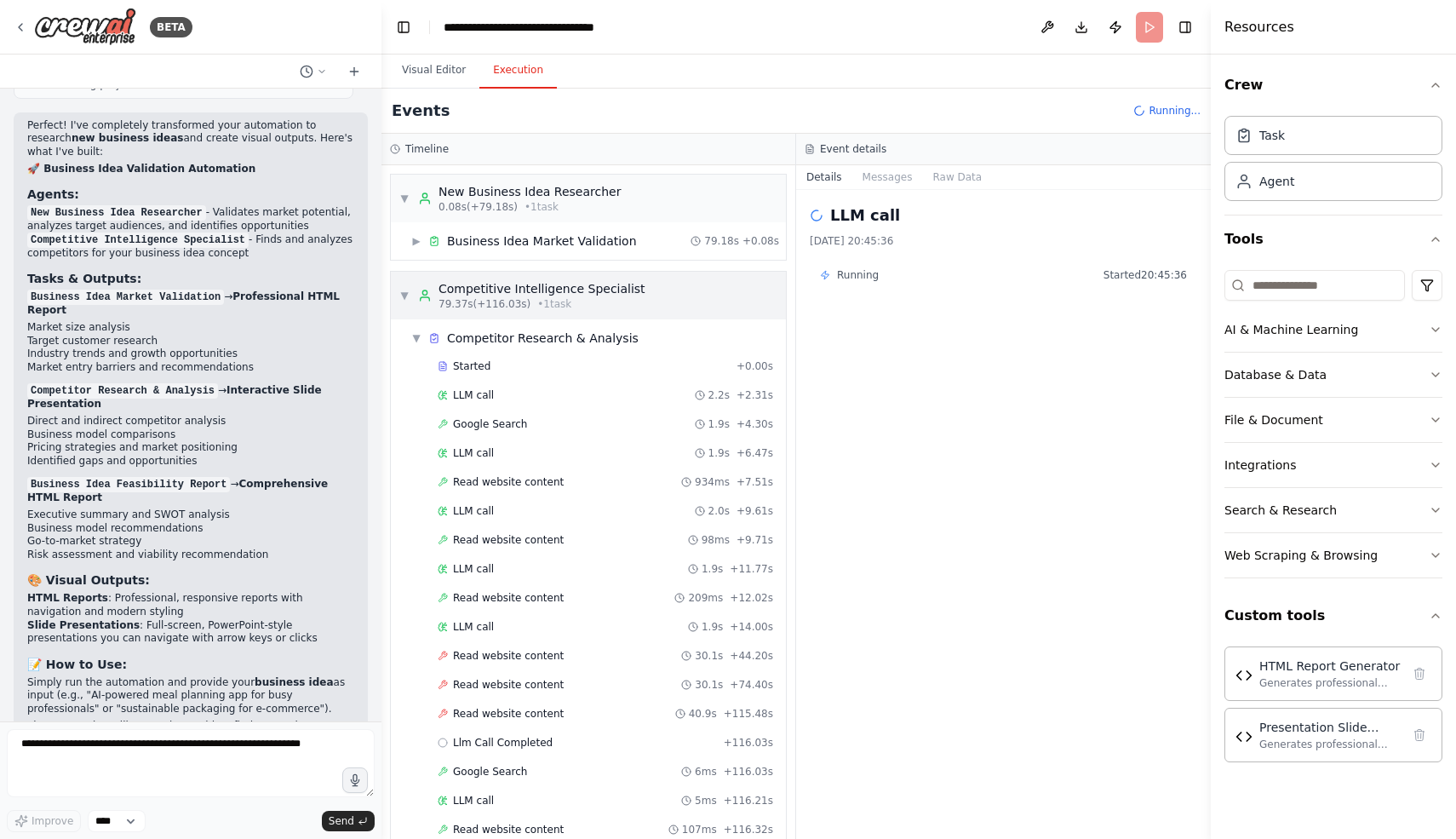
click at [498, 309] on span "79.37s (+116.03s)" at bounding box center [484, 305] width 92 height 14
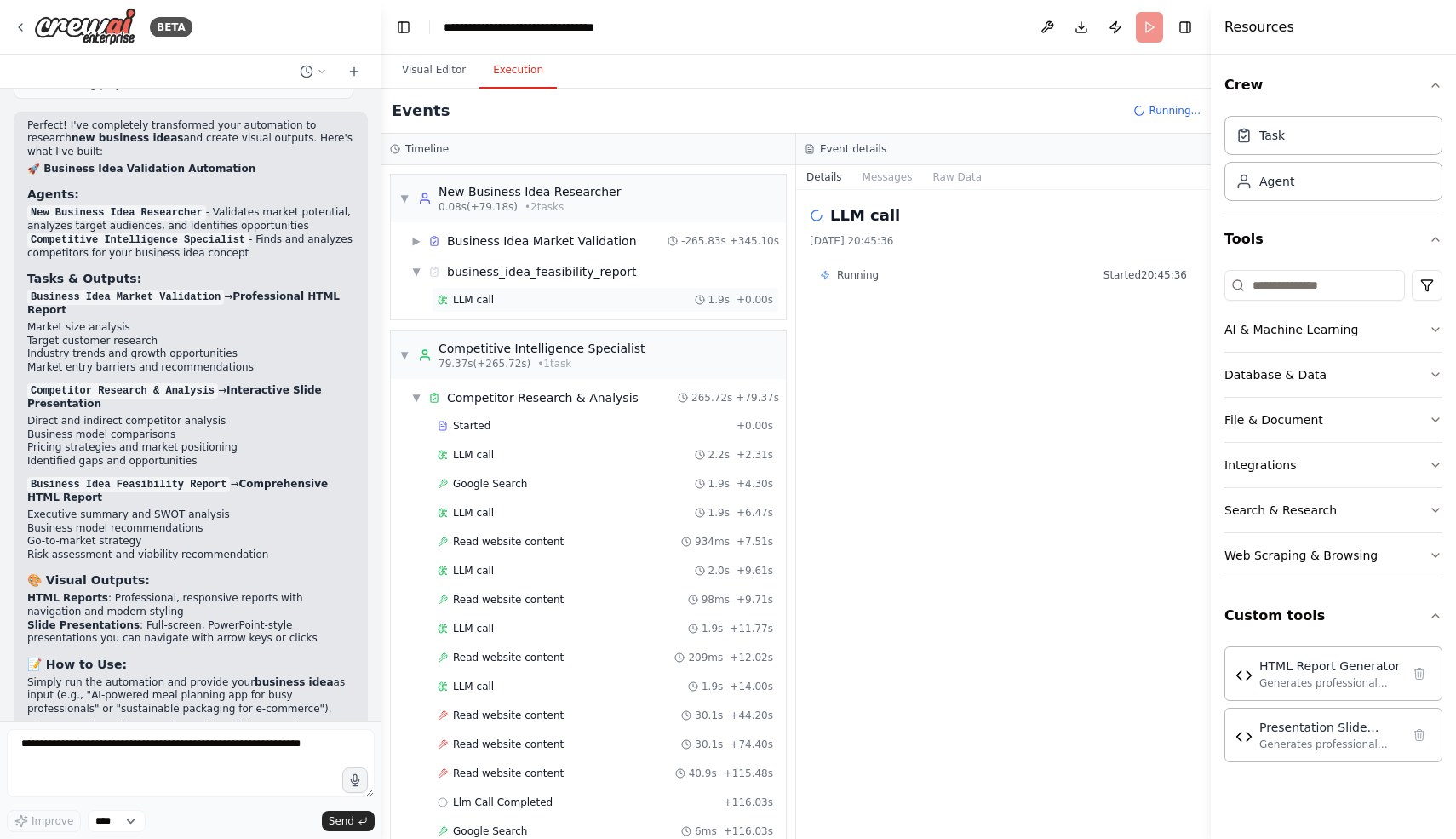
click at [644, 301] on div "LLM call 1.9s + 0.00s" at bounding box center [606, 300] width 335 height 14
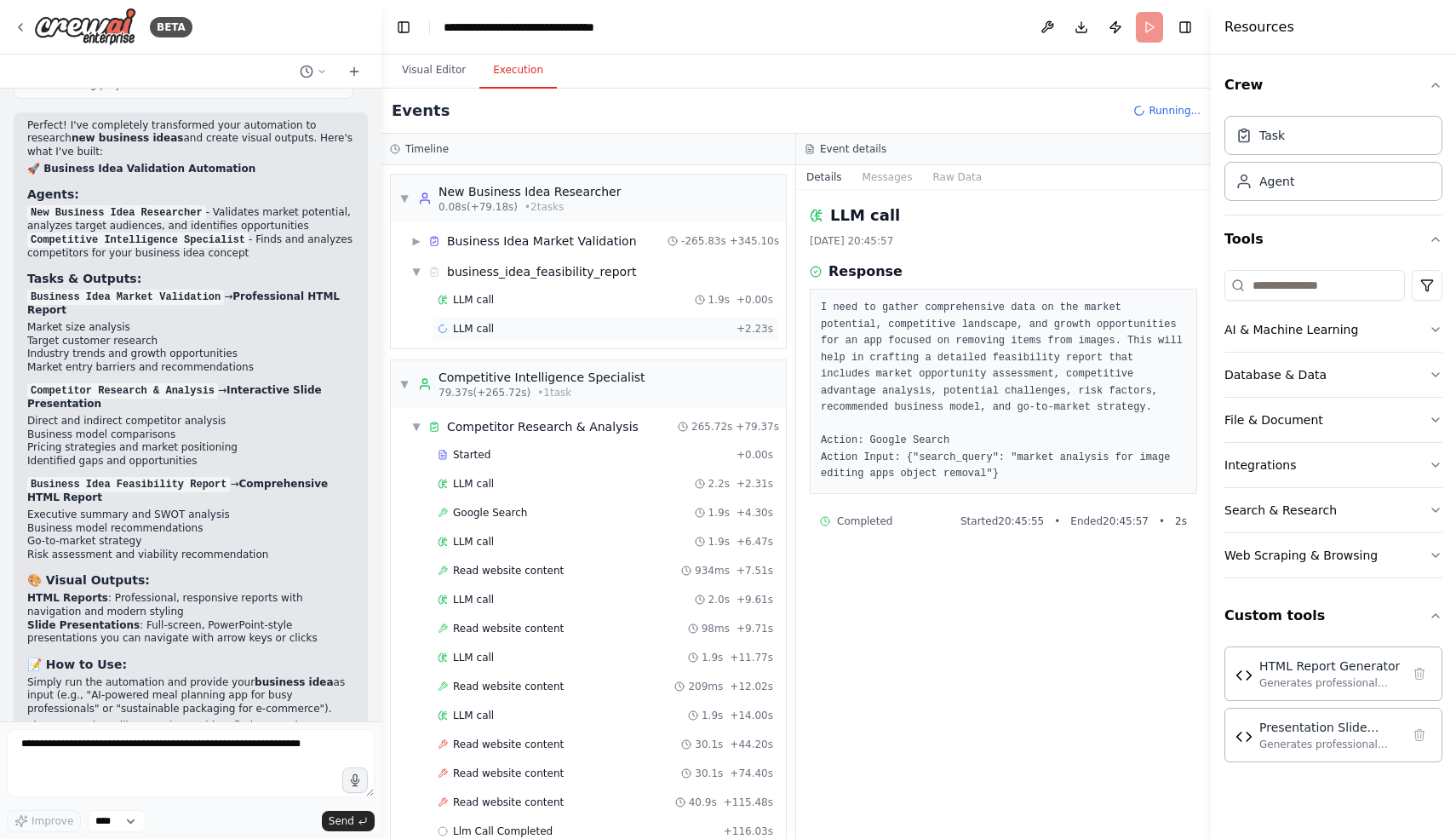
click at [629, 332] on div "LLM call + 2.23s" at bounding box center [606, 329] width 335 height 14
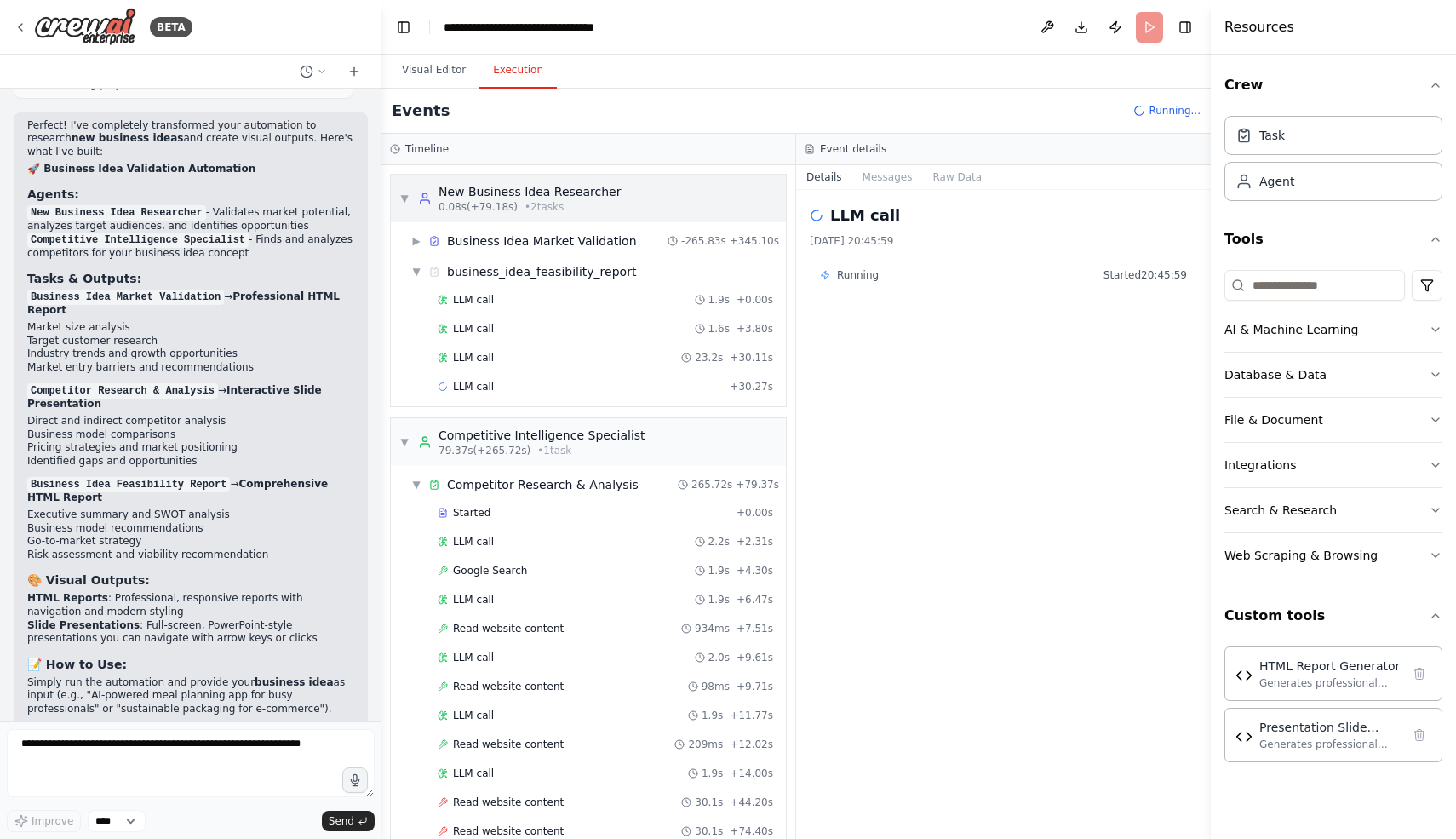
click at [533, 205] on span "• 2 task s" at bounding box center [544, 207] width 39 height 14
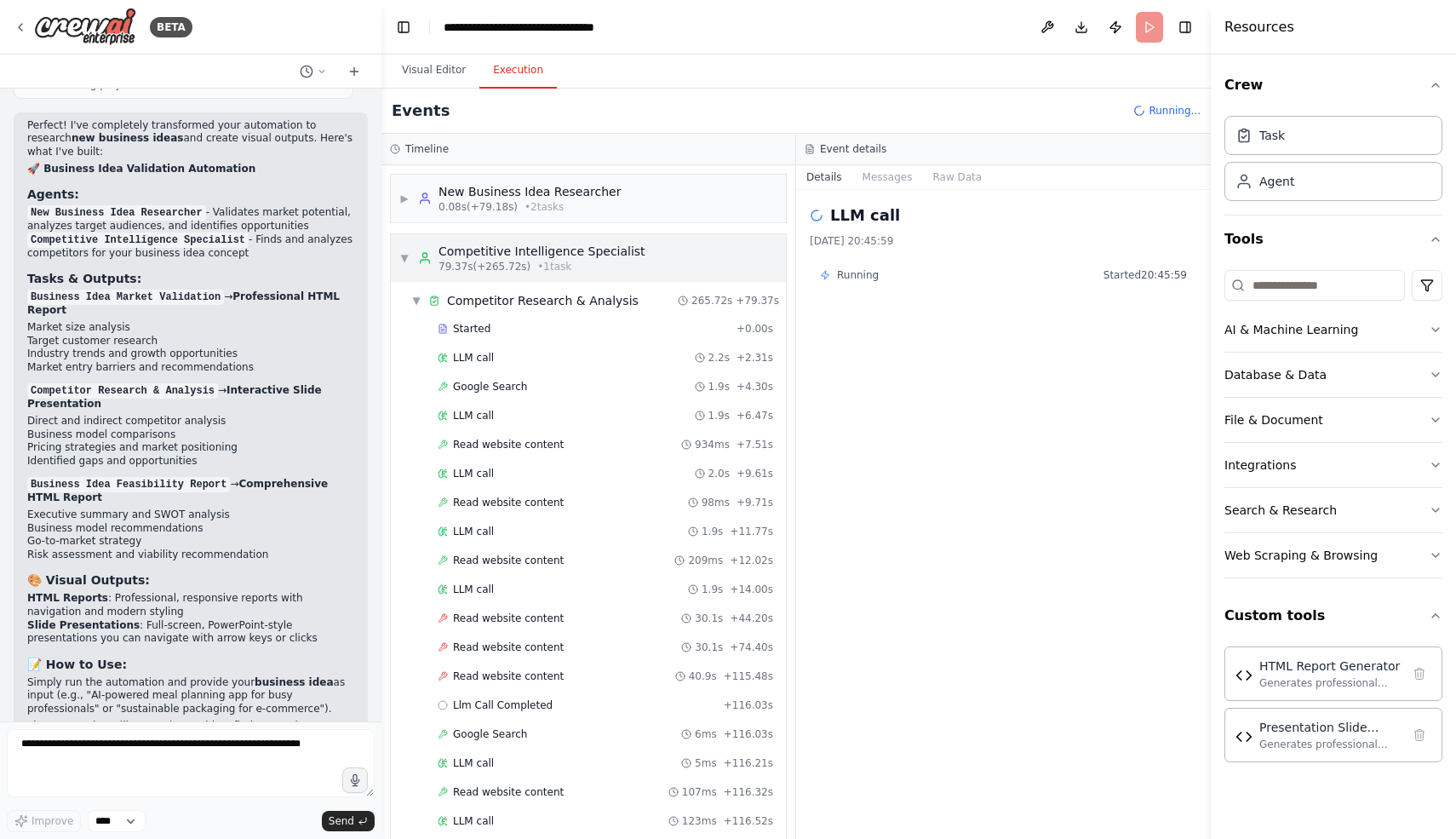
click at [534, 258] on div "Competitive Intelligence Specialist" at bounding box center [542, 251] width 207 height 17
